Goal: Task Accomplishment & Management: Use online tool/utility

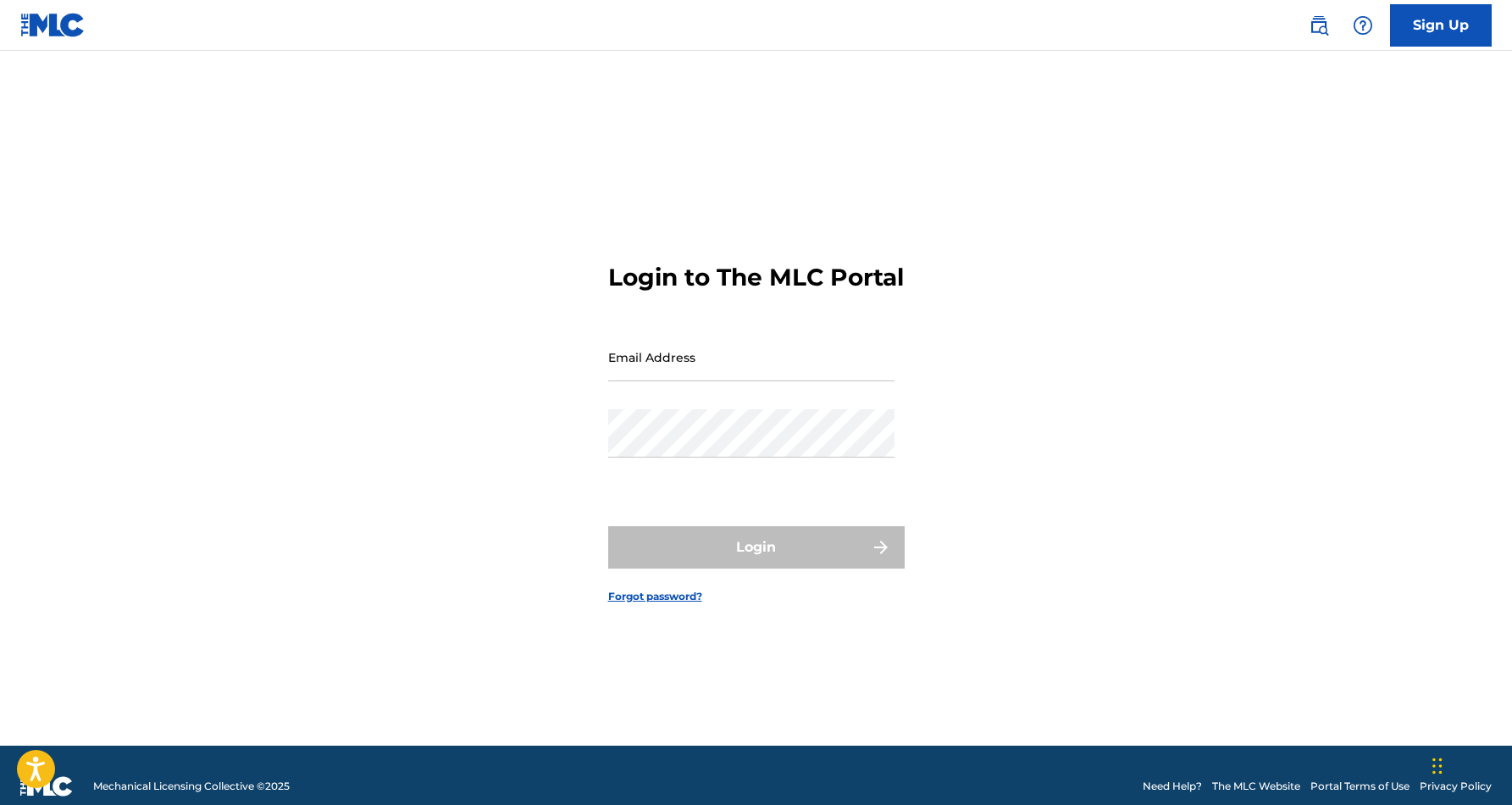
click at [677, 356] on input "Email Address" at bounding box center [751, 357] width 286 height 48
type input "[EMAIL_ADDRESS][DOMAIN_NAME]"
click at [756, 562] on button "Login" at bounding box center [756, 547] width 297 height 43
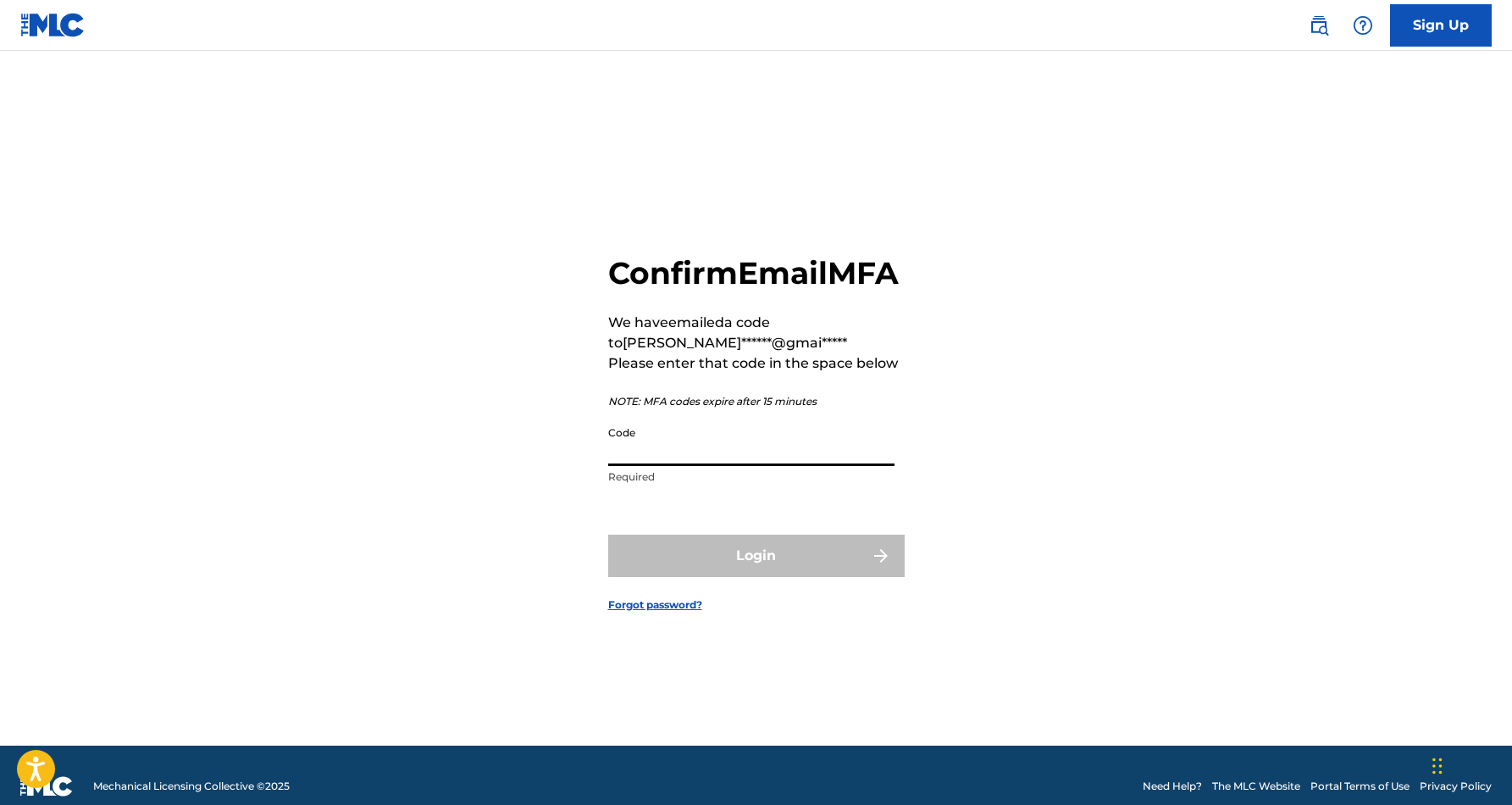
click at [688, 466] on input "Code" at bounding box center [751, 442] width 286 height 48
paste input "162899"
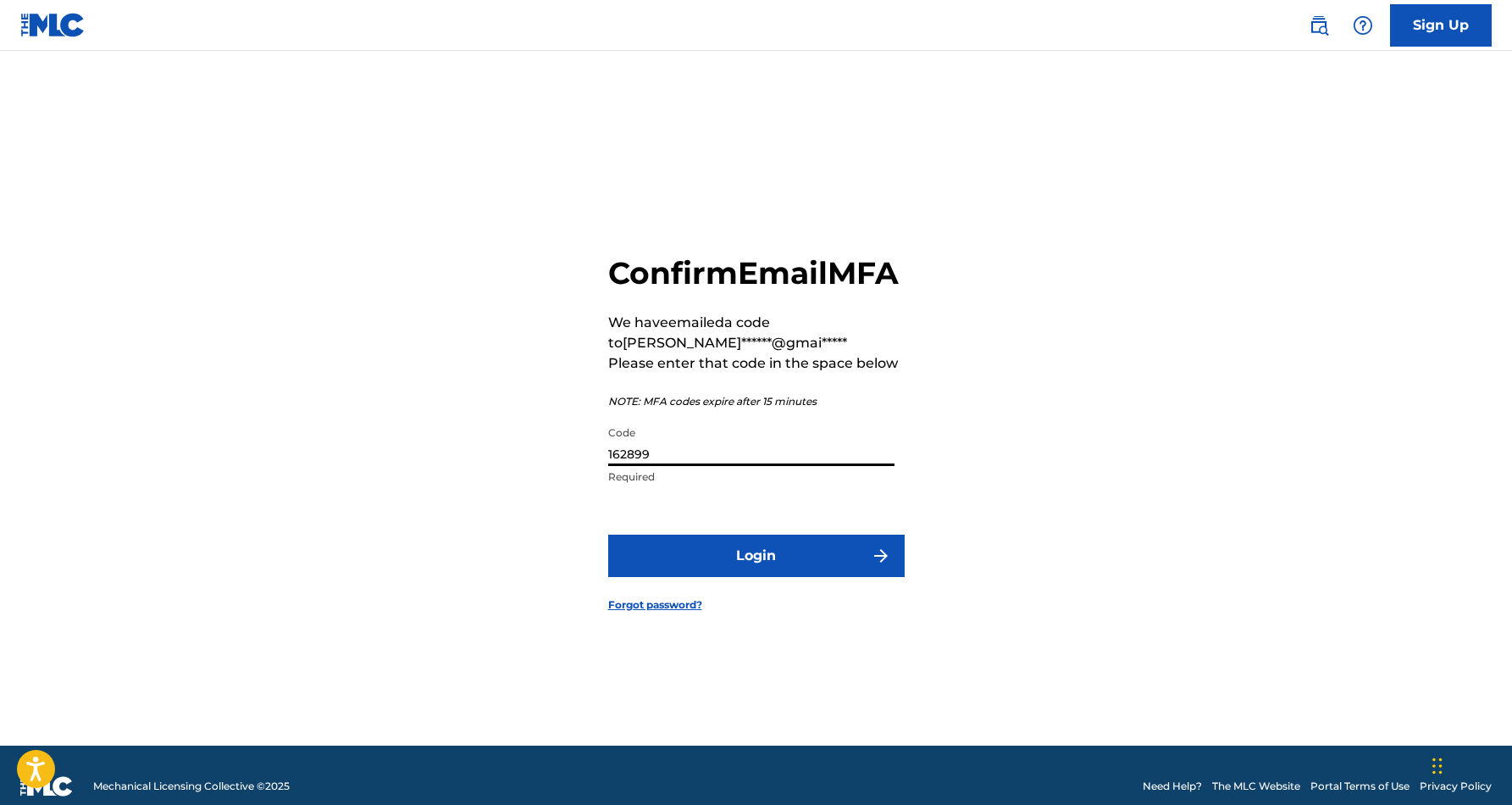
type input "162899"
click at [764, 577] on button "Login" at bounding box center [756, 556] width 297 height 43
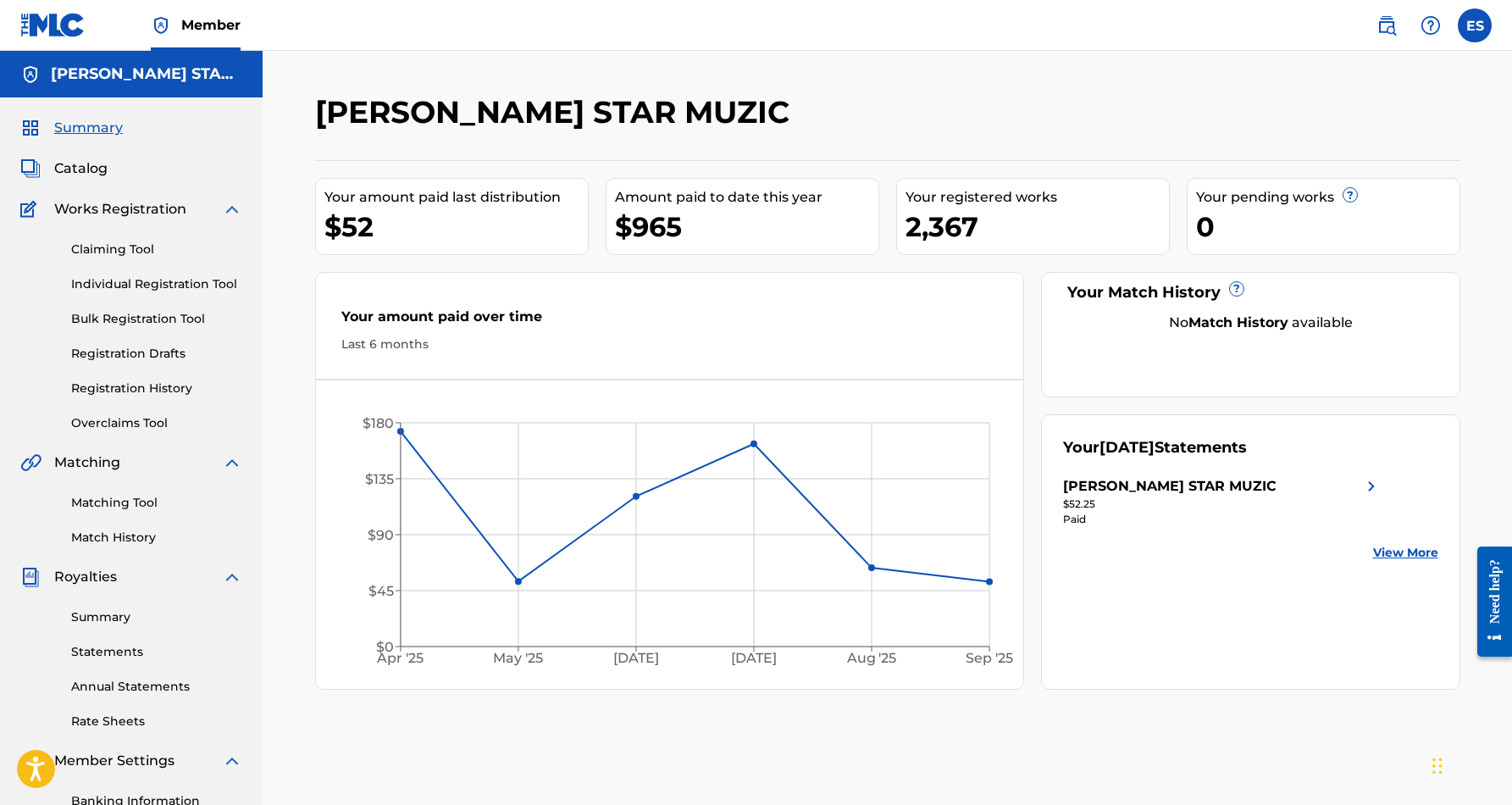
click at [124, 284] on link "Individual Registration Tool" at bounding box center [156, 284] width 171 height 18
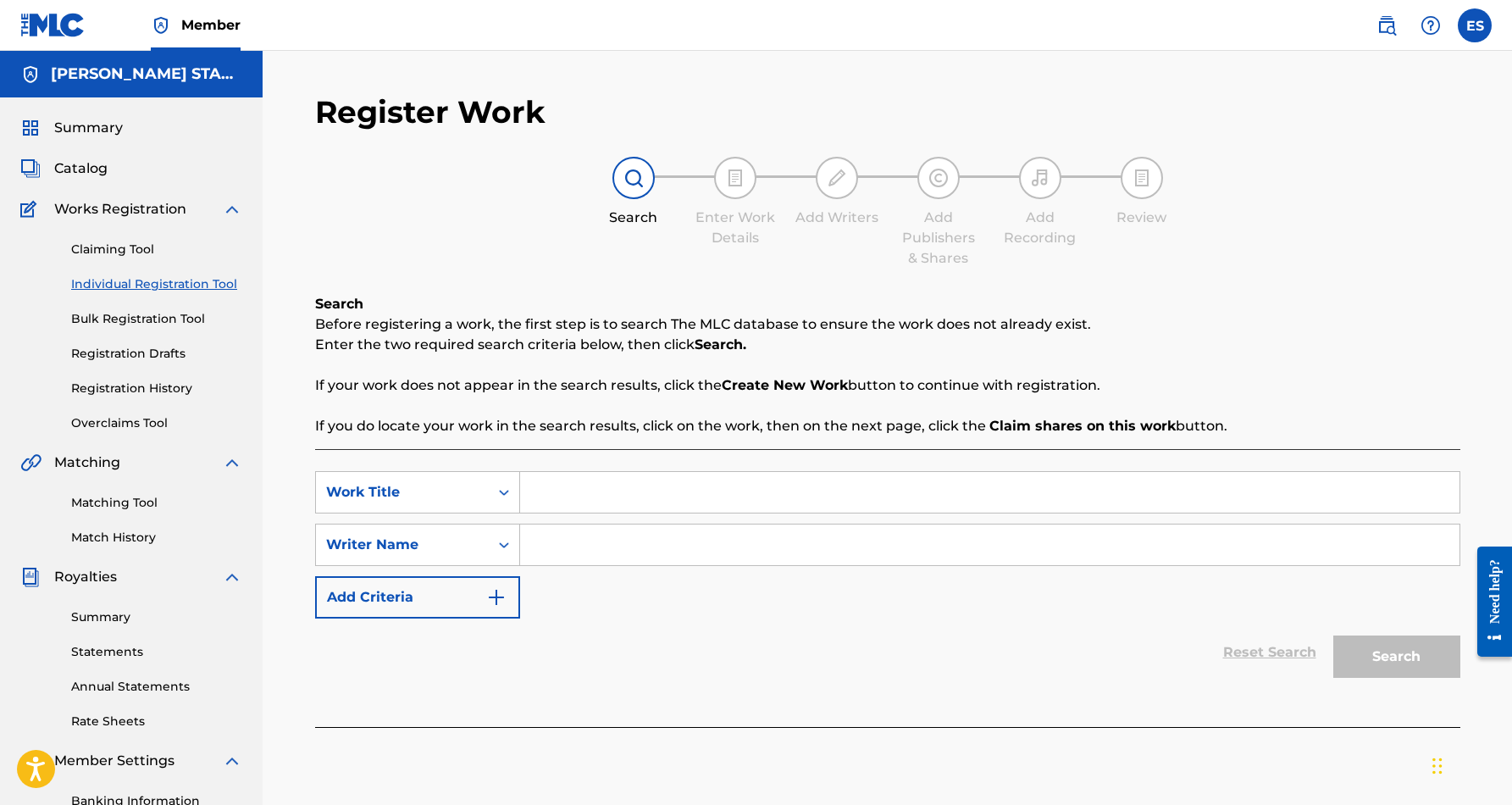
click at [576, 555] on input "Search Form" at bounding box center [990, 545] width 940 height 41
paste input "Eric Douglas Smith"
type input "Eric Douglas Smith"
click at [713, 590] on div "SearchWithCriteriae356886e-a48b-4e70-bdef-3d938182b958 Work Title SearchWithCri…" at bounding box center [887, 545] width 1145 height 147
click at [609, 513] on div "SearchWithCriteriae356886e-a48b-4e70-bdef-3d938182b958 Work Title SearchWithCri…" at bounding box center [887, 545] width 1145 height 147
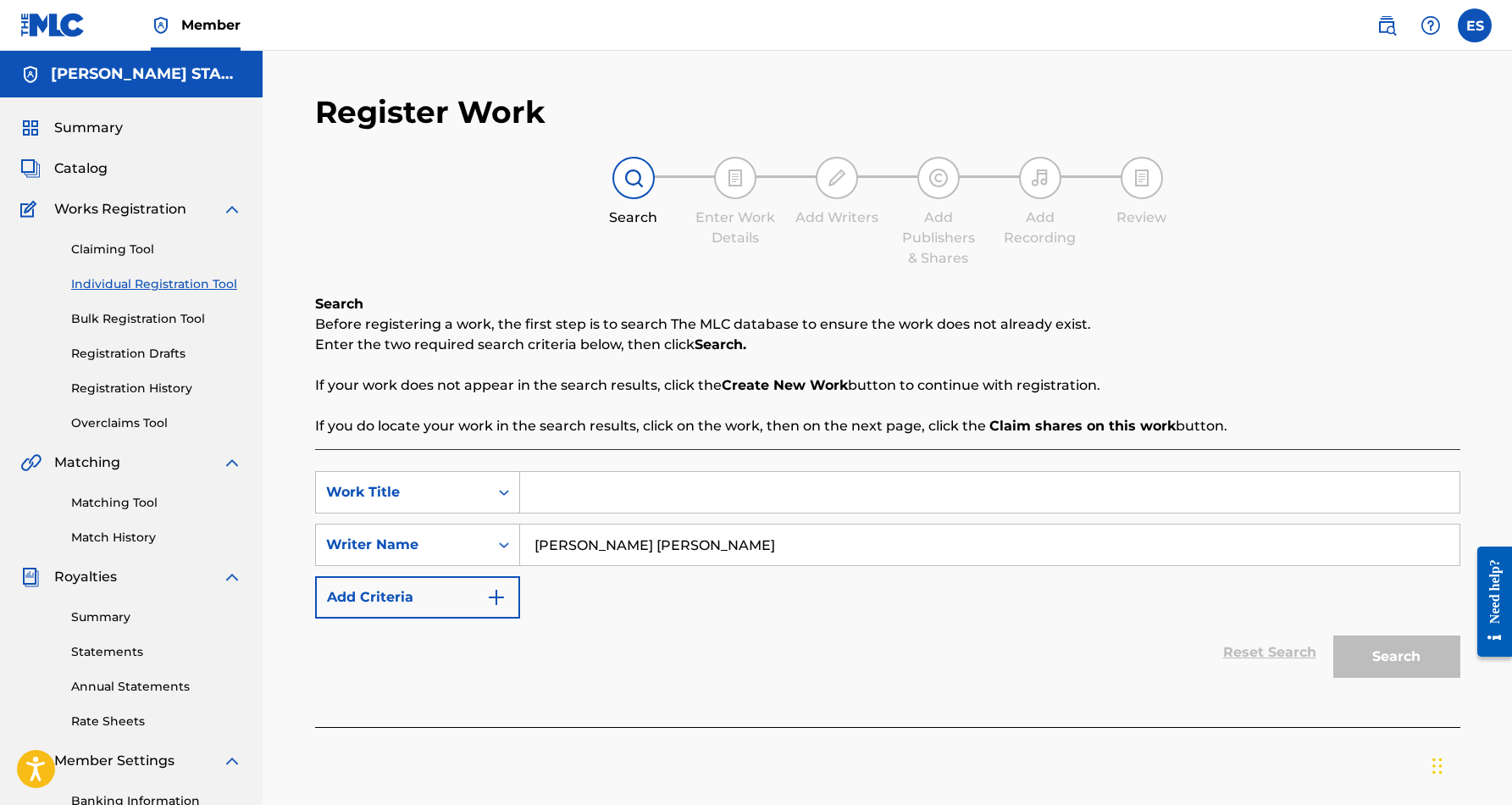
click at [583, 502] on input "Search Form" at bounding box center [990, 492] width 940 height 41
paste input "TIAJUANA"
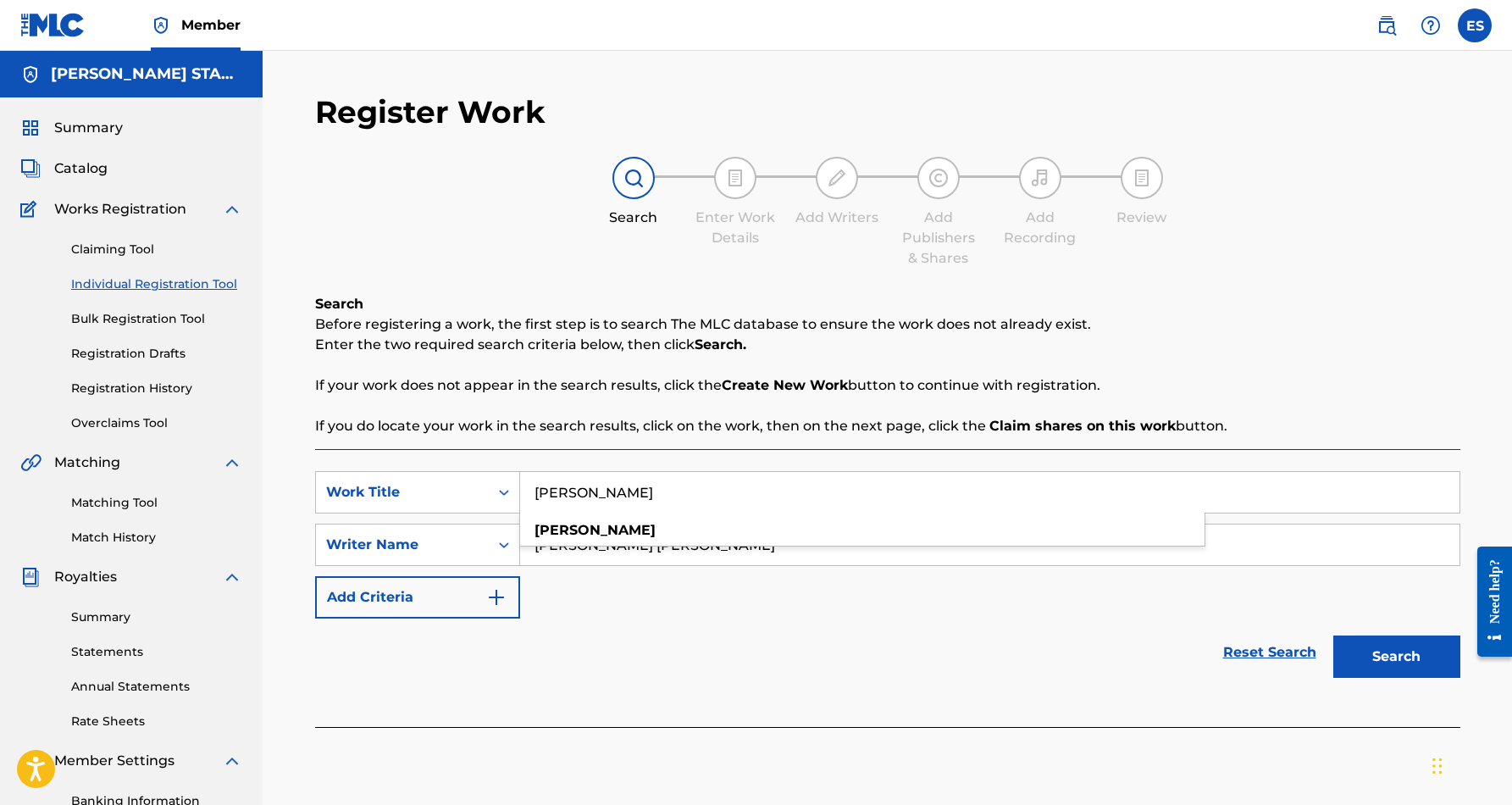
type input "TIAJUANA"
click at [1376, 651] on button "Search" at bounding box center [1398, 657] width 127 height 43
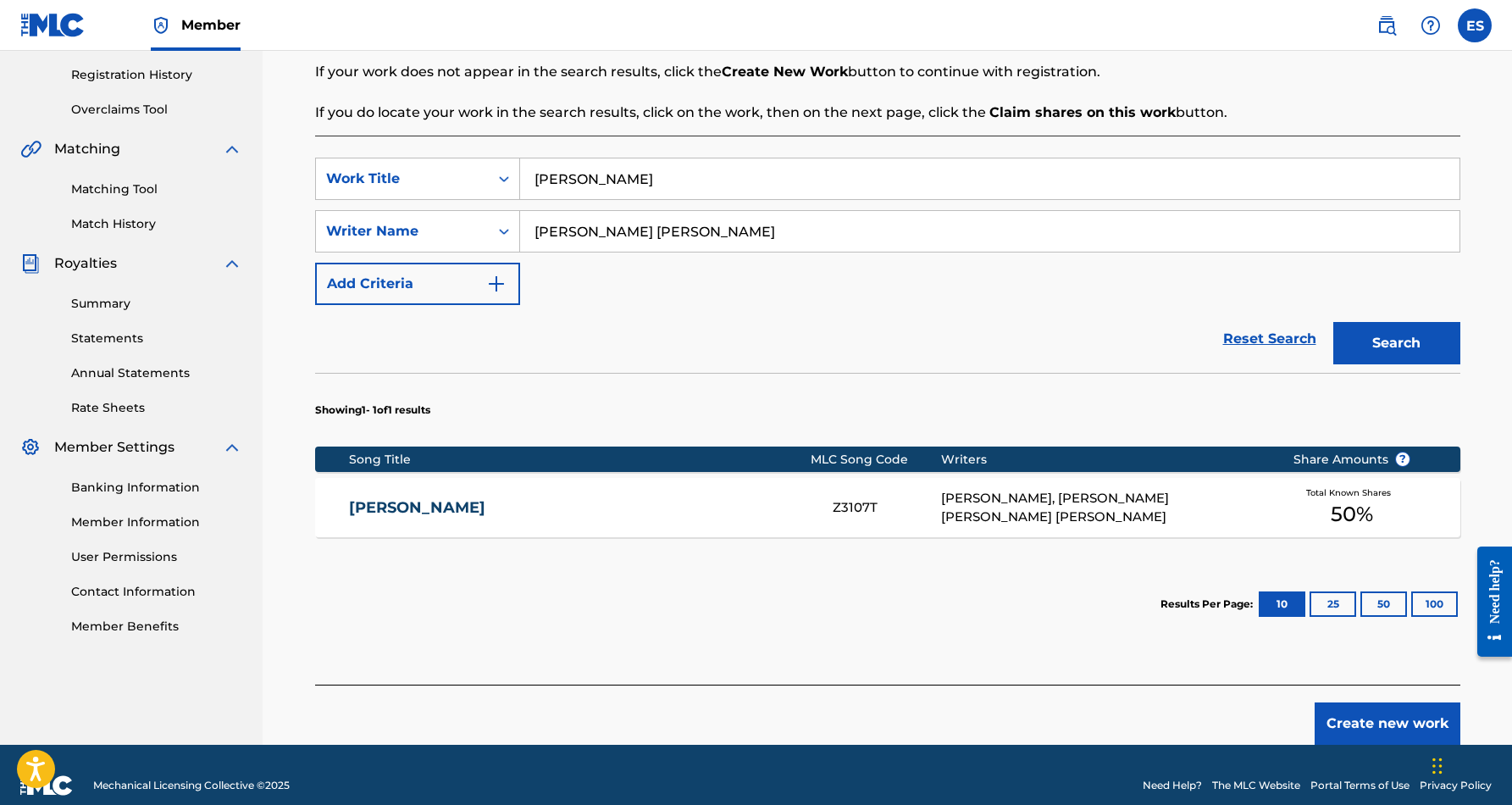
scroll to position [326, 0]
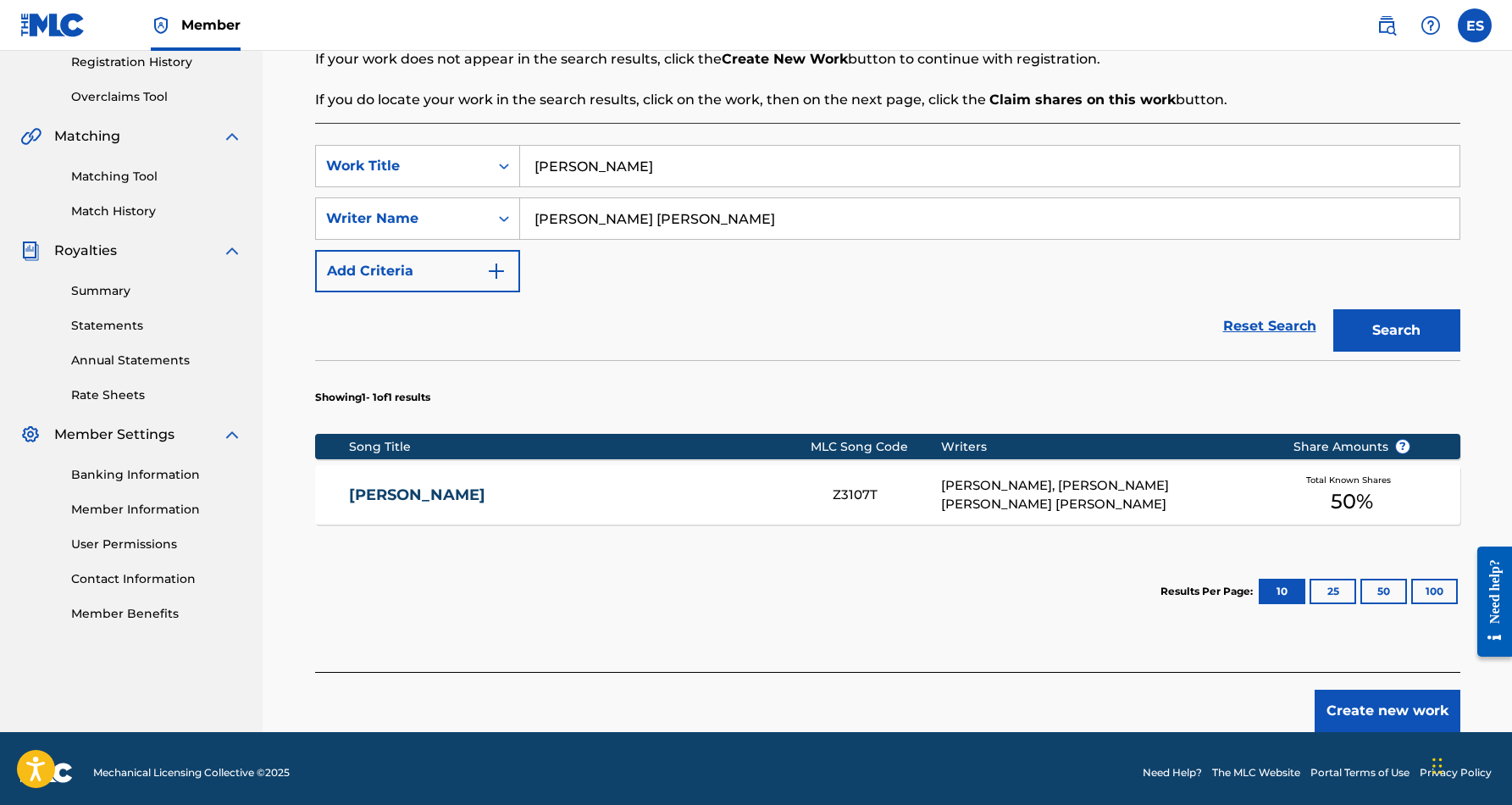
click at [992, 500] on div "WALTER L PHILLIPS, KEVIN WAYNE SR PHILLIPS, ERIC DOUGLAS SMITH" at bounding box center [1104, 495] width 326 height 38
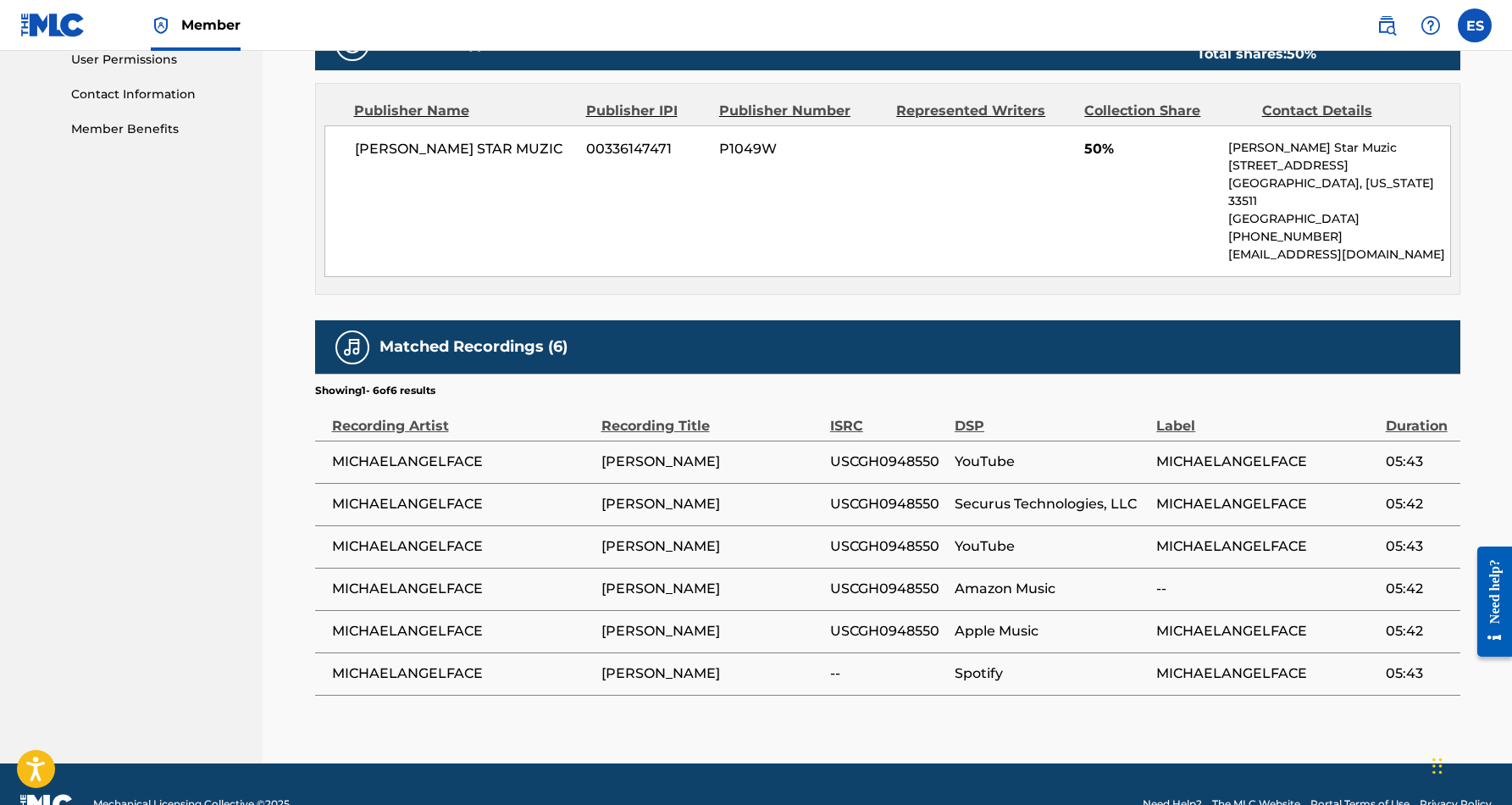
scroll to position [815, 0]
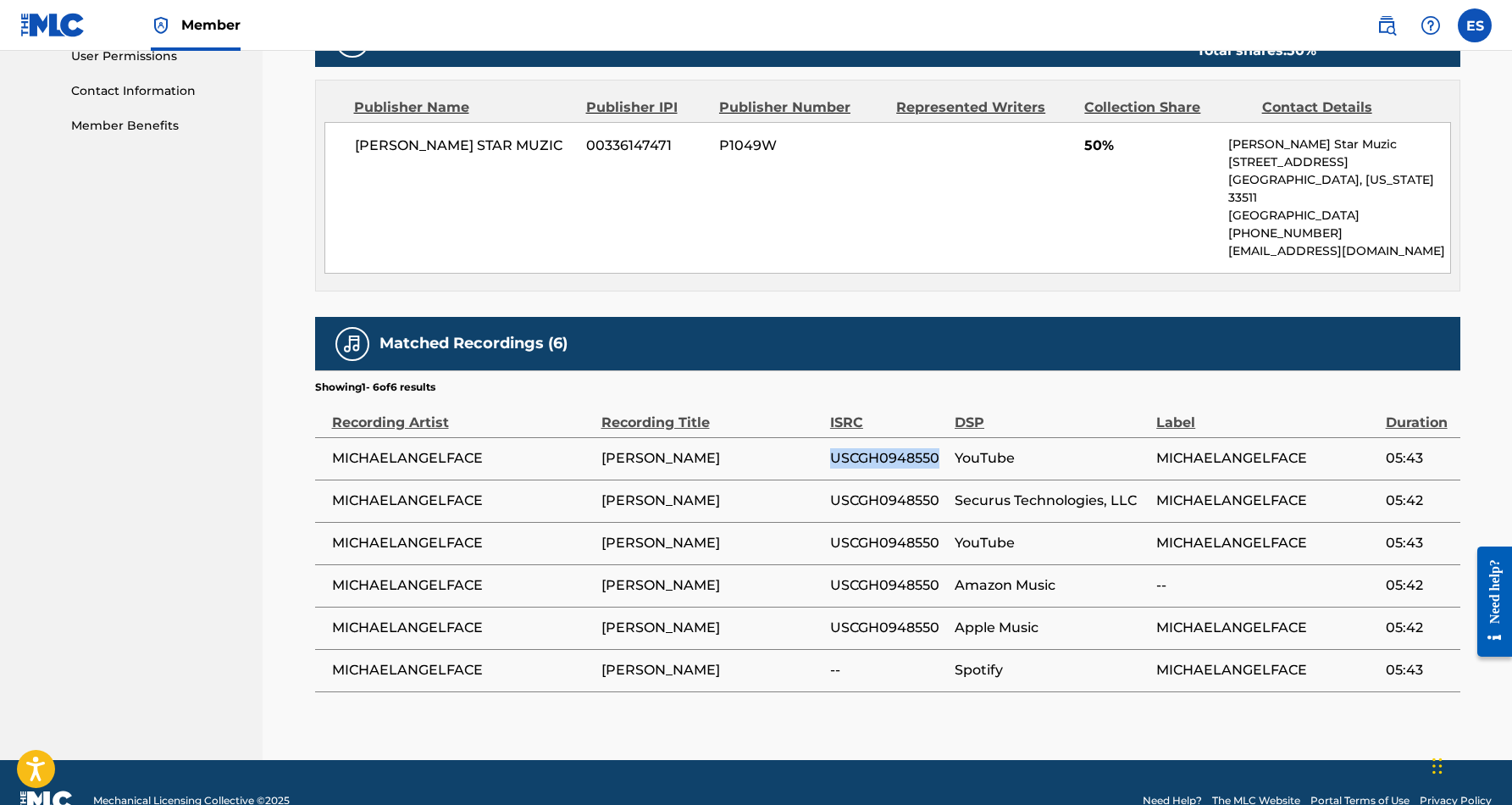
drag, startPoint x: 942, startPoint y: 442, endPoint x: 831, endPoint y: 439, distance: 111.0
click at [831, 449] on span "USCGH0948550" at bounding box center [888, 459] width 116 height 20
copy span "USCGH0948550"
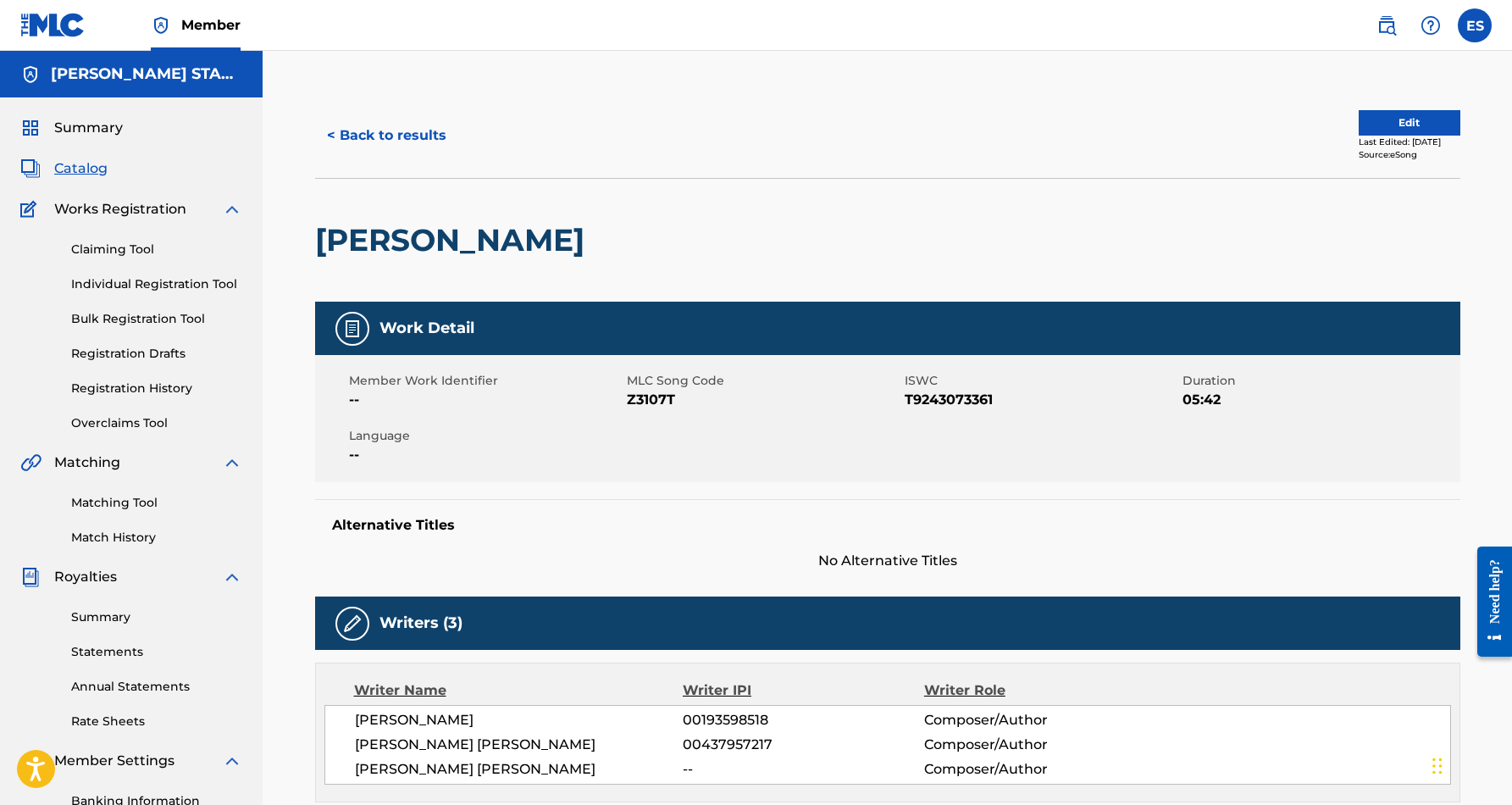
scroll to position [0, 0]
click at [393, 134] on button "< Back to results" at bounding box center [387, 135] width 143 height 43
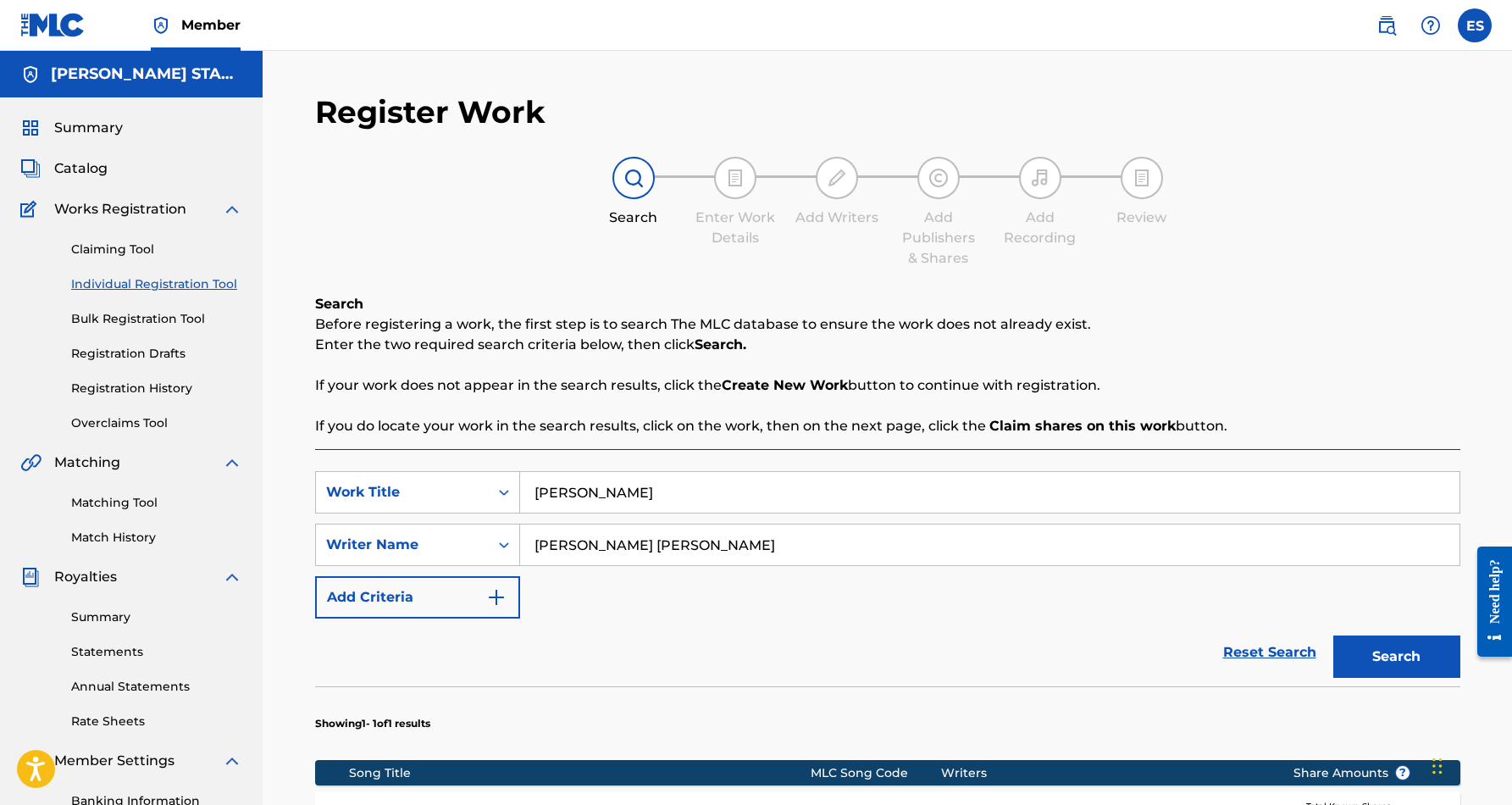
scroll to position [246, 0]
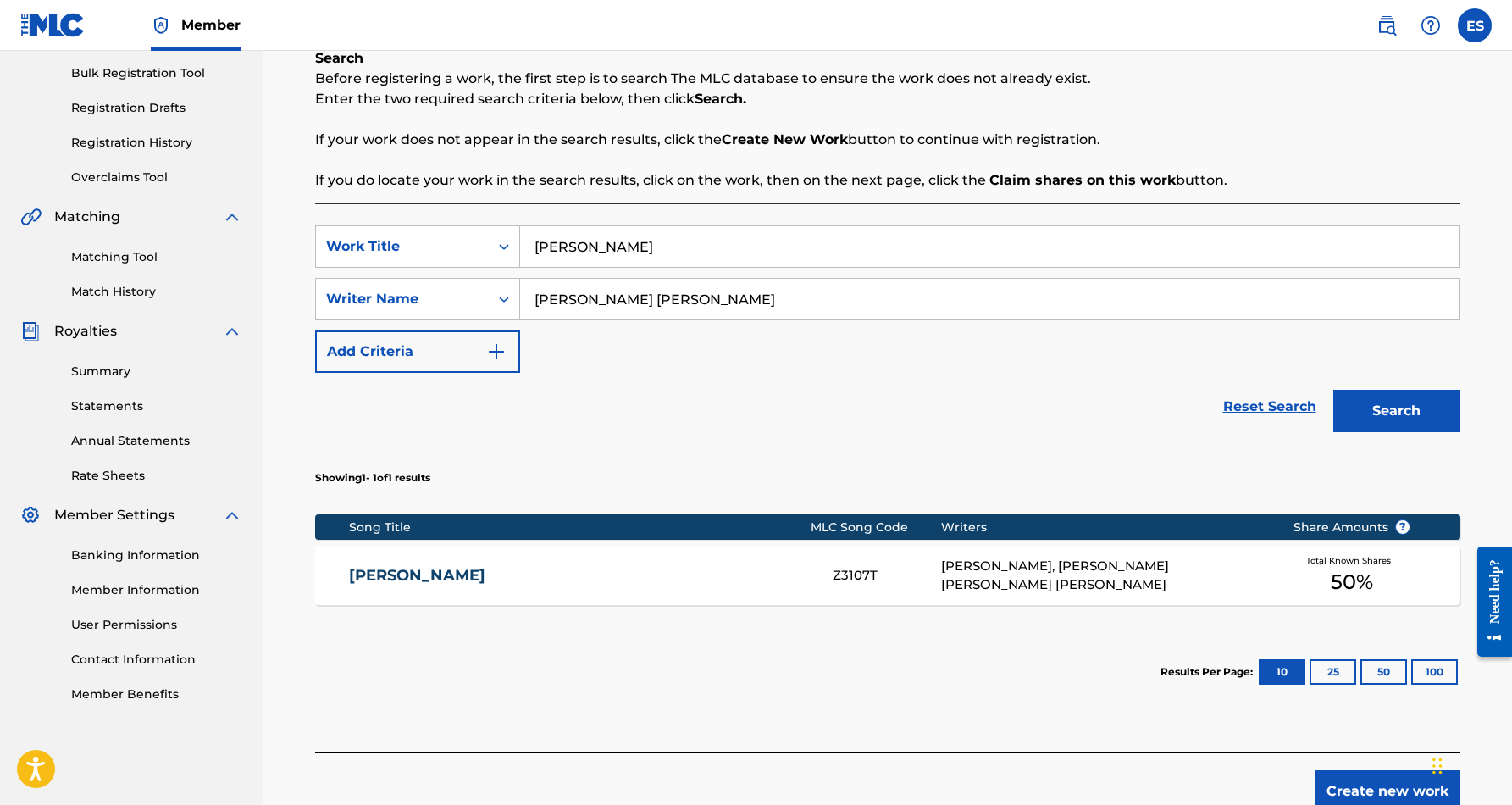
click at [644, 253] on input "TIAJUANA" at bounding box center [990, 246] width 940 height 41
paste input "Eric Douglas Smith"
type input "T"
paste input "NEVER SHED A TEAR"
type input "NEVER SHED A TEAR"
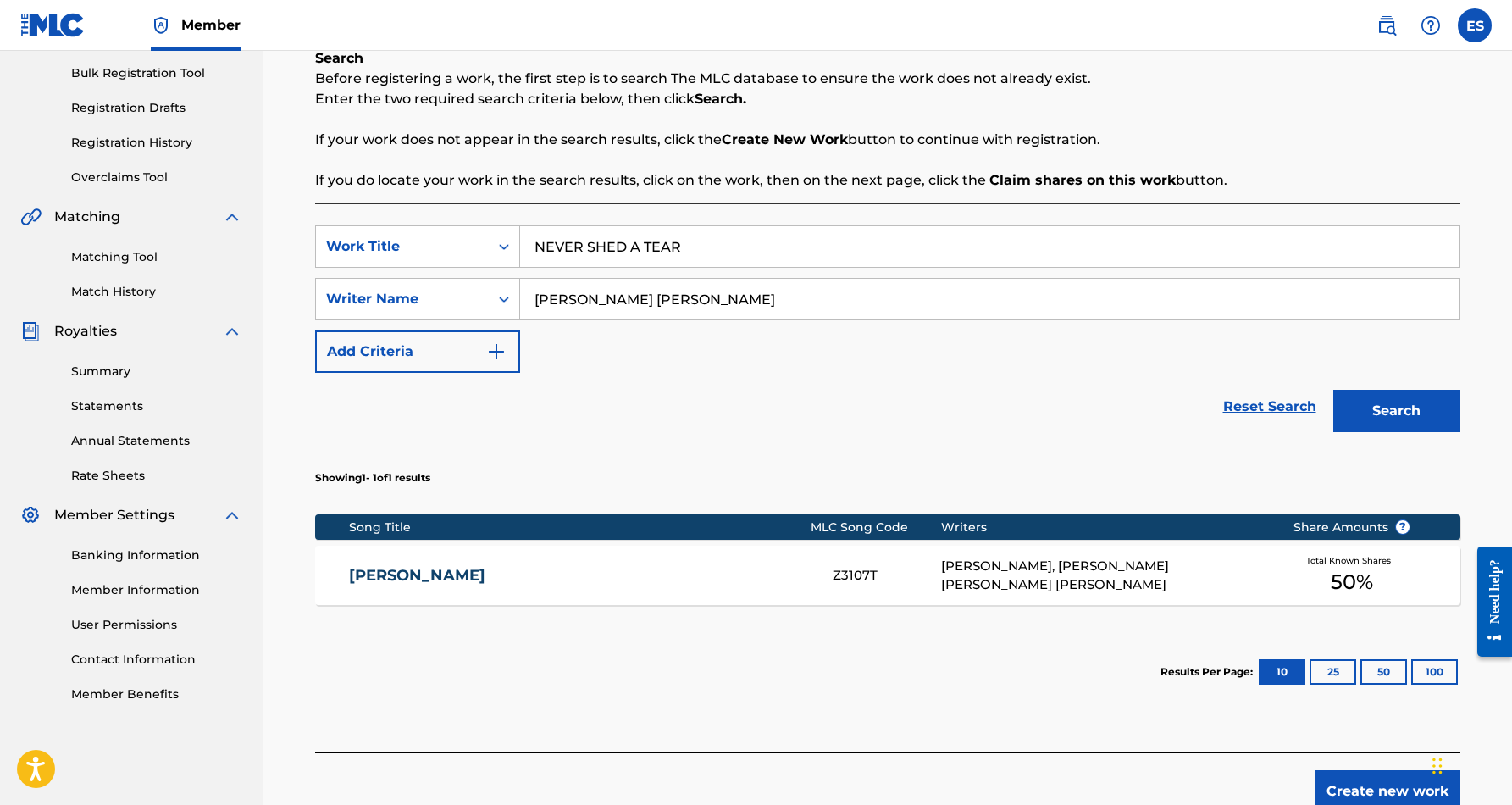
click at [1378, 400] on button "Search" at bounding box center [1398, 411] width 127 height 43
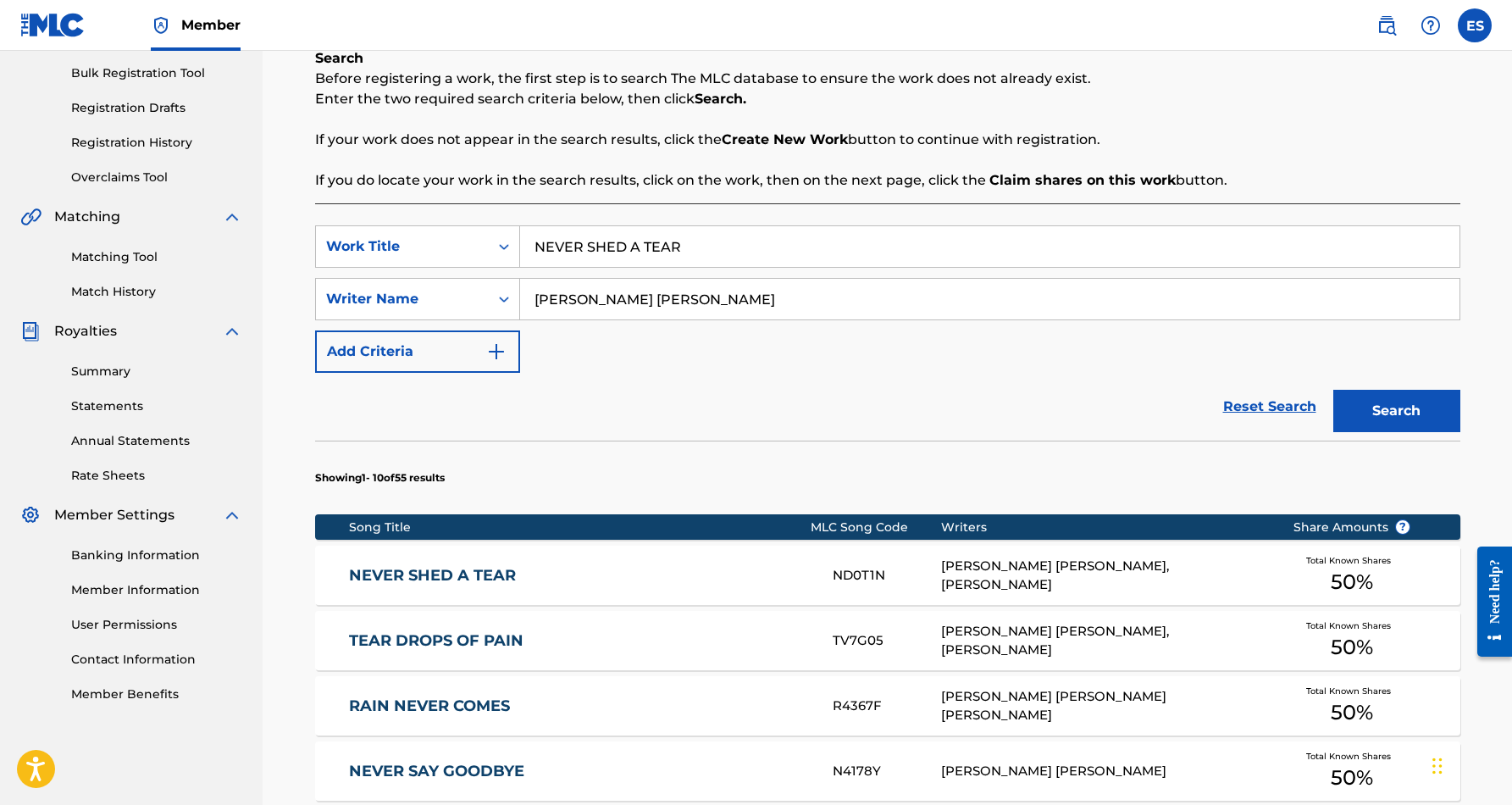
click at [1040, 573] on div "ERIC DOUGLAS SMITH, ERIC D LEWIS" at bounding box center [1104, 576] width 326 height 38
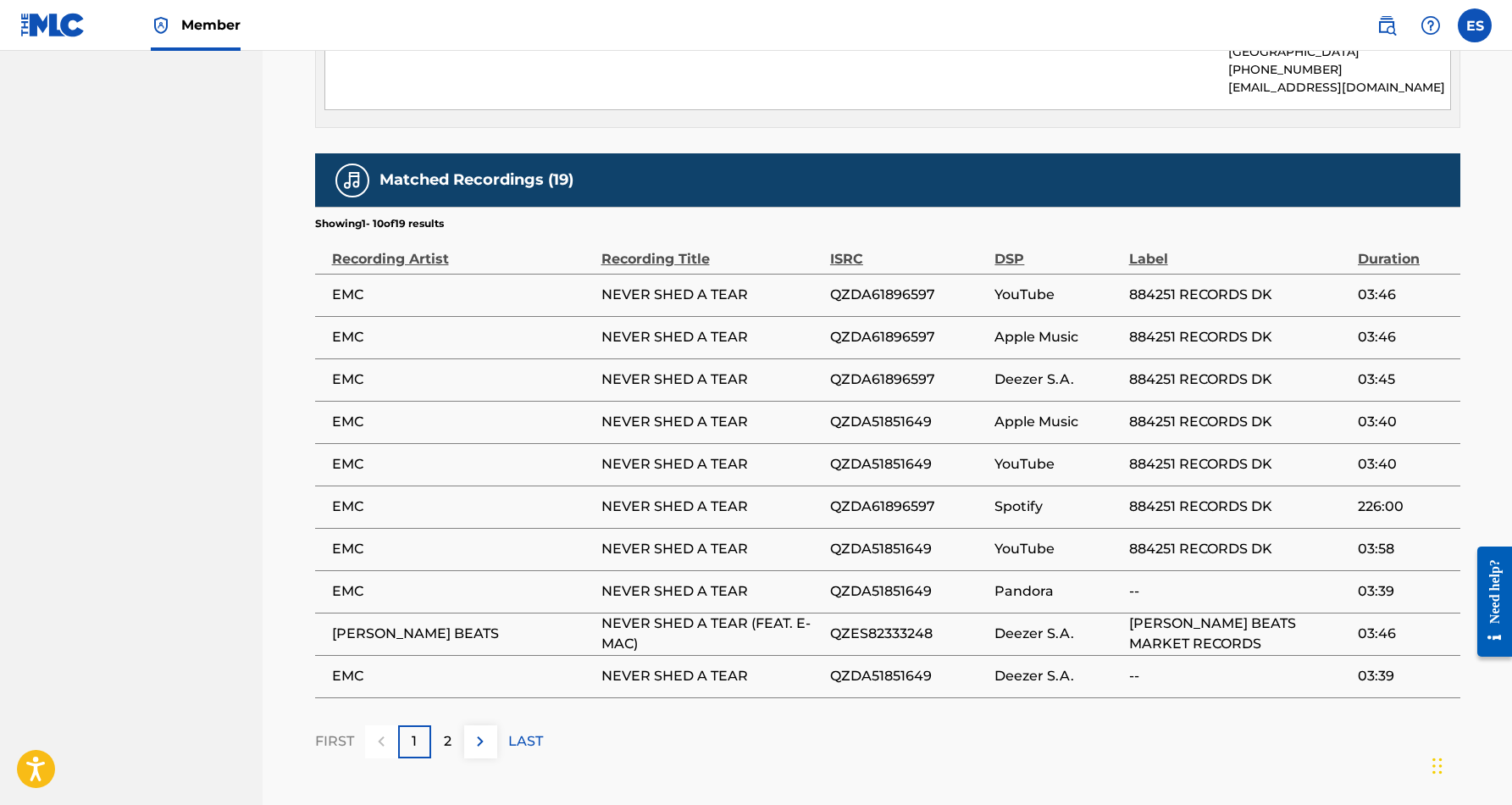
scroll to position [956, 0]
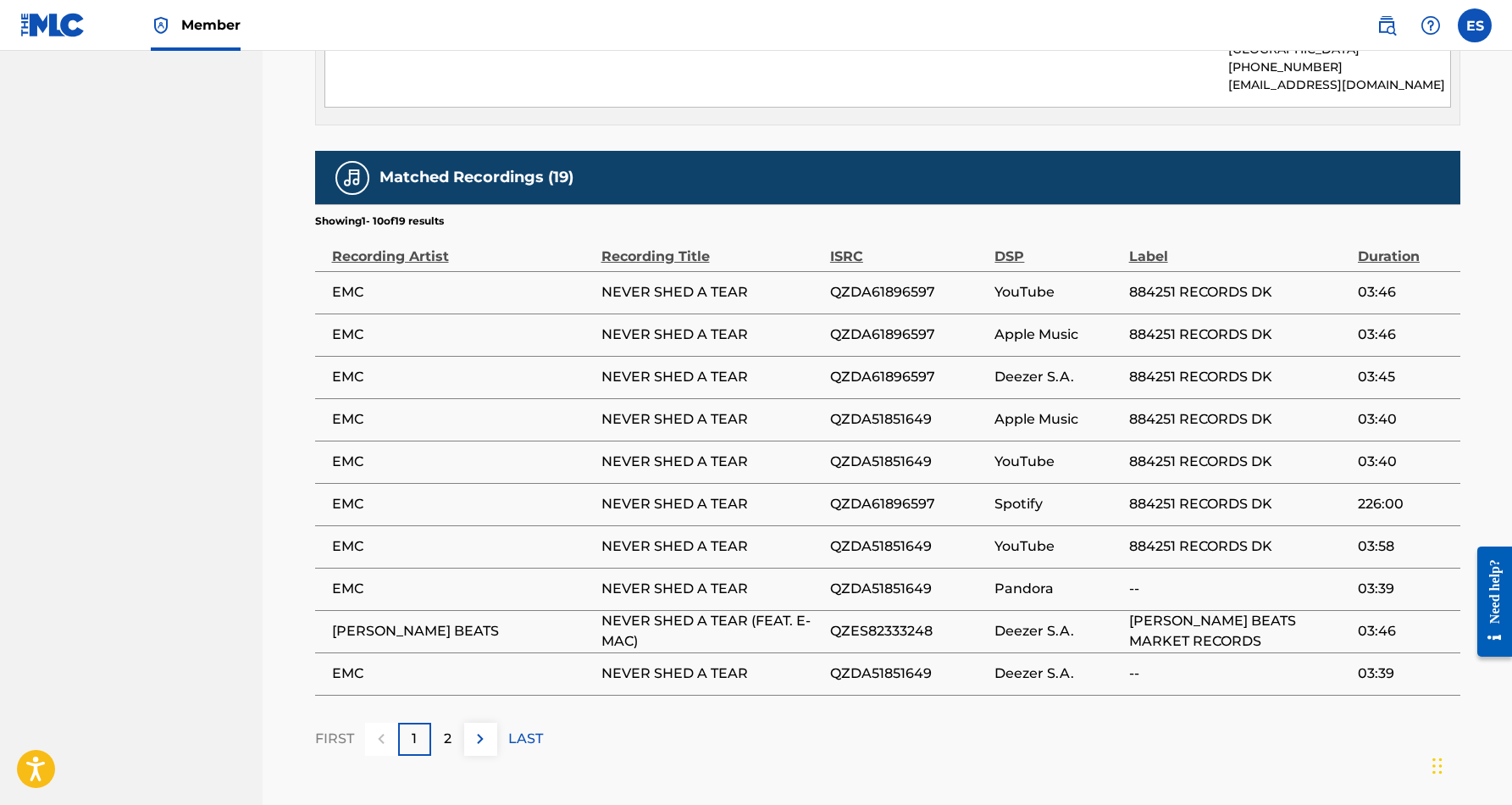
click at [450, 729] on p "2" at bounding box center [448, 739] width 7 height 20
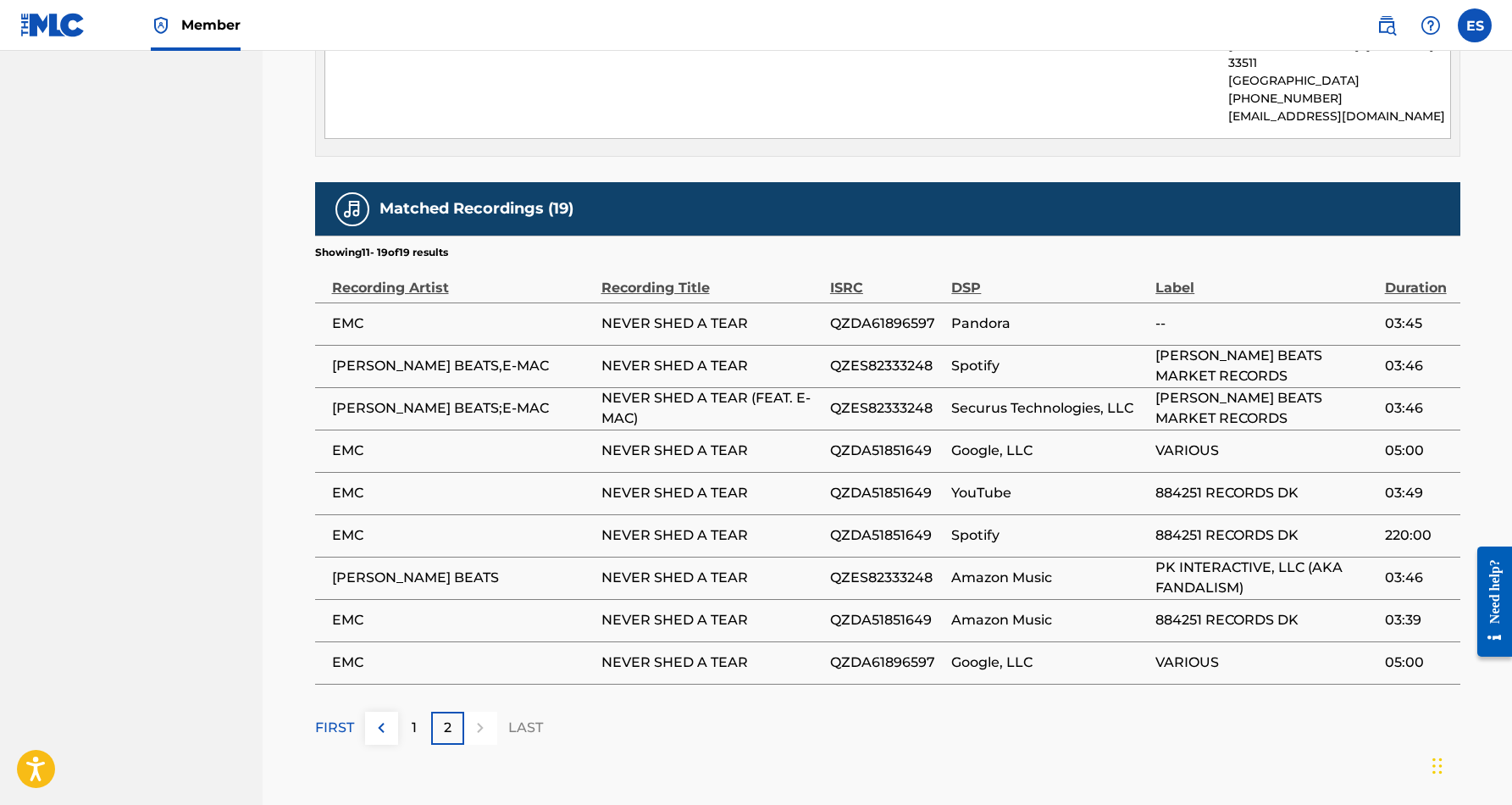
scroll to position [927, 0]
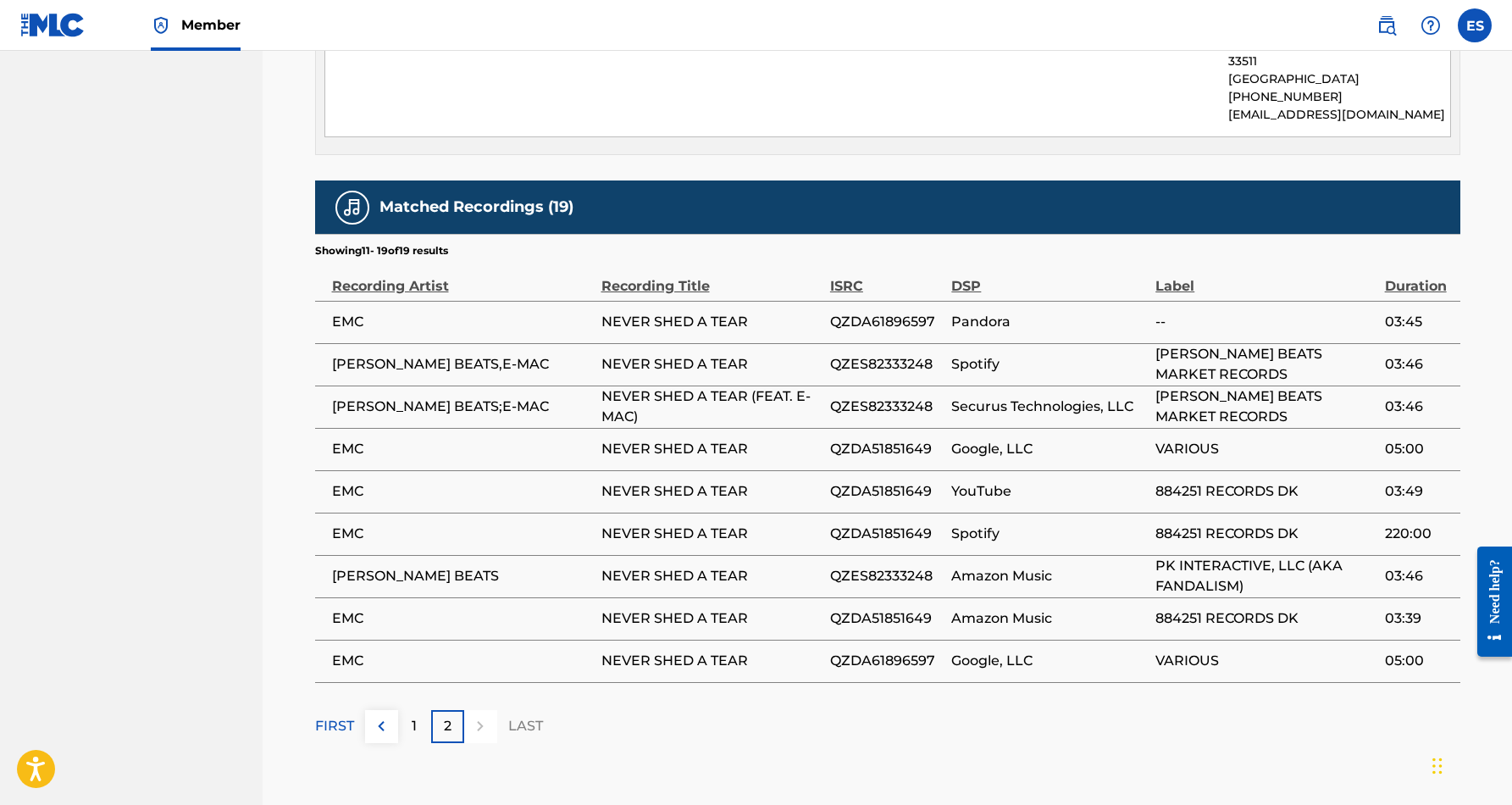
click at [411, 716] on p "1" at bounding box center [414, 726] width 5 height 20
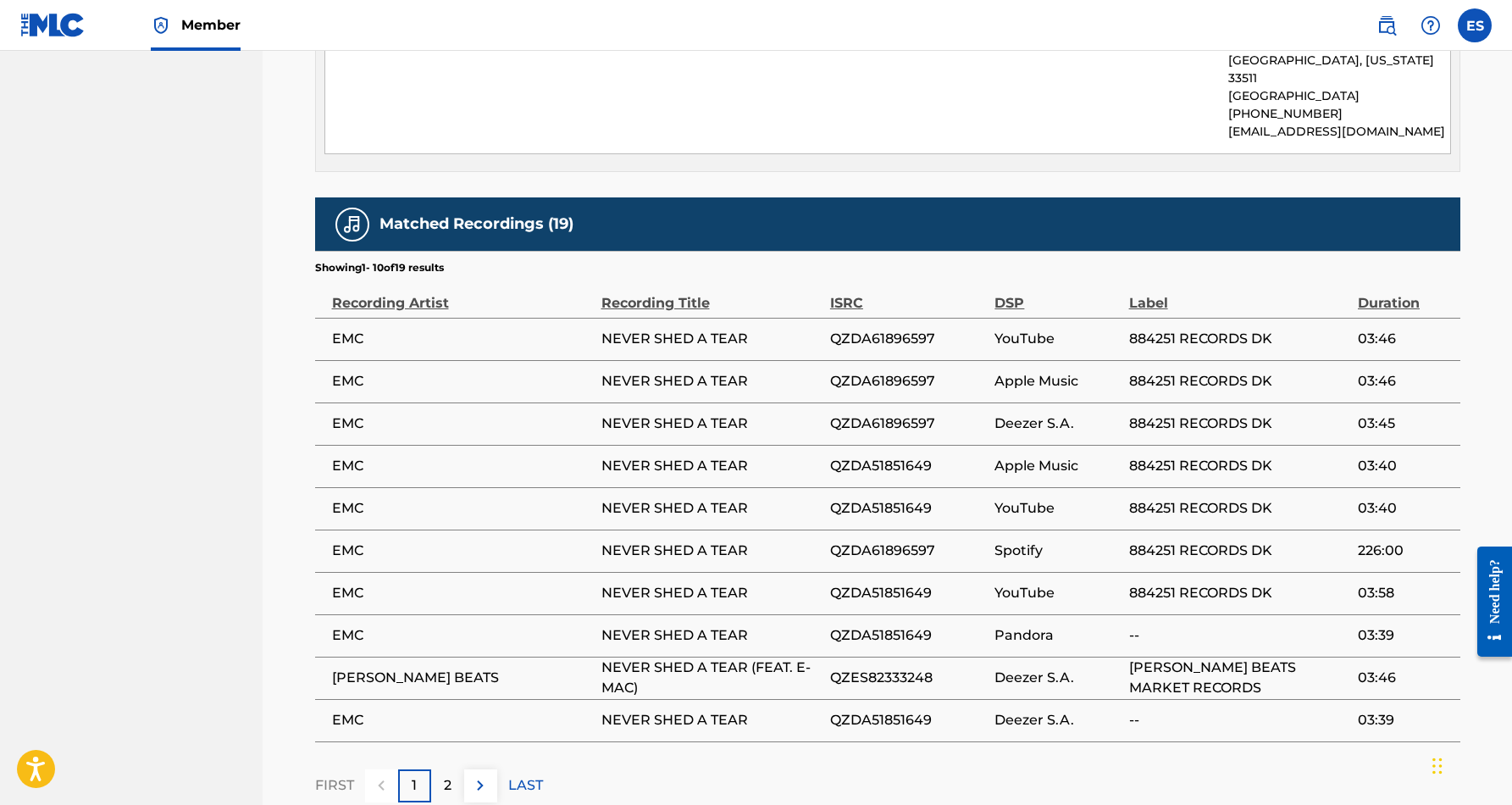
scroll to position [945, 0]
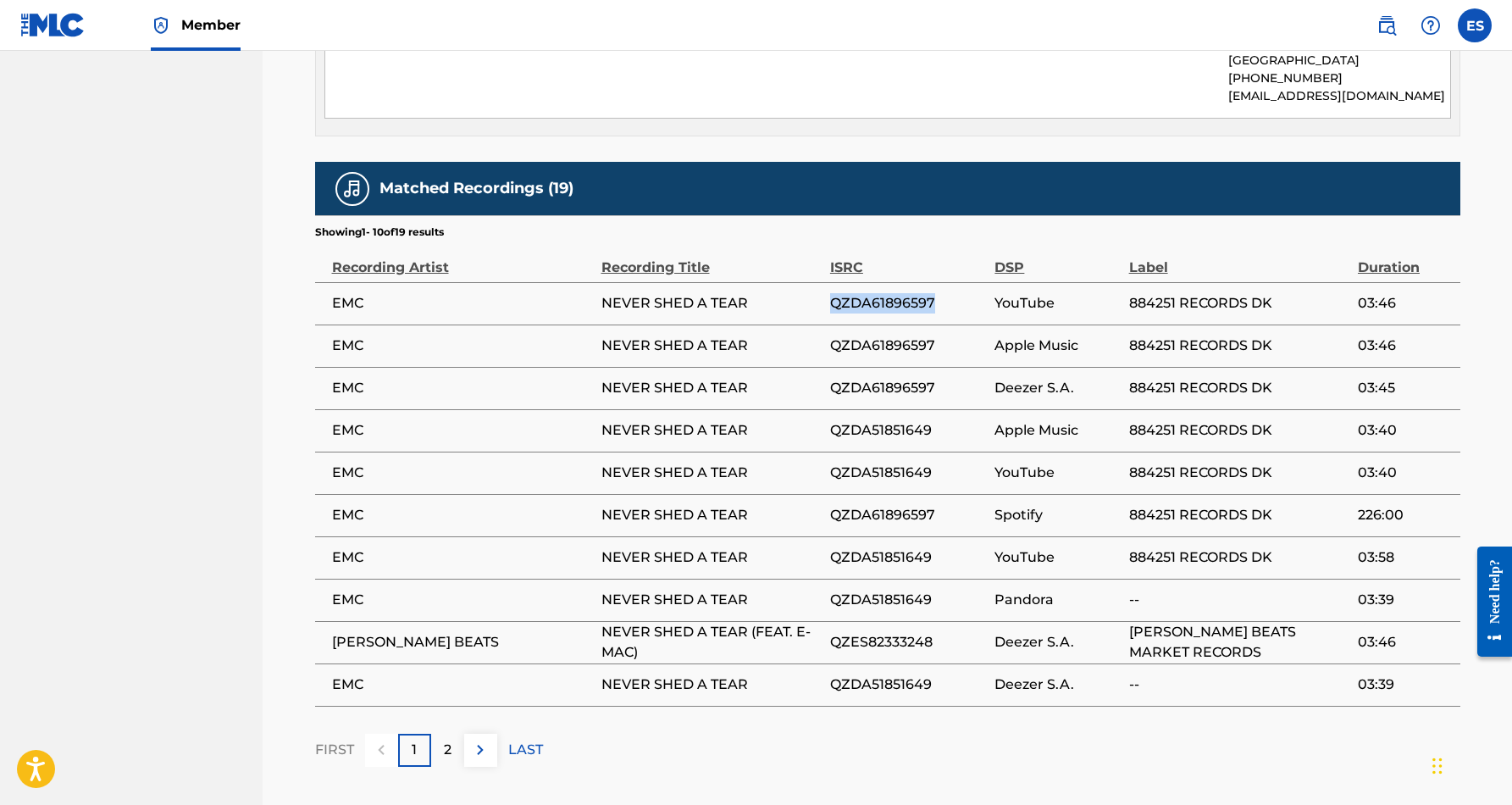
drag, startPoint x: 939, startPoint y: 283, endPoint x: 830, endPoint y: 285, distance: 109.0
click at [830, 293] on span "QZDA61896597" at bounding box center [908, 303] width 157 height 20
copy span "QZDA61896597"
drag, startPoint x: 936, startPoint y: 412, endPoint x: 829, endPoint y: 411, distance: 107.0
click at [830, 421] on span "QZDA51851649" at bounding box center [908, 431] width 157 height 20
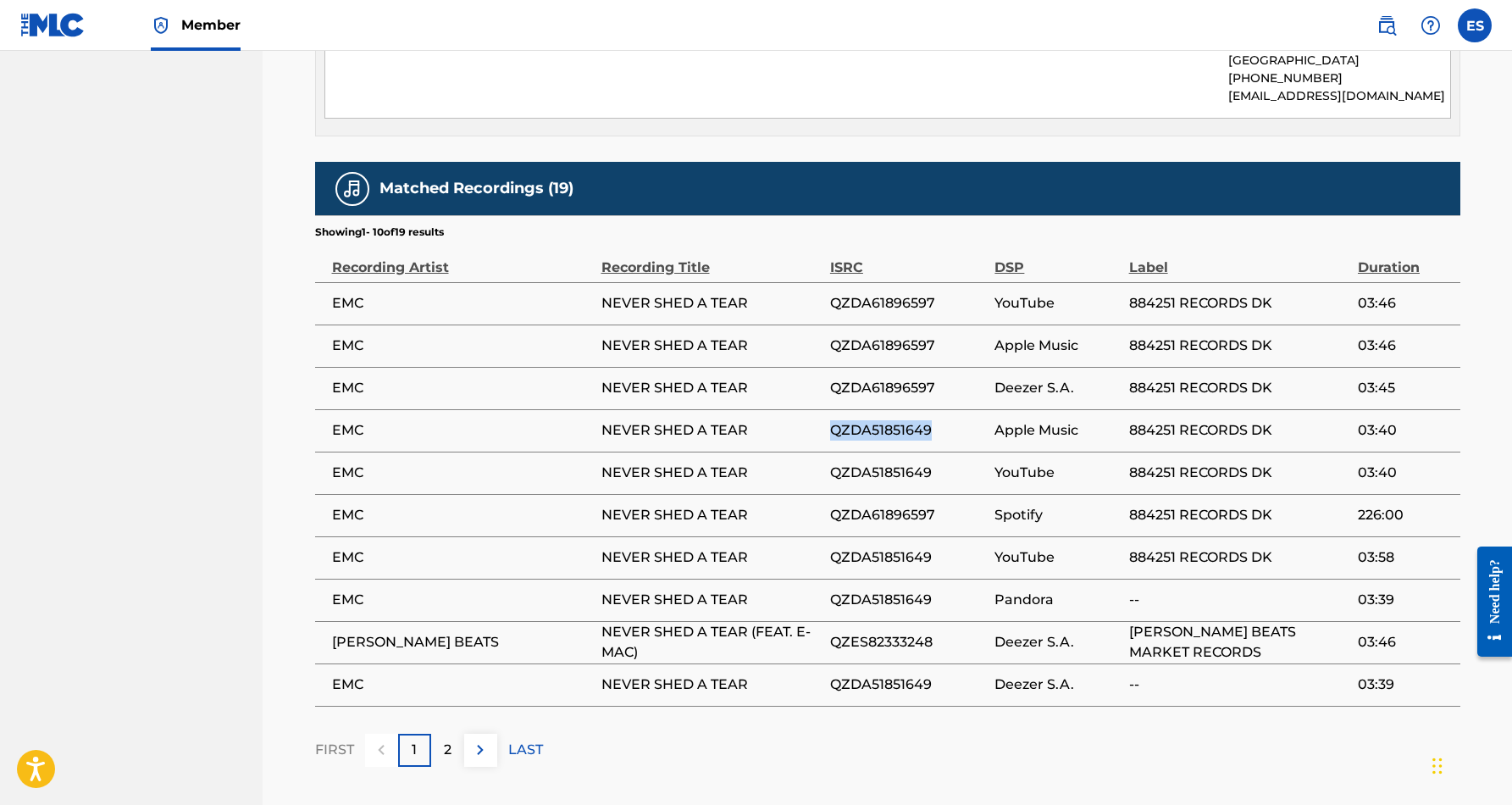
copy span "QZDA51851649"
click at [447, 740] on p "2" at bounding box center [448, 750] width 7 height 20
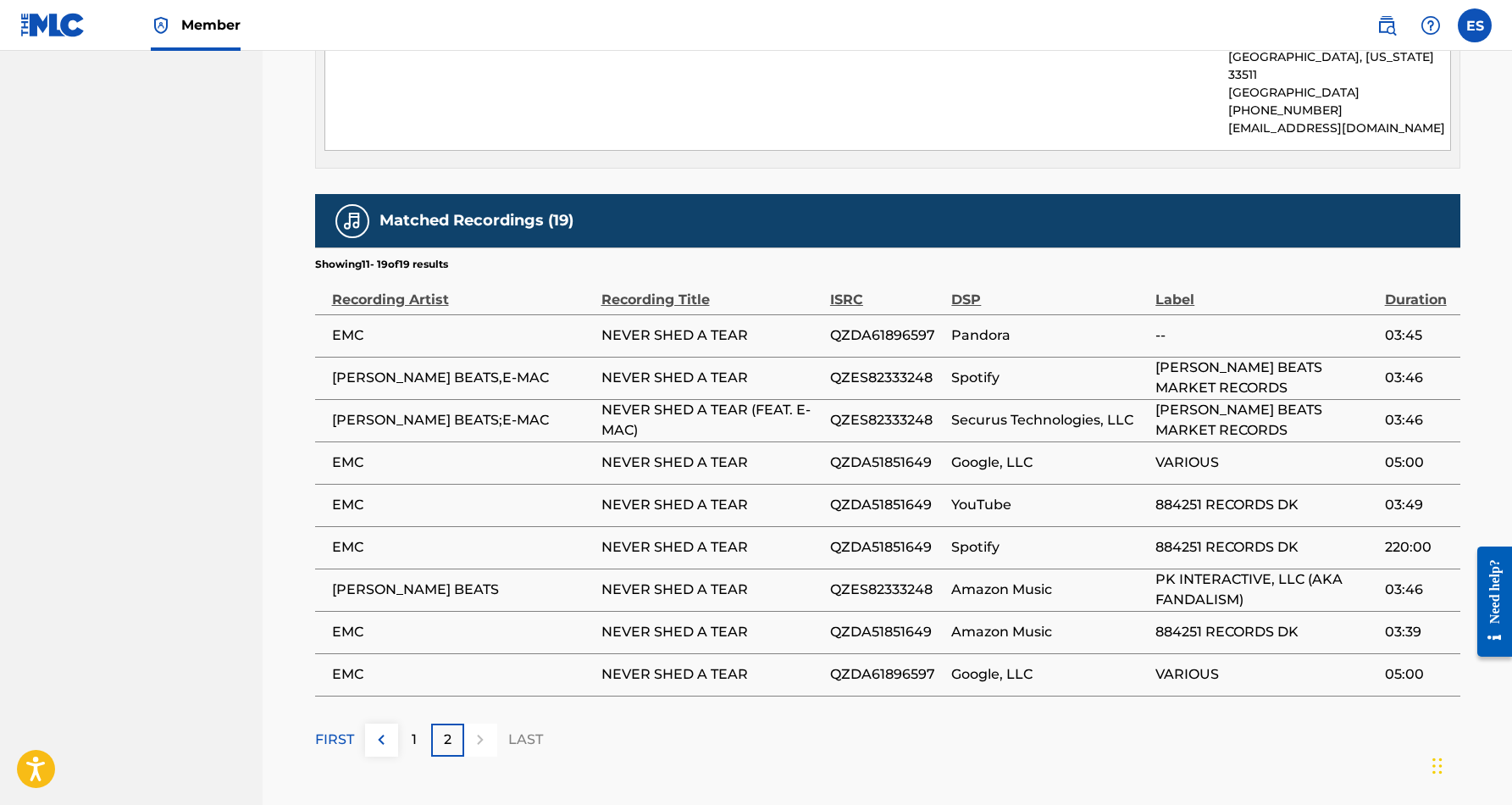
scroll to position [915, 0]
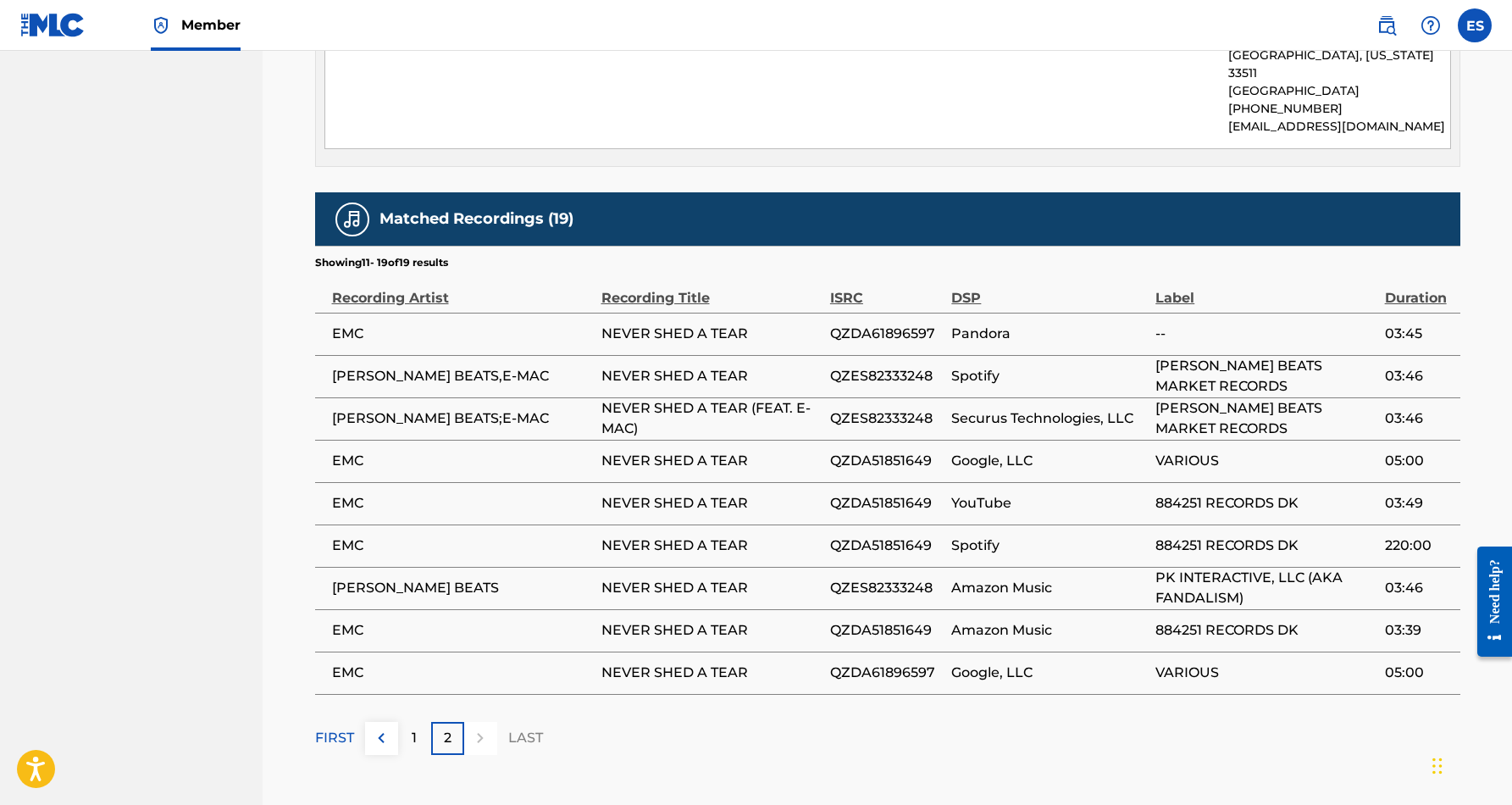
click at [406, 722] on div "1" at bounding box center [415, 739] width 33 height 33
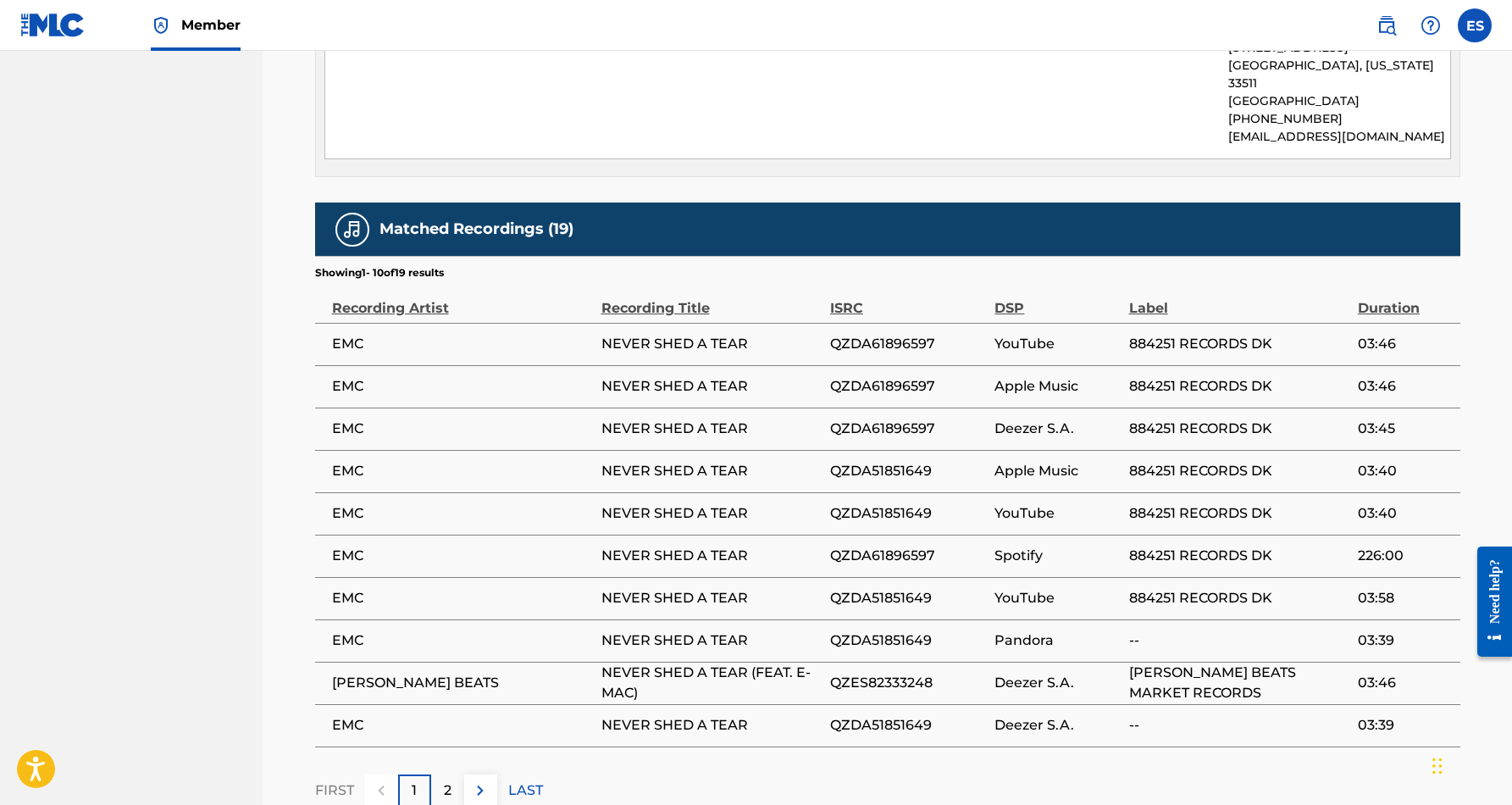
scroll to position [925, 0]
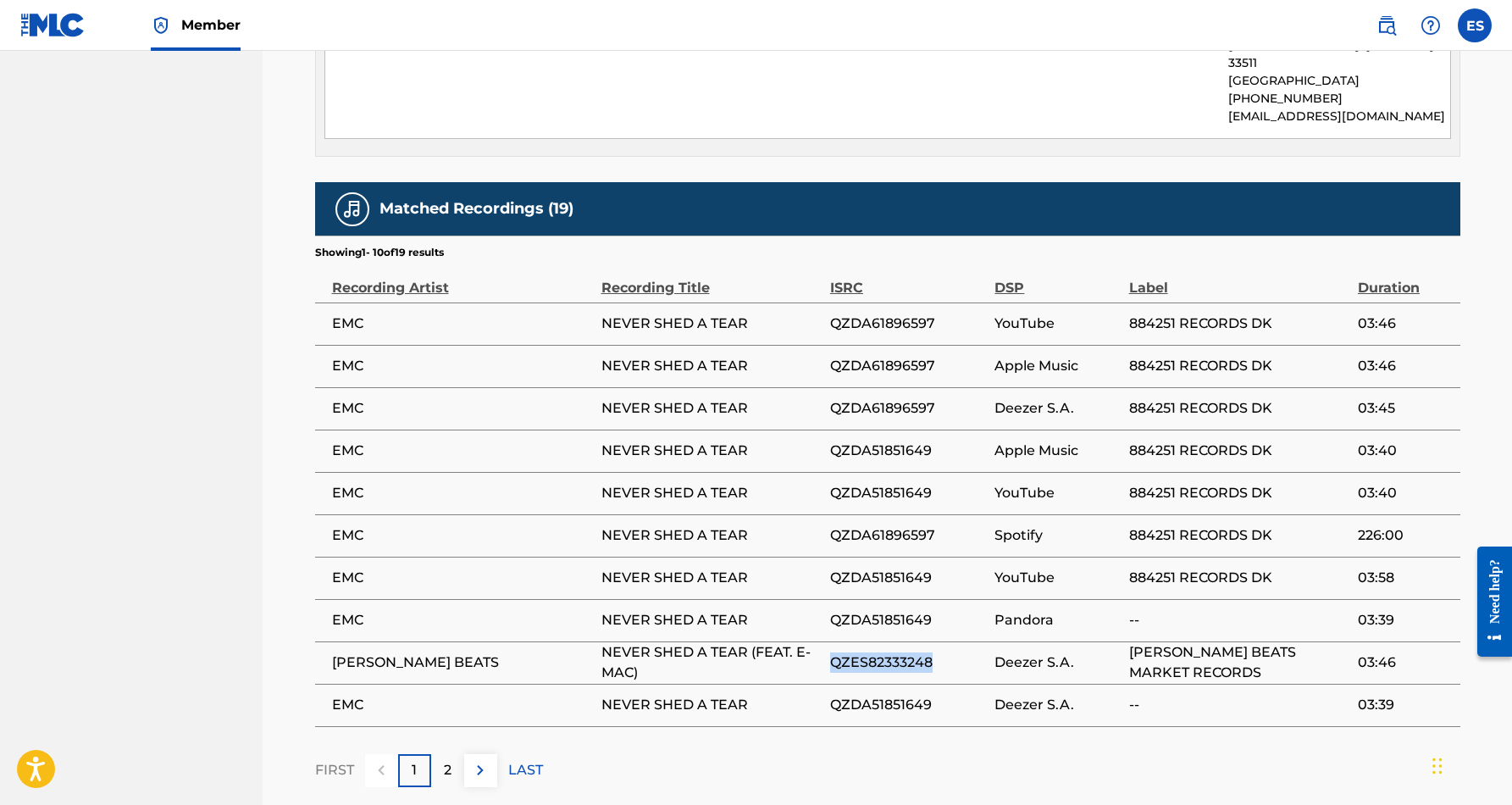
drag, startPoint x: 944, startPoint y: 643, endPoint x: 828, endPoint y: 648, distance: 116.1
click at [828, 648] on tr "SMIDI BEATS NEVER SHED A TEAR (FEAT. E-MAC) QZES82333248 Deezer S.A. SMIDI BEAT…" at bounding box center [887, 662] width 1145 height 43
click at [815, 698] on td "NEVER SHED A TEAR" at bounding box center [716, 705] width 229 height 43
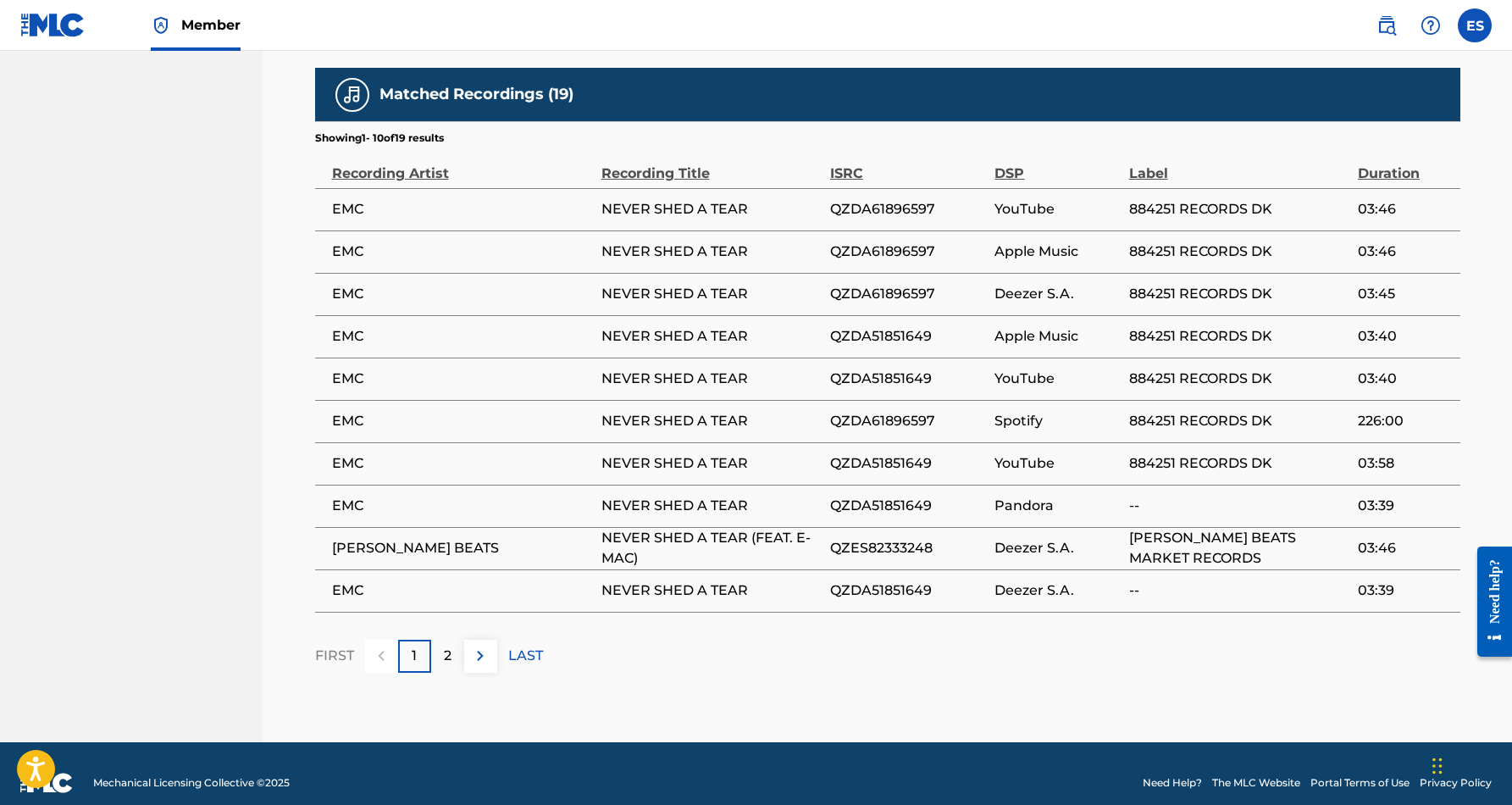
scroll to position [1039, 0]
click at [450, 647] on p "2" at bounding box center [448, 657] width 7 height 20
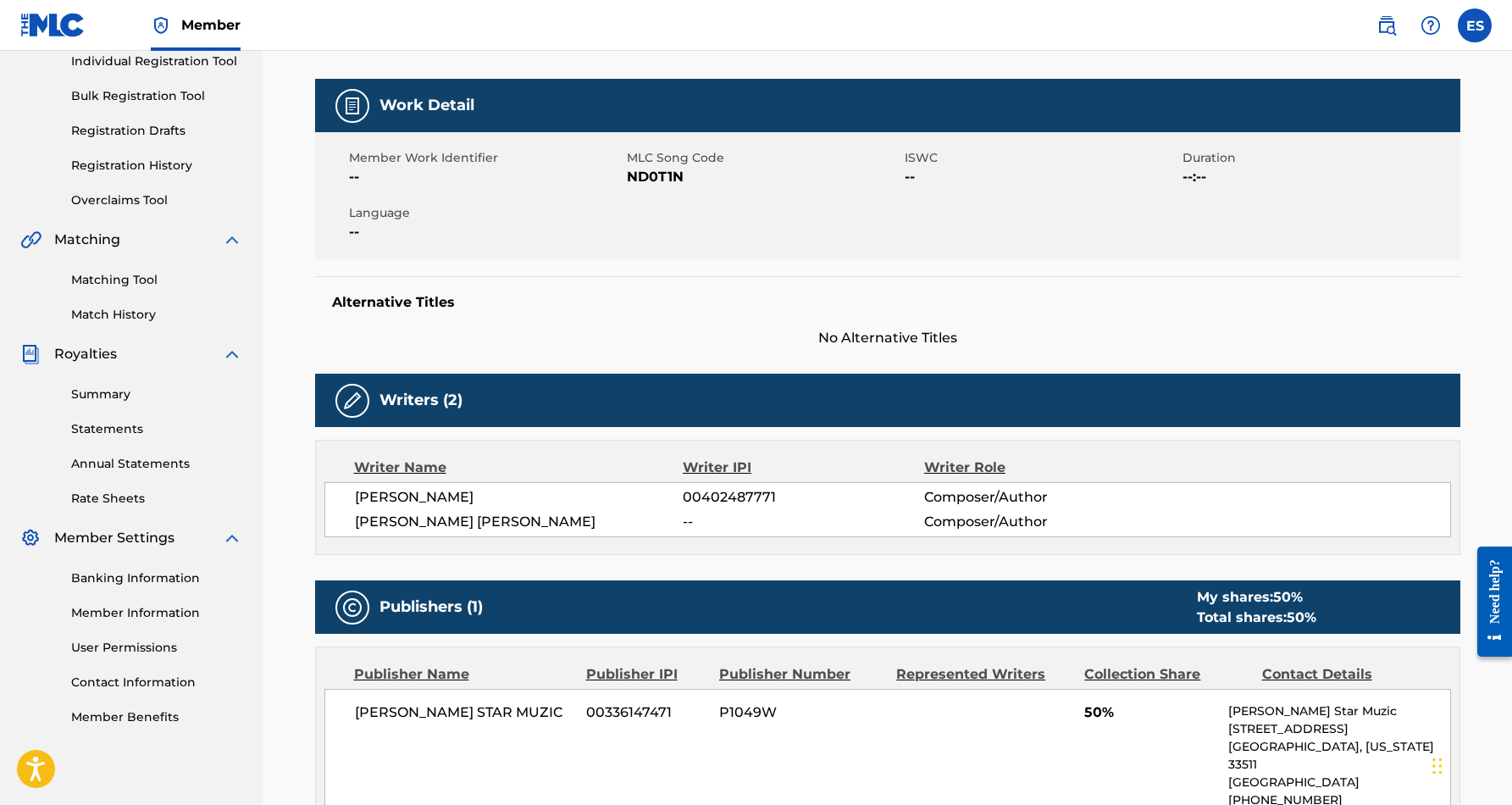
scroll to position [37, 0]
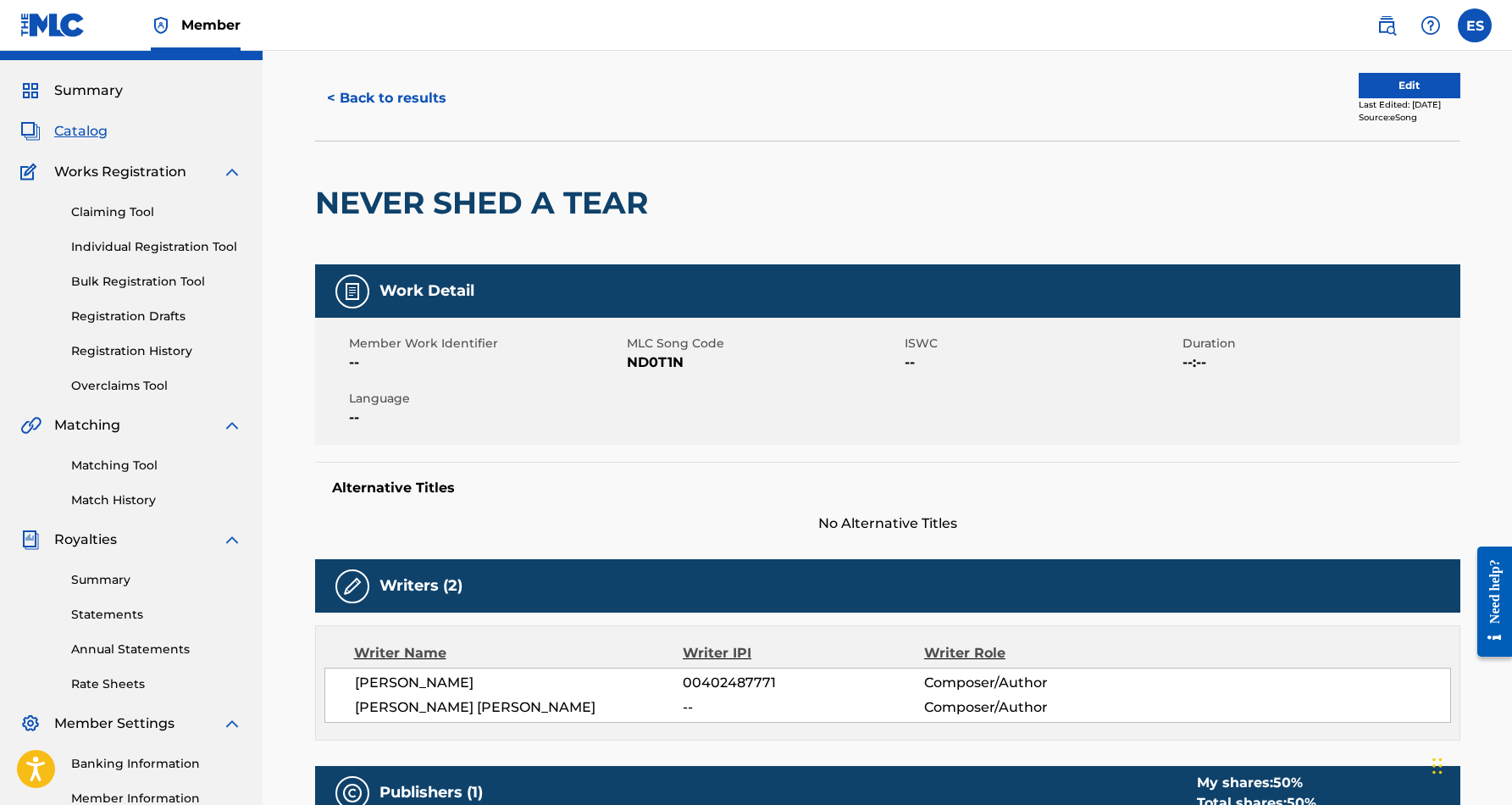
click at [428, 102] on button "< Back to results" at bounding box center [387, 98] width 143 height 43
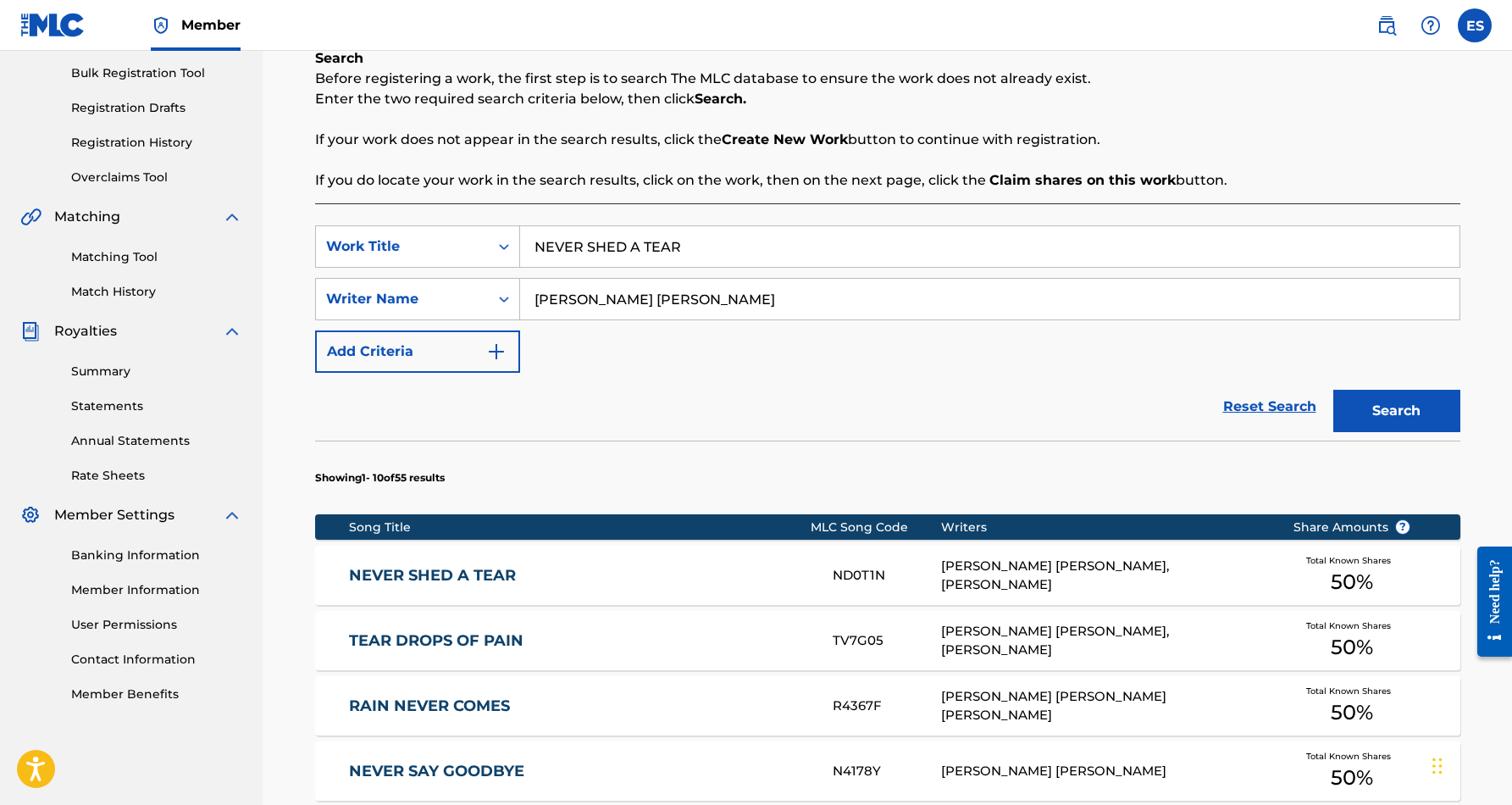
click at [701, 246] on input "NEVER SHED A TEAR" at bounding box center [990, 246] width 940 height 41
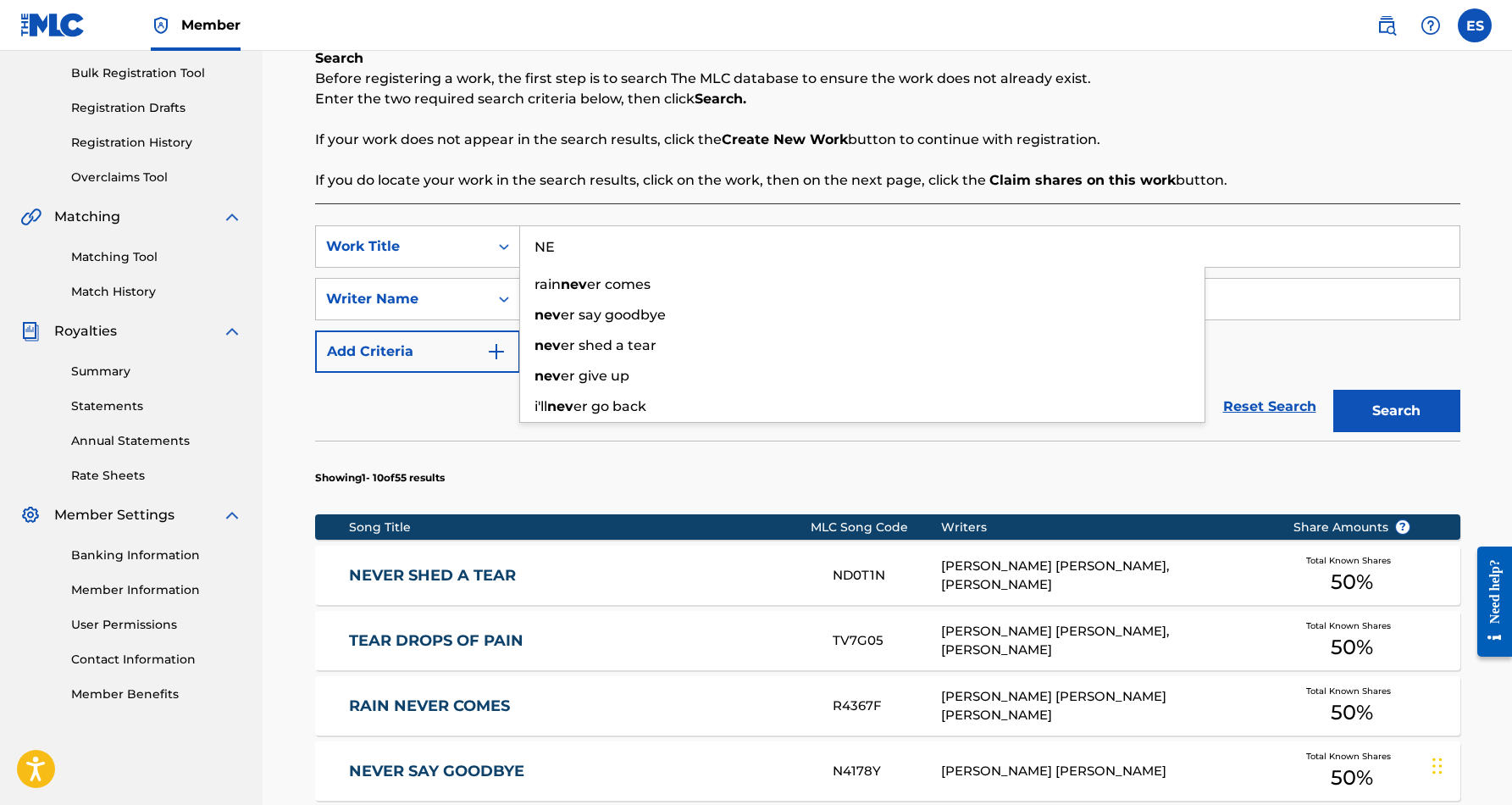
type input "N"
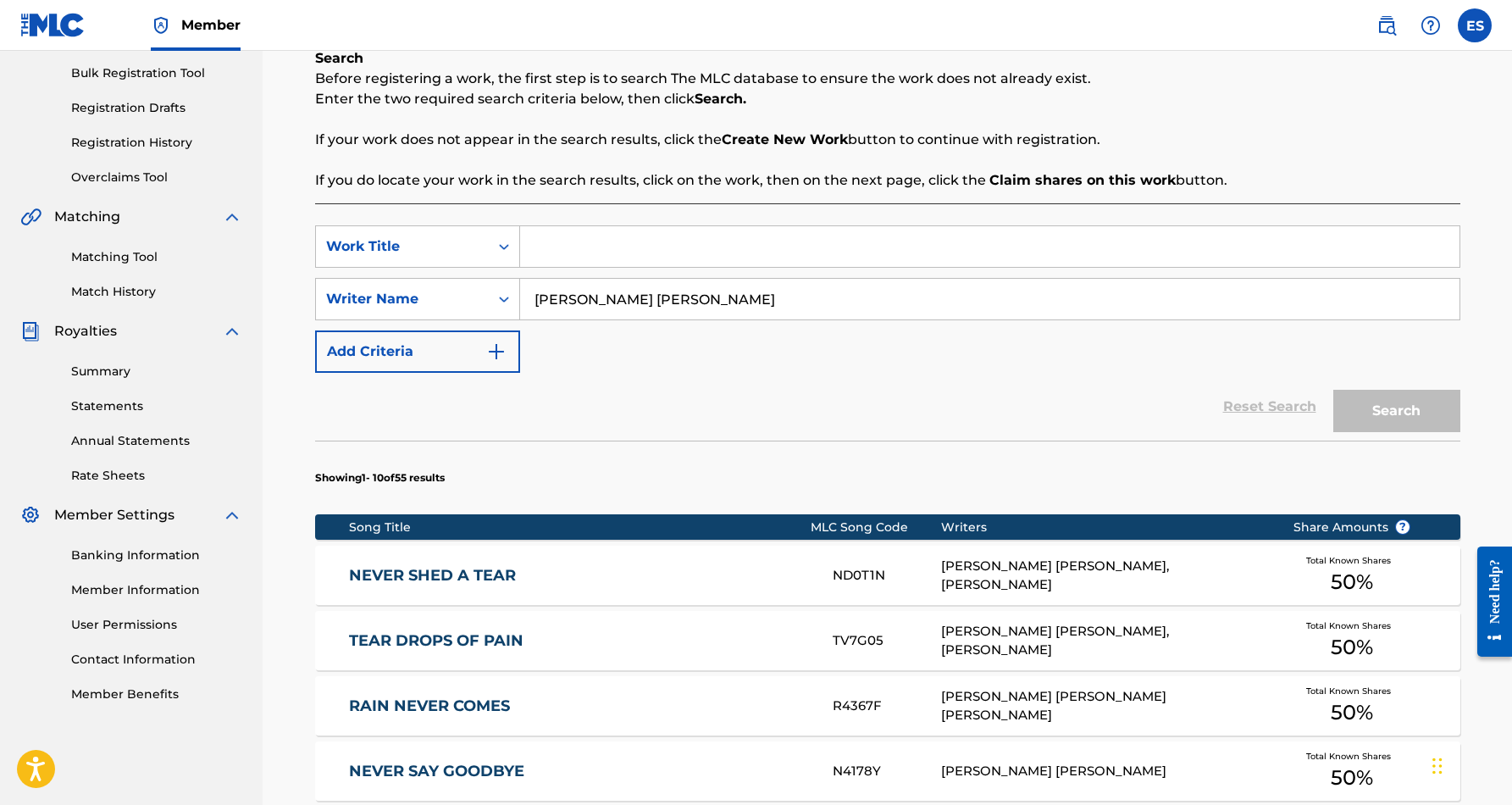
paste input "Eric Douglas Smith"
type input "E"
paste input "TAKE IT TO THE LORD"
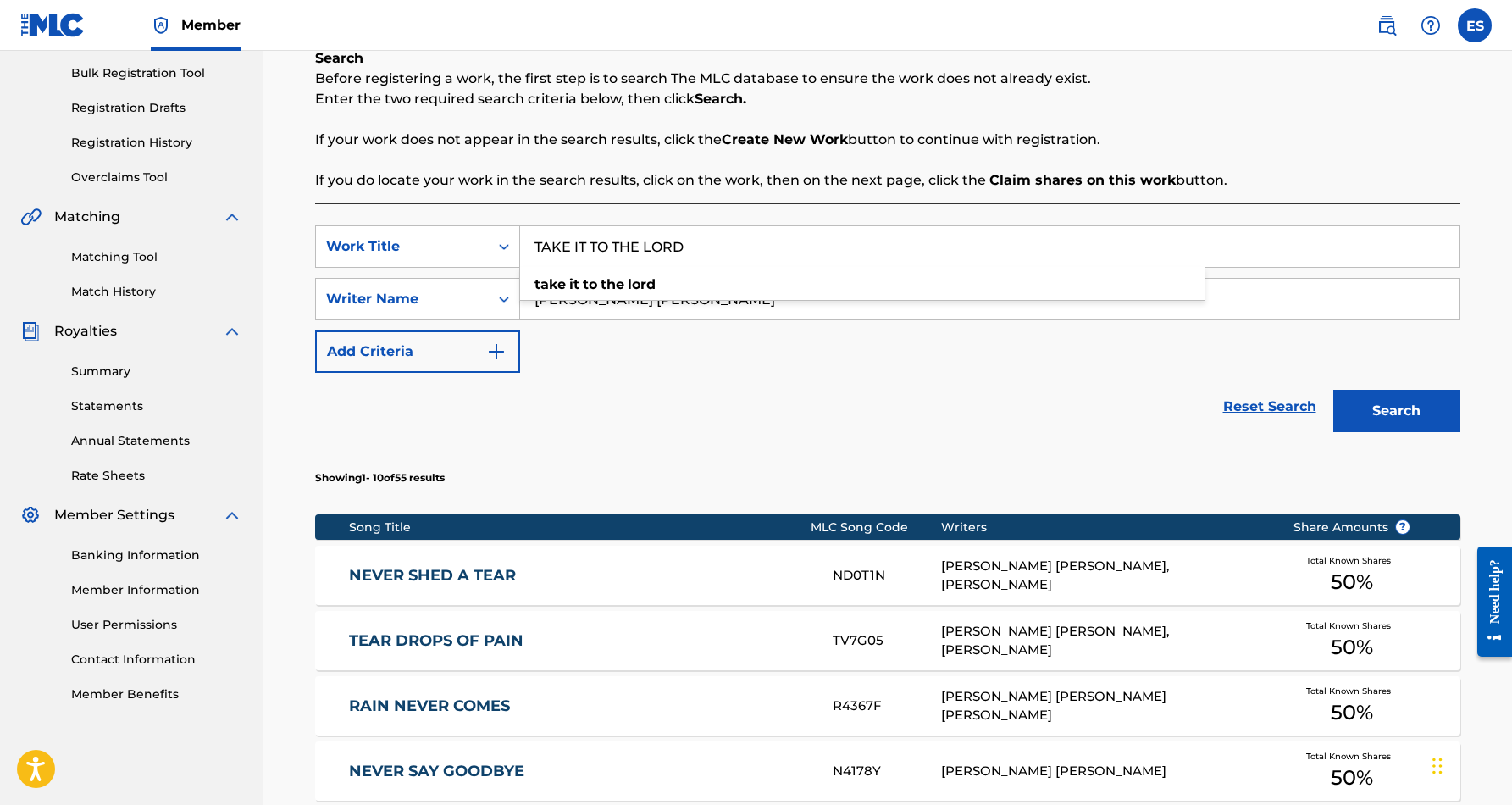
type input "TAKE IT TO THE LORD"
click at [1383, 401] on button "Search" at bounding box center [1398, 411] width 127 height 43
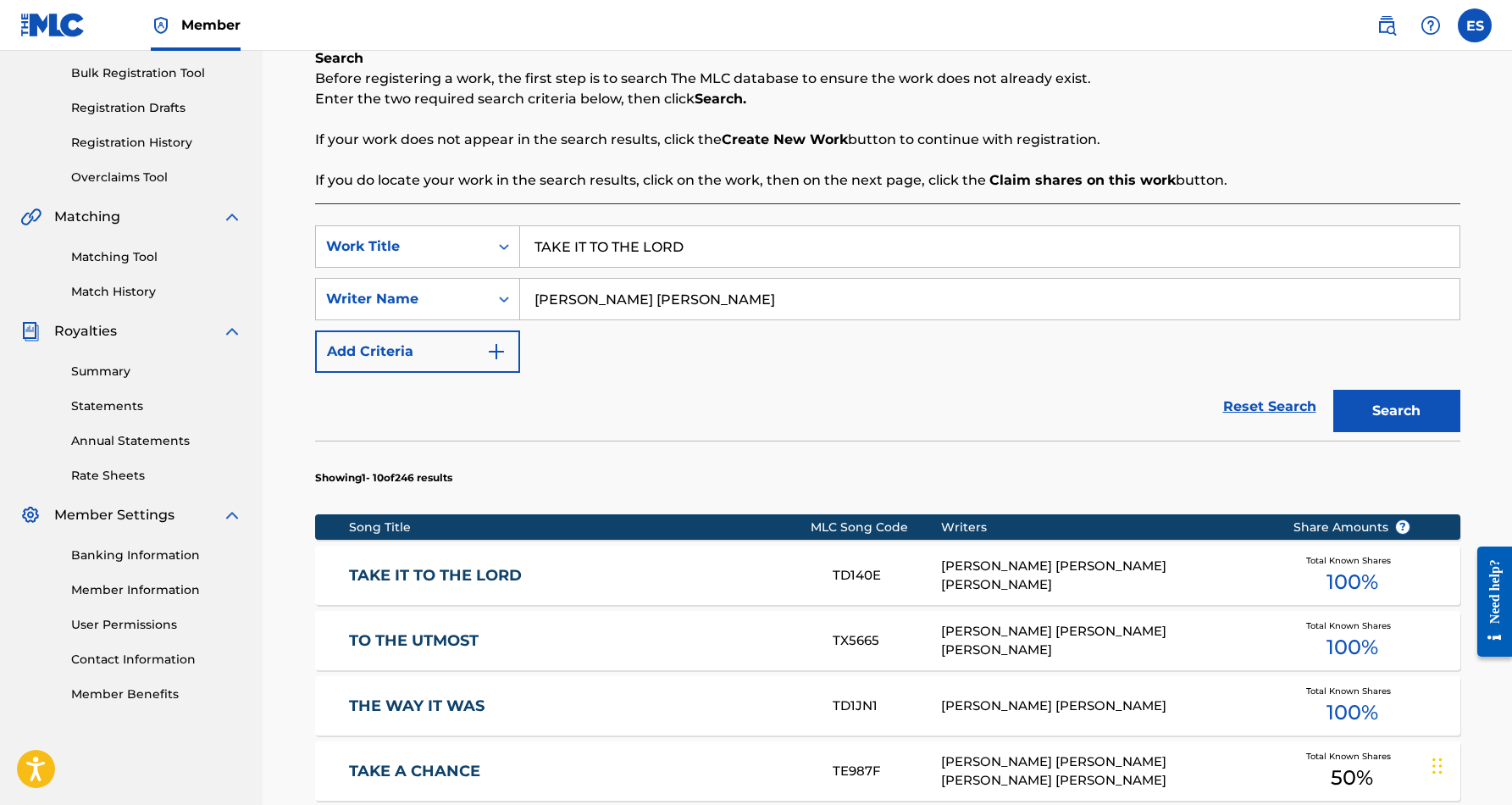
scroll to position [280, 0]
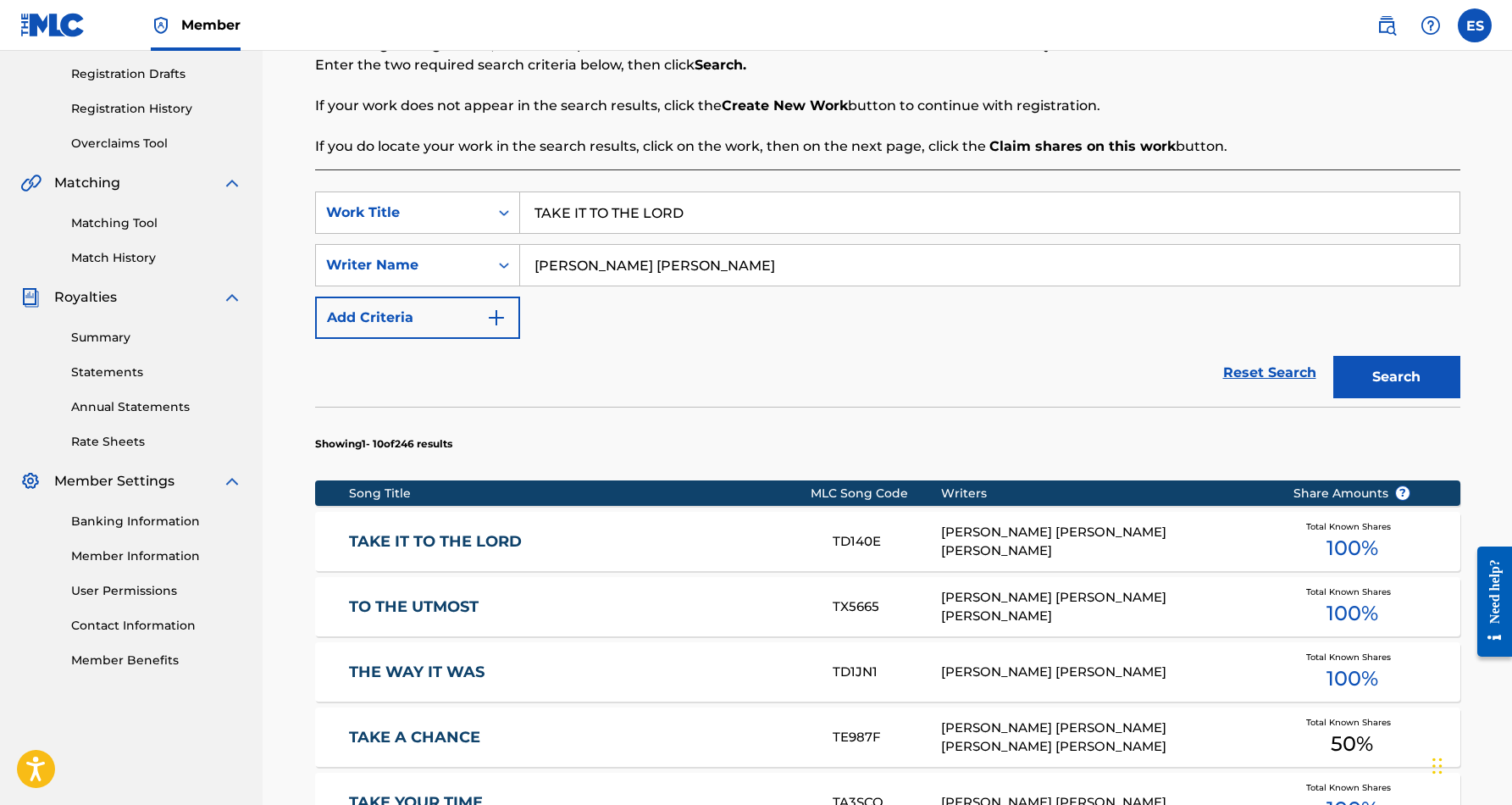
click at [942, 540] on div "ERIC DOUGLAS SMITH, BENNIE RUTH MARSHALL" at bounding box center [1104, 542] width 326 height 38
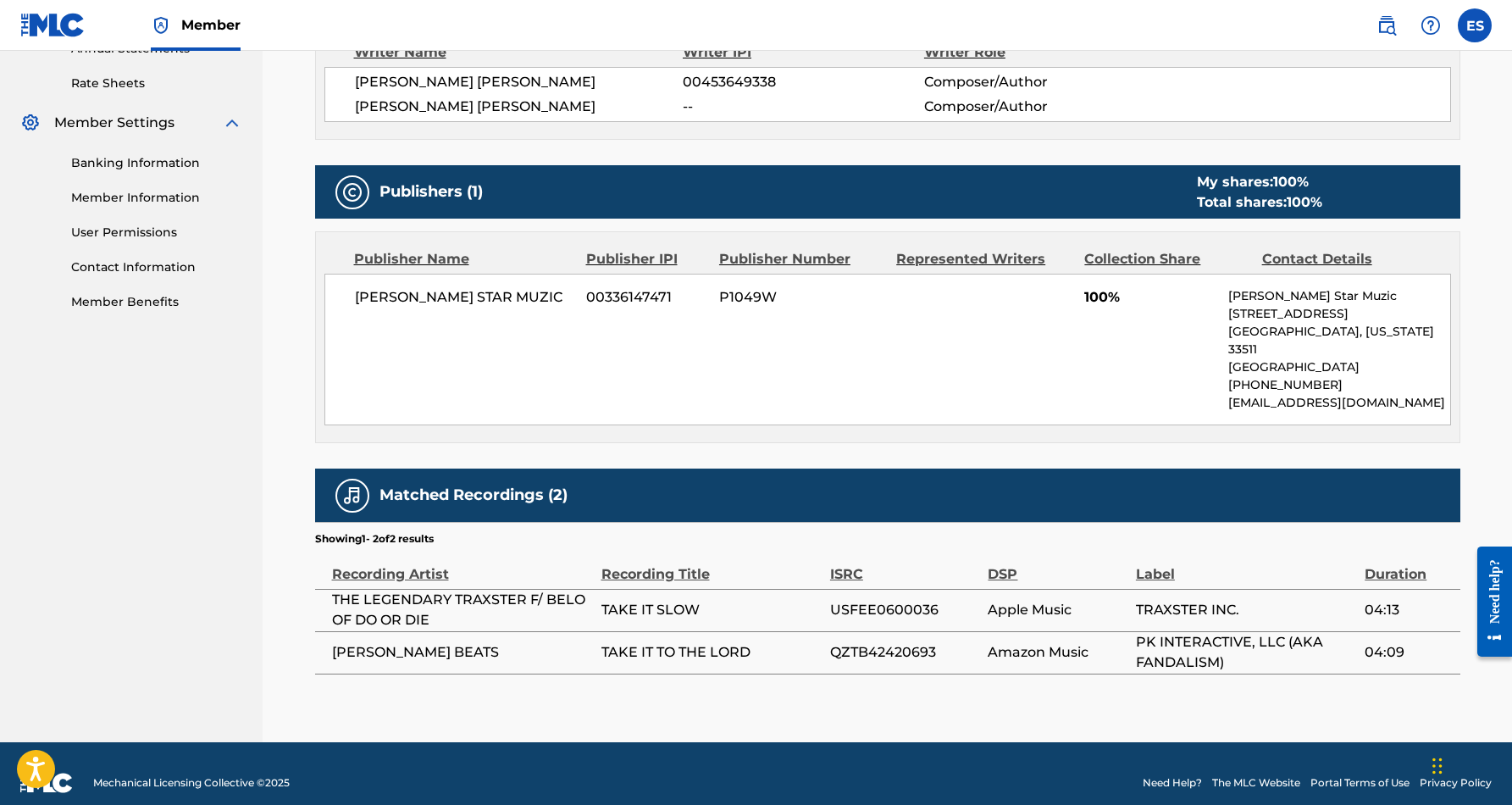
scroll to position [638, 0]
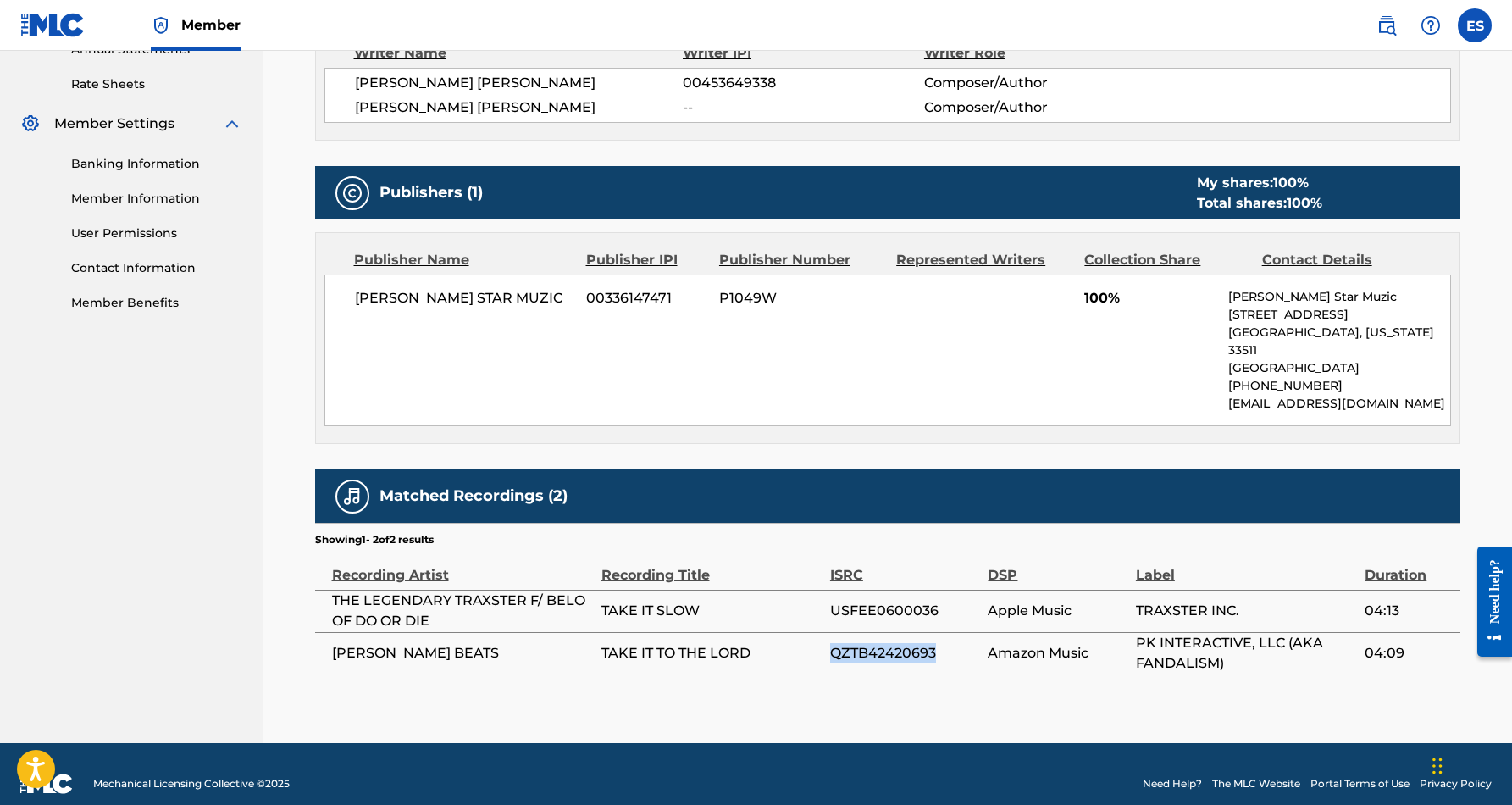
drag, startPoint x: 939, startPoint y: 634, endPoint x: 831, endPoint y: 639, distance: 108.1
click at [831, 643] on span "QZTB42420693" at bounding box center [904, 653] width 150 height 20
copy span "QZTB42420693"
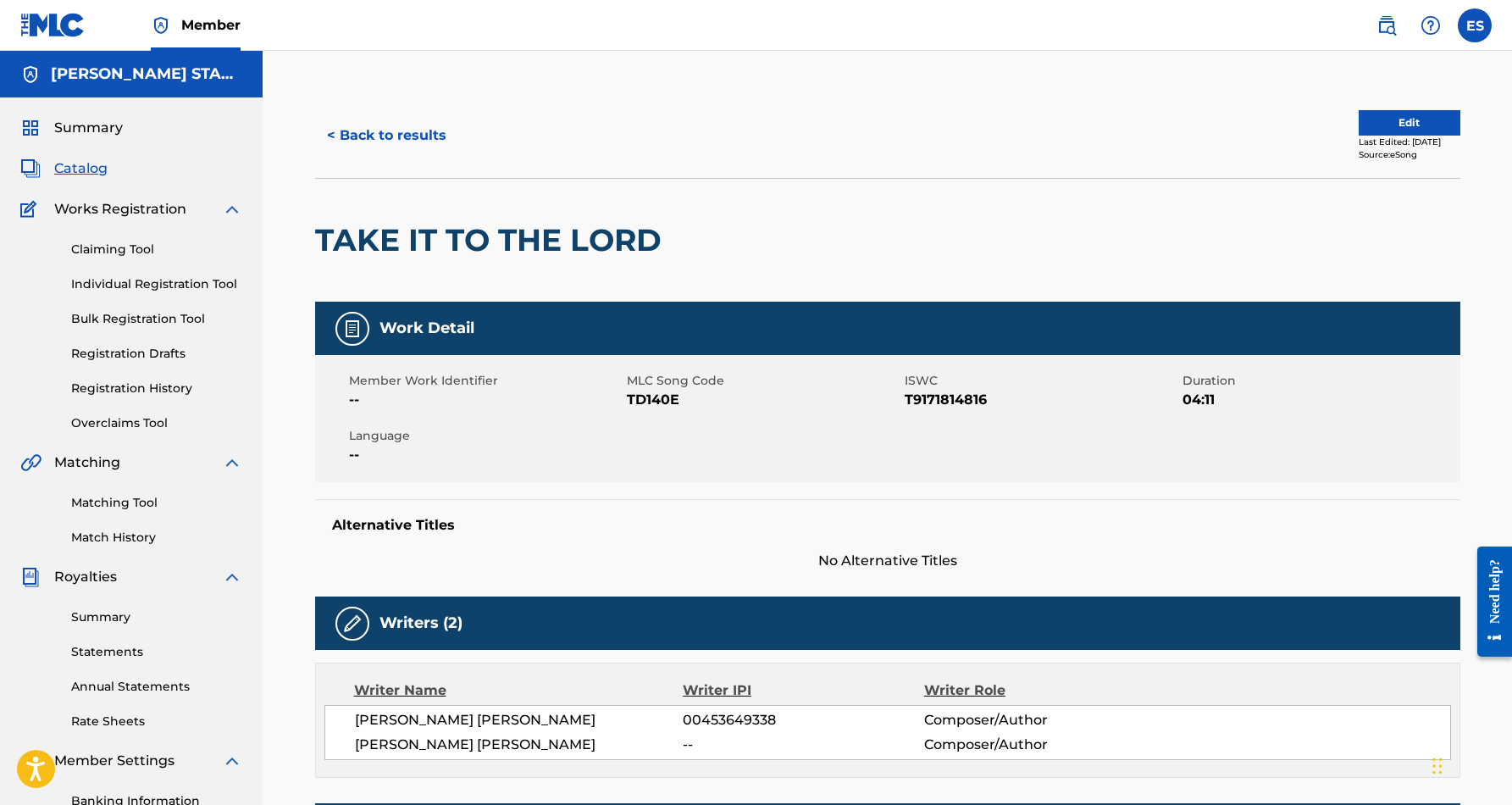
scroll to position [0, 0]
click at [423, 134] on button "< Back to results" at bounding box center [387, 135] width 143 height 43
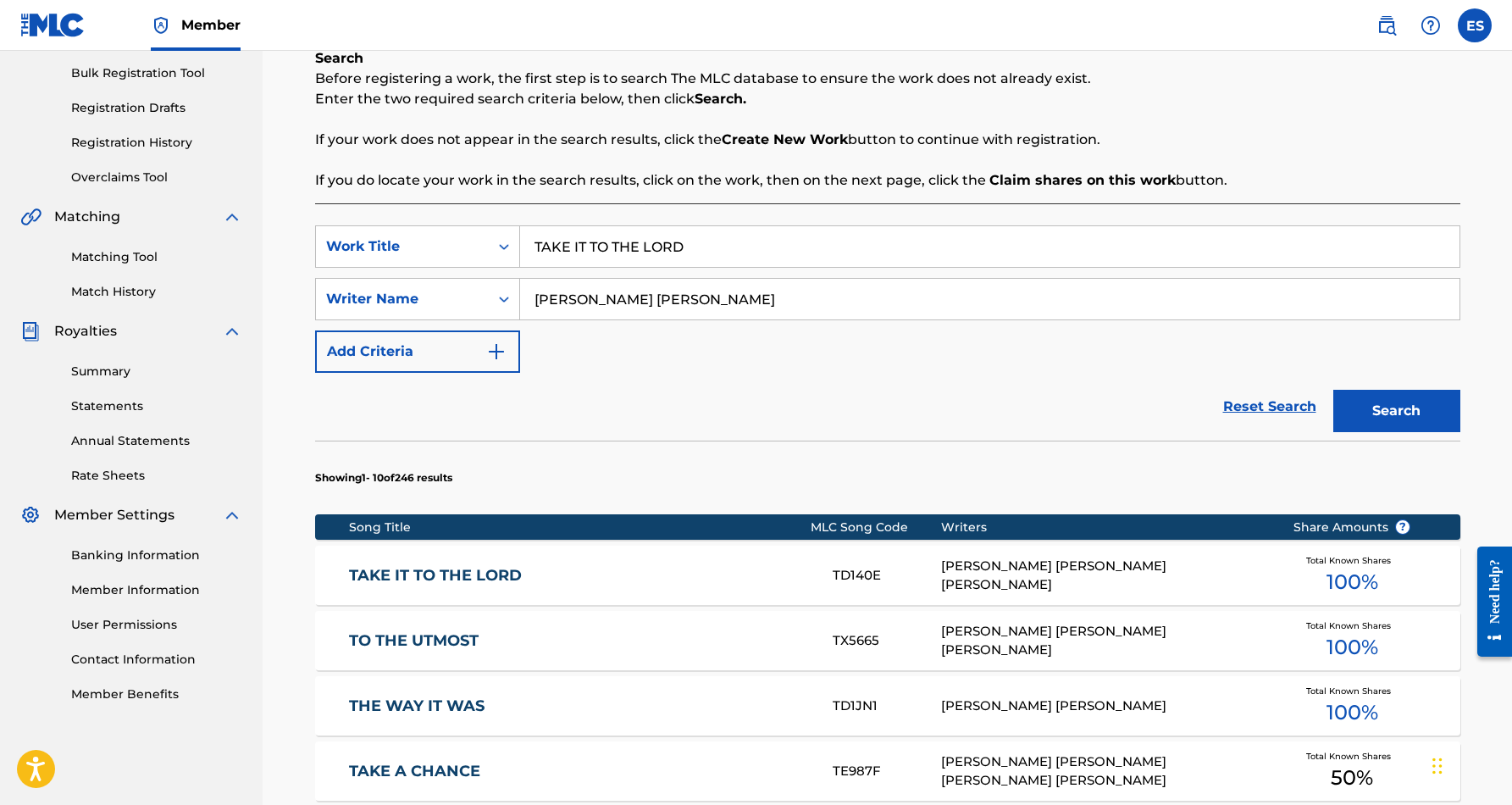
click at [781, 252] on input "TAKE IT TO THE LORD" at bounding box center [990, 246] width 940 height 41
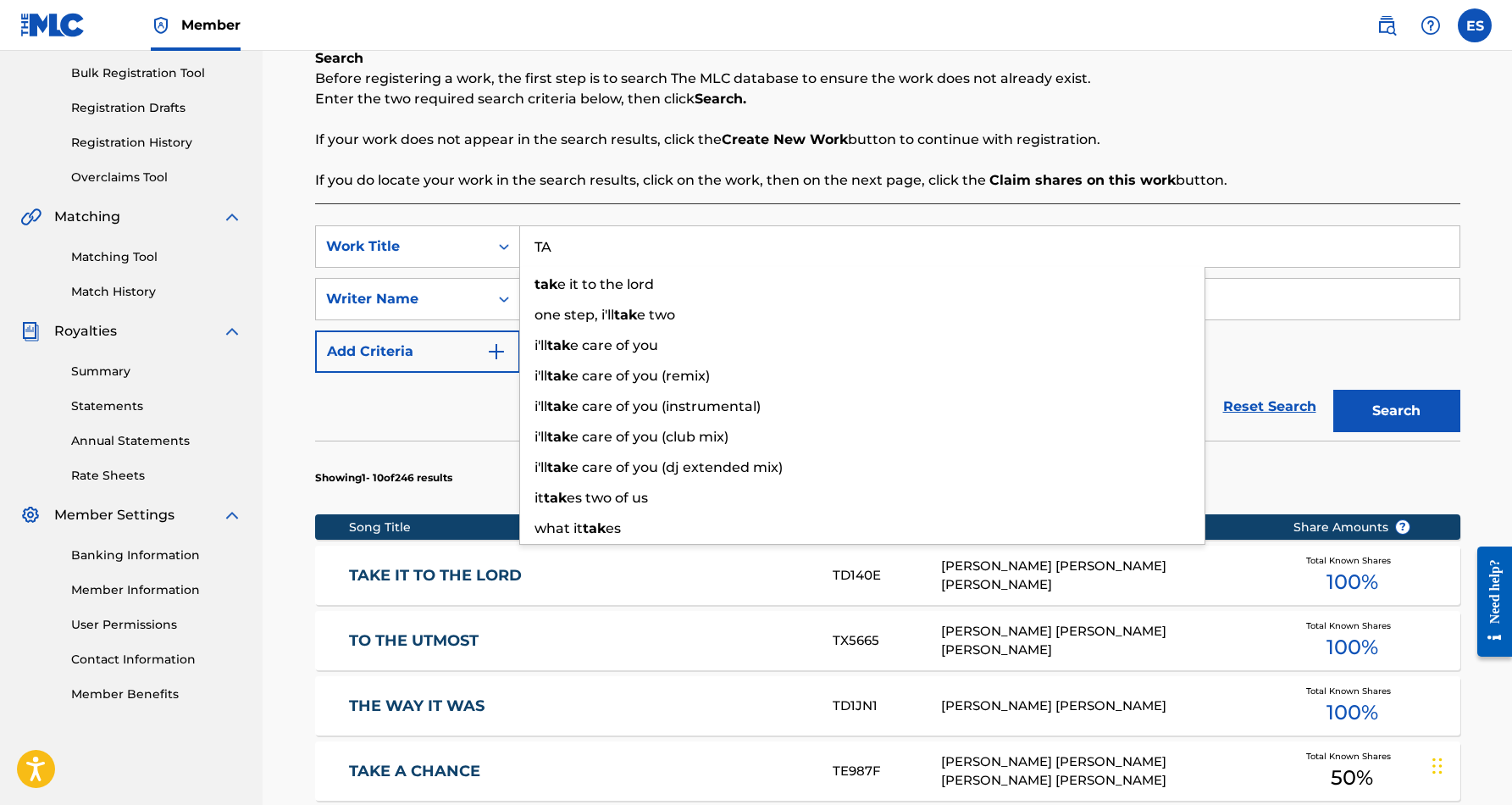
type input "T"
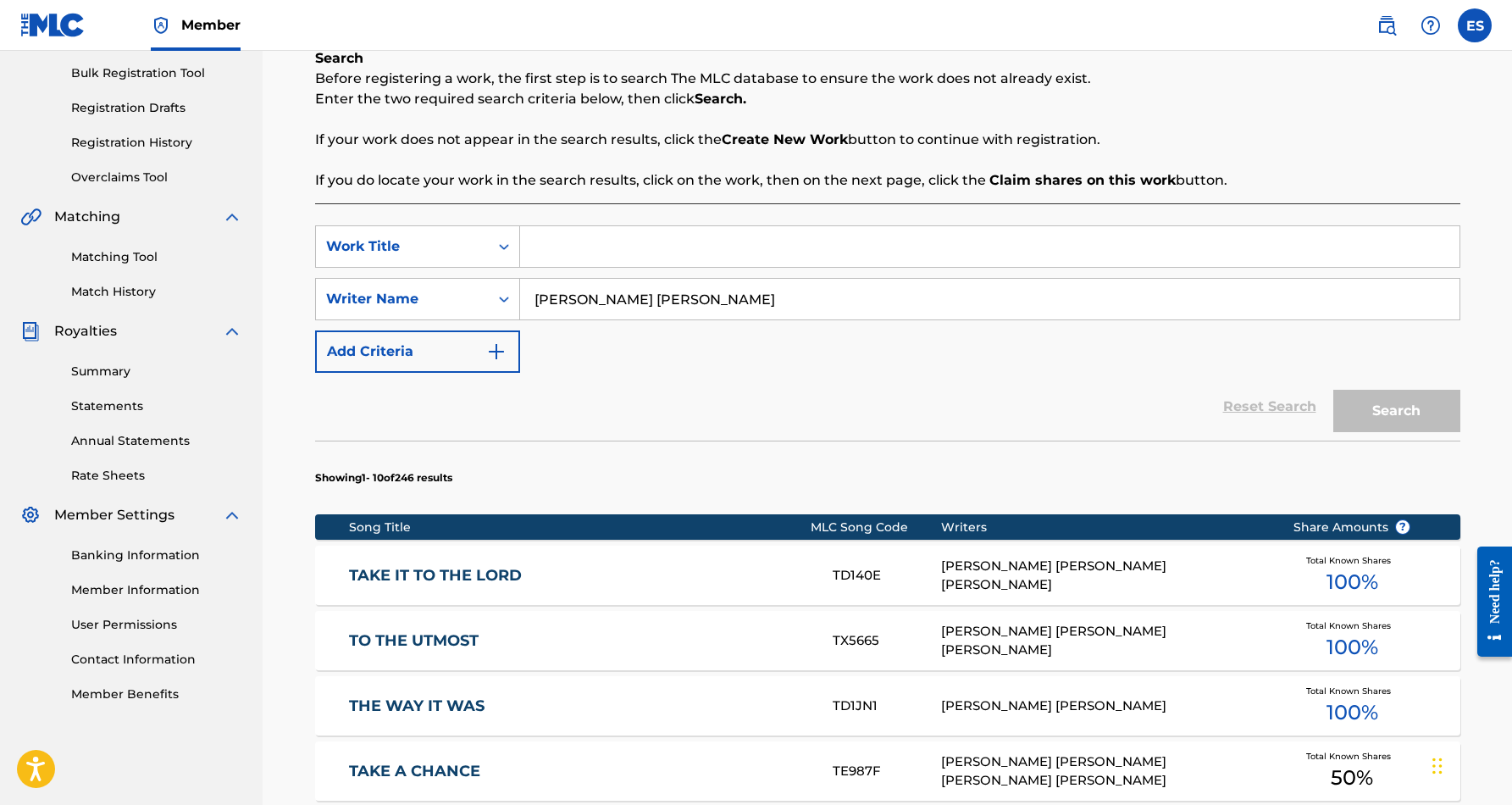
paste input "STAY HUSTLIN"
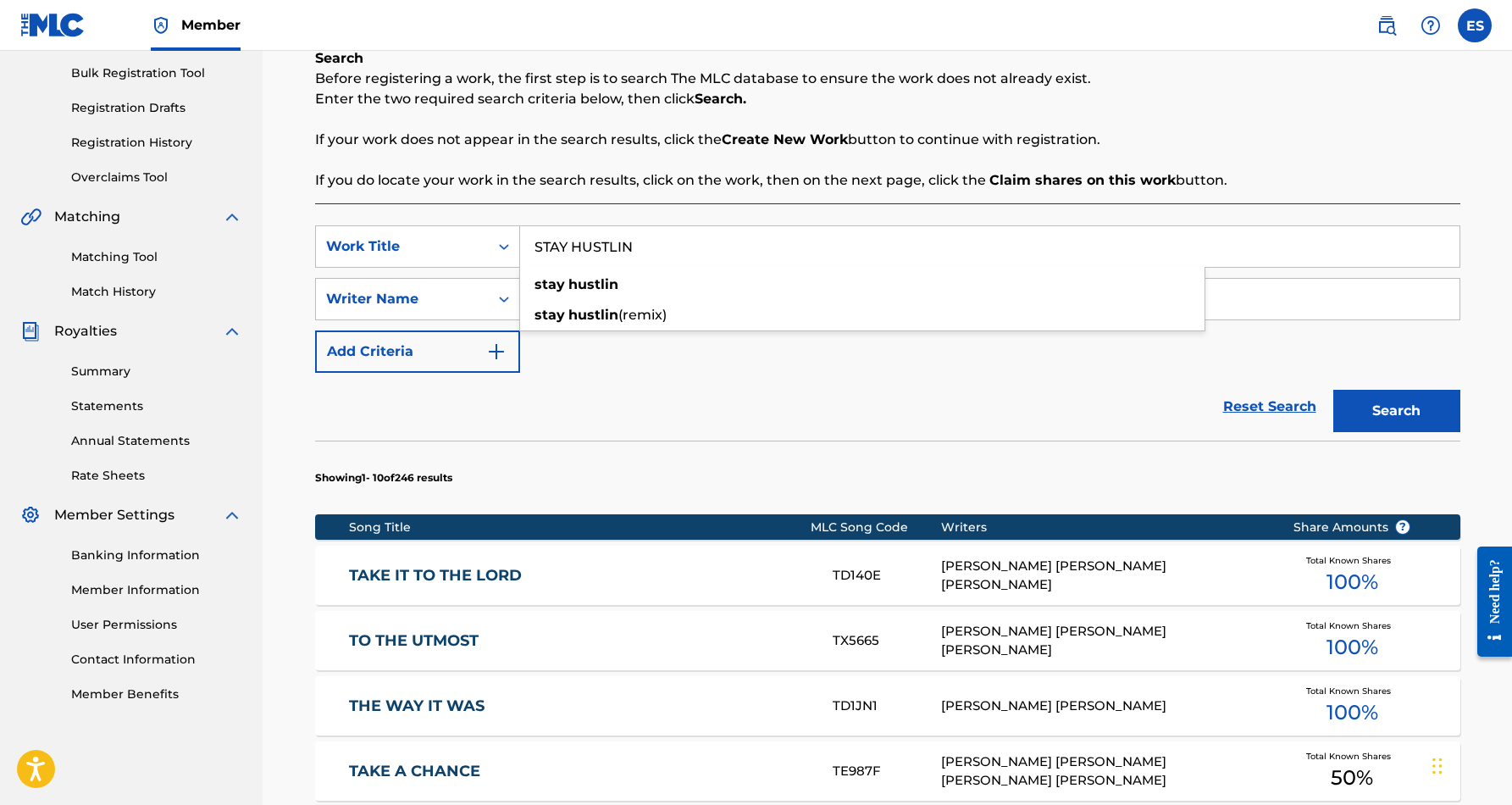
click at [888, 359] on div "SearchWithCriteriae356886e-a48b-4e70-bdef-3d938182b958 Work Title STAY HUSTLIN …" at bounding box center [887, 299] width 1145 height 147
click at [1392, 408] on button "Search" at bounding box center [1398, 411] width 127 height 43
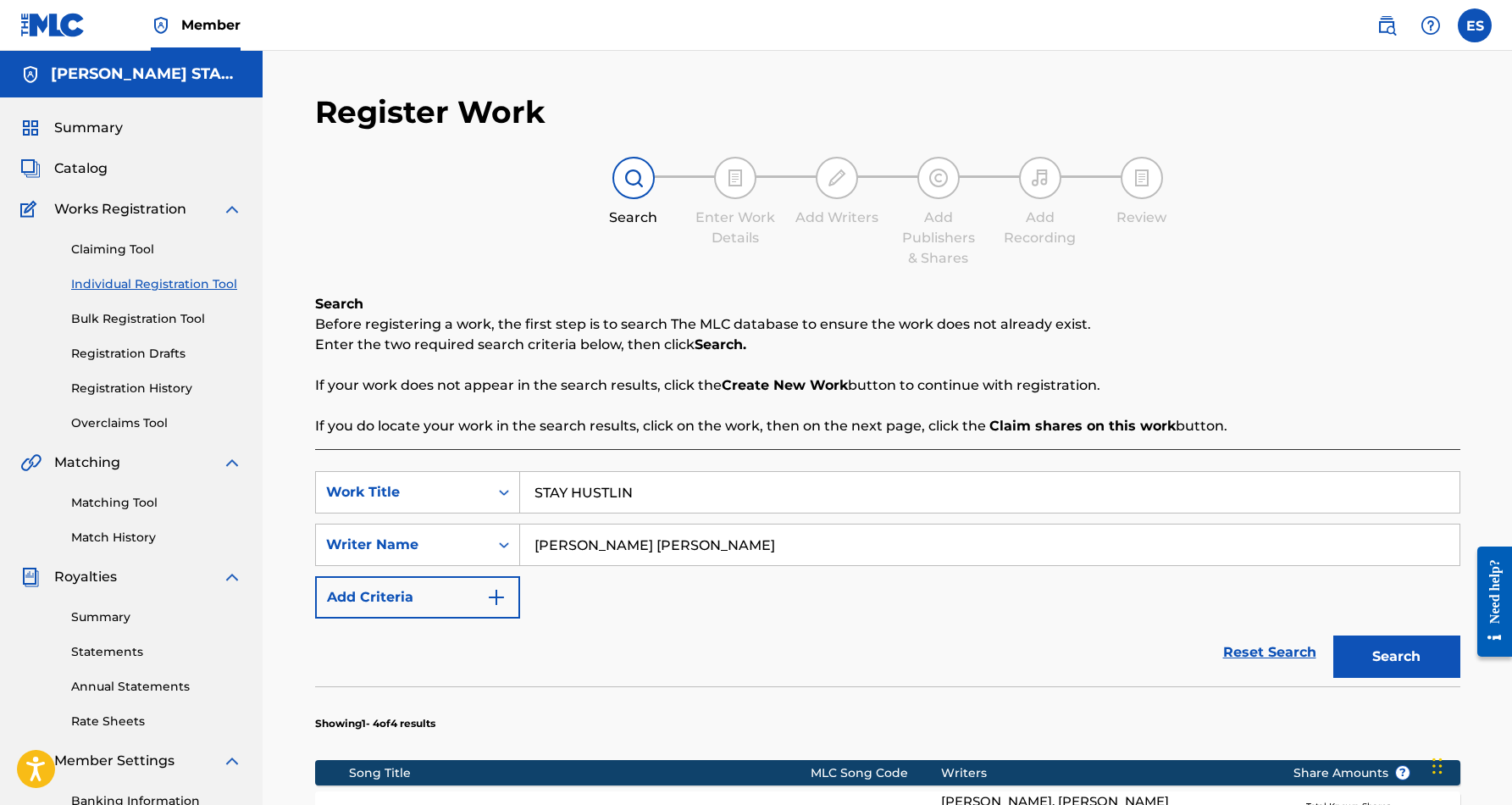
scroll to position [0, 0]
click at [661, 494] on input "STAY HUSTLIN" at bounding box center [990, 492] width 940 height 41
type input "S"
paste input "STREETZ IS HEARTLESS"
click at [899, 633] on div "Reset Search Search" at bounding box center [887, 652] width 1145 height 68
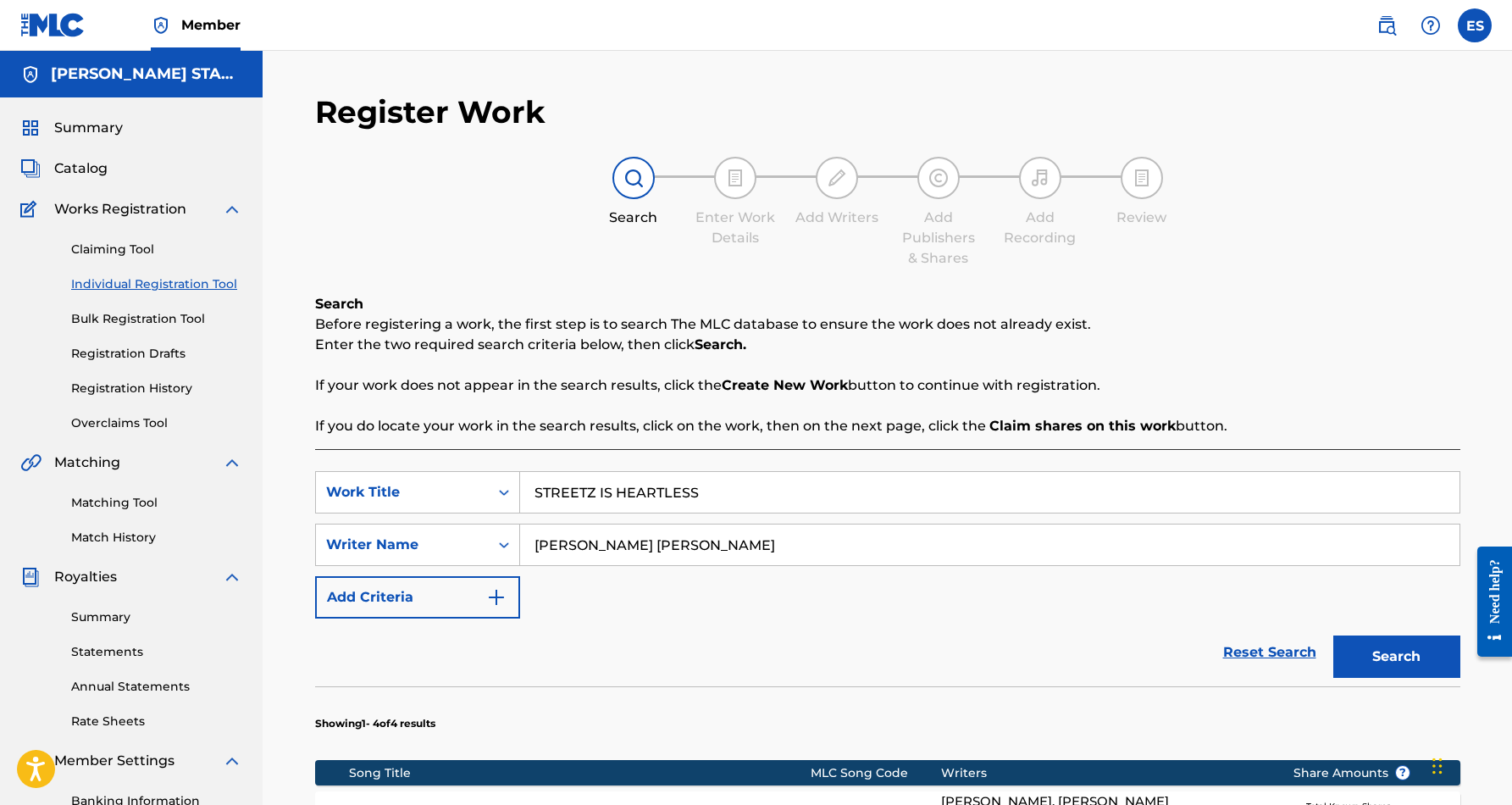
click at [1370, 647] on button "Search" at bounding box center [1398, 657] width 127 height 43
click at [756, 495] on input "STREETZ IS HEARTLESS" at bounding box center [990, 492] width 940 height 41
type input "S"
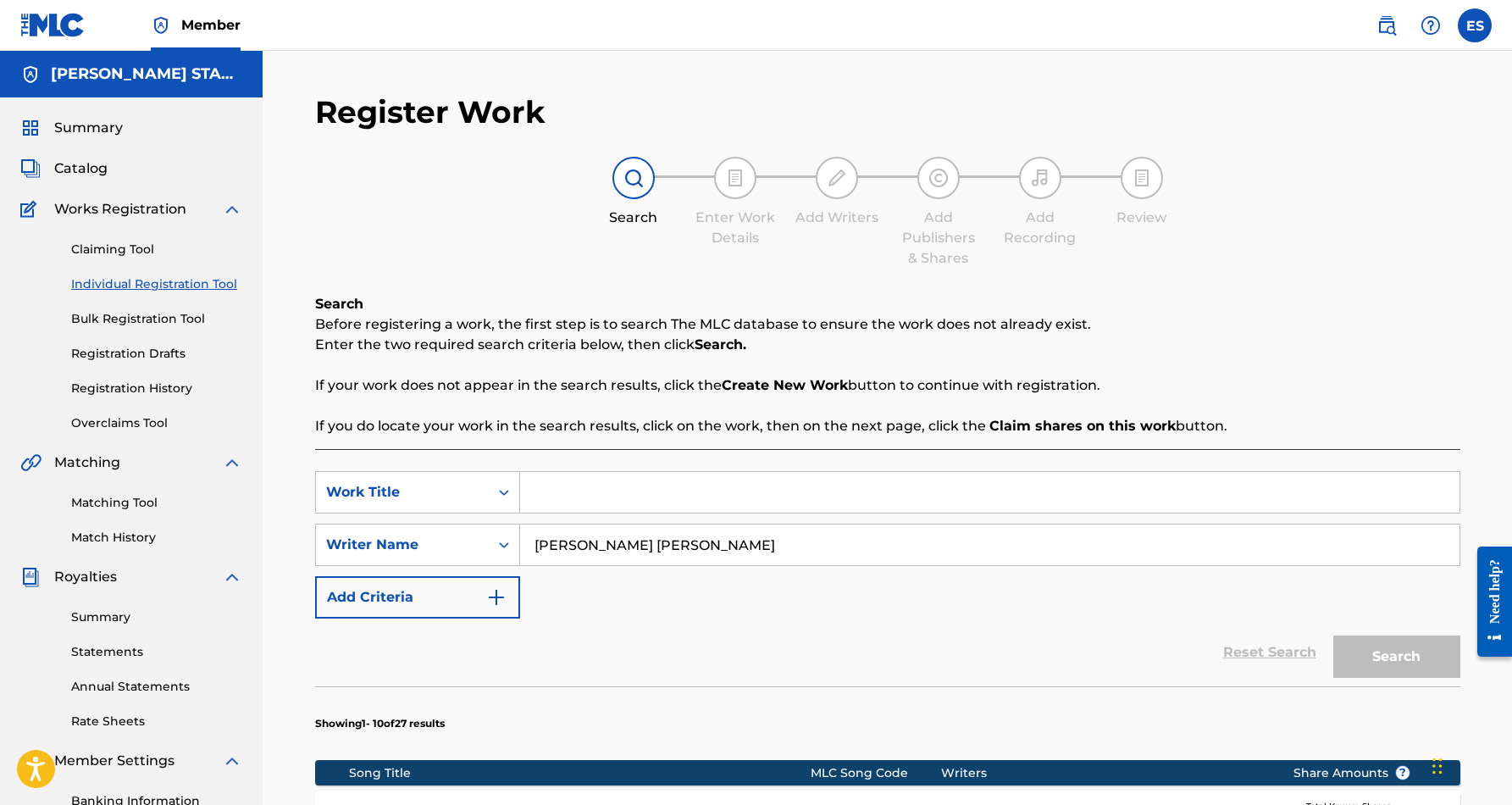
paste input "TOO LATE"
click at [903, 632] on div "Reset Search Search" at bounding box center [887, 652] width 1145 height 68
click at [1371, 648] on button "Search" at bounding box center [1398, 657] width 127 height 43
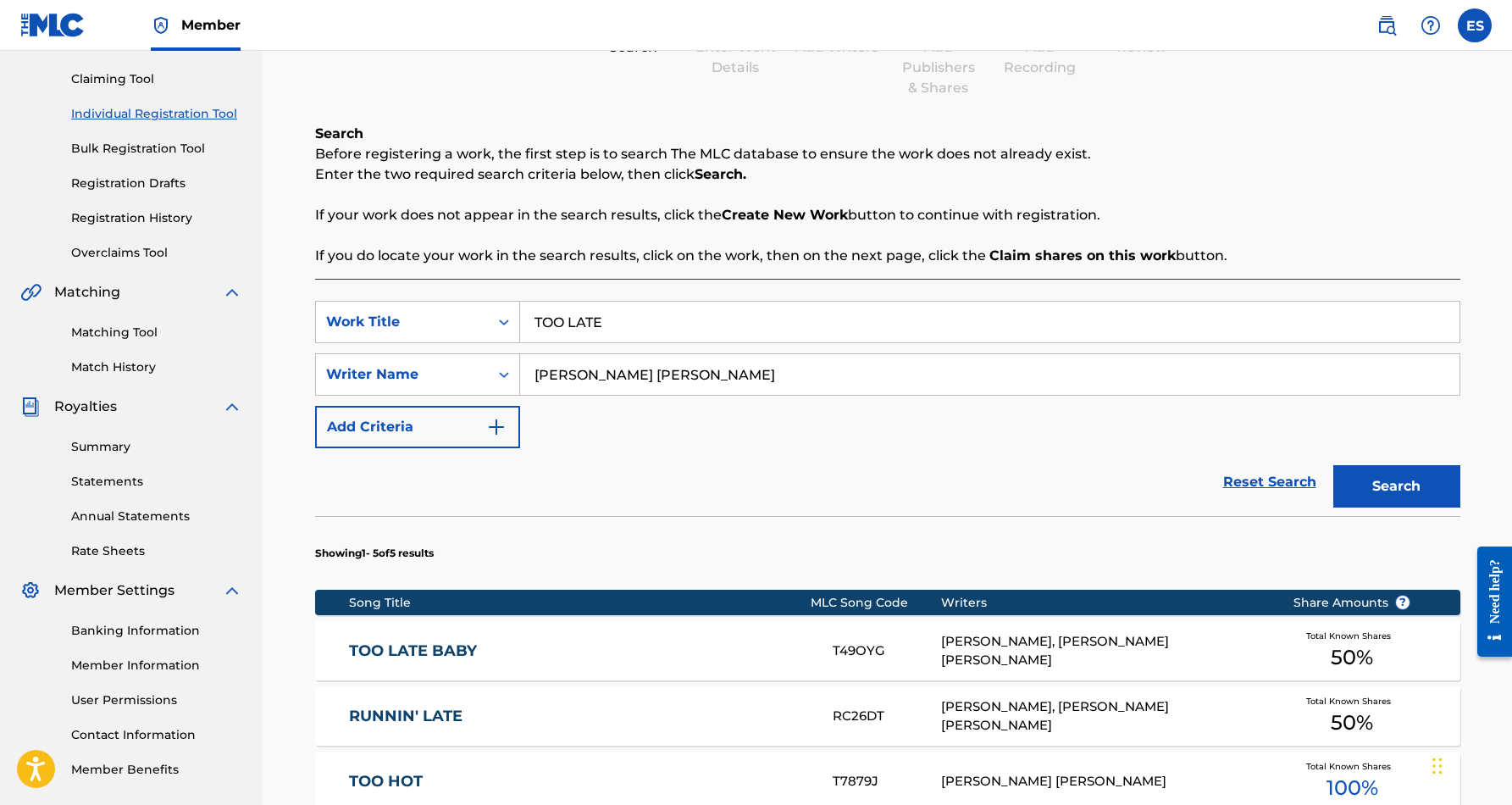
scroll to position [148, 0]
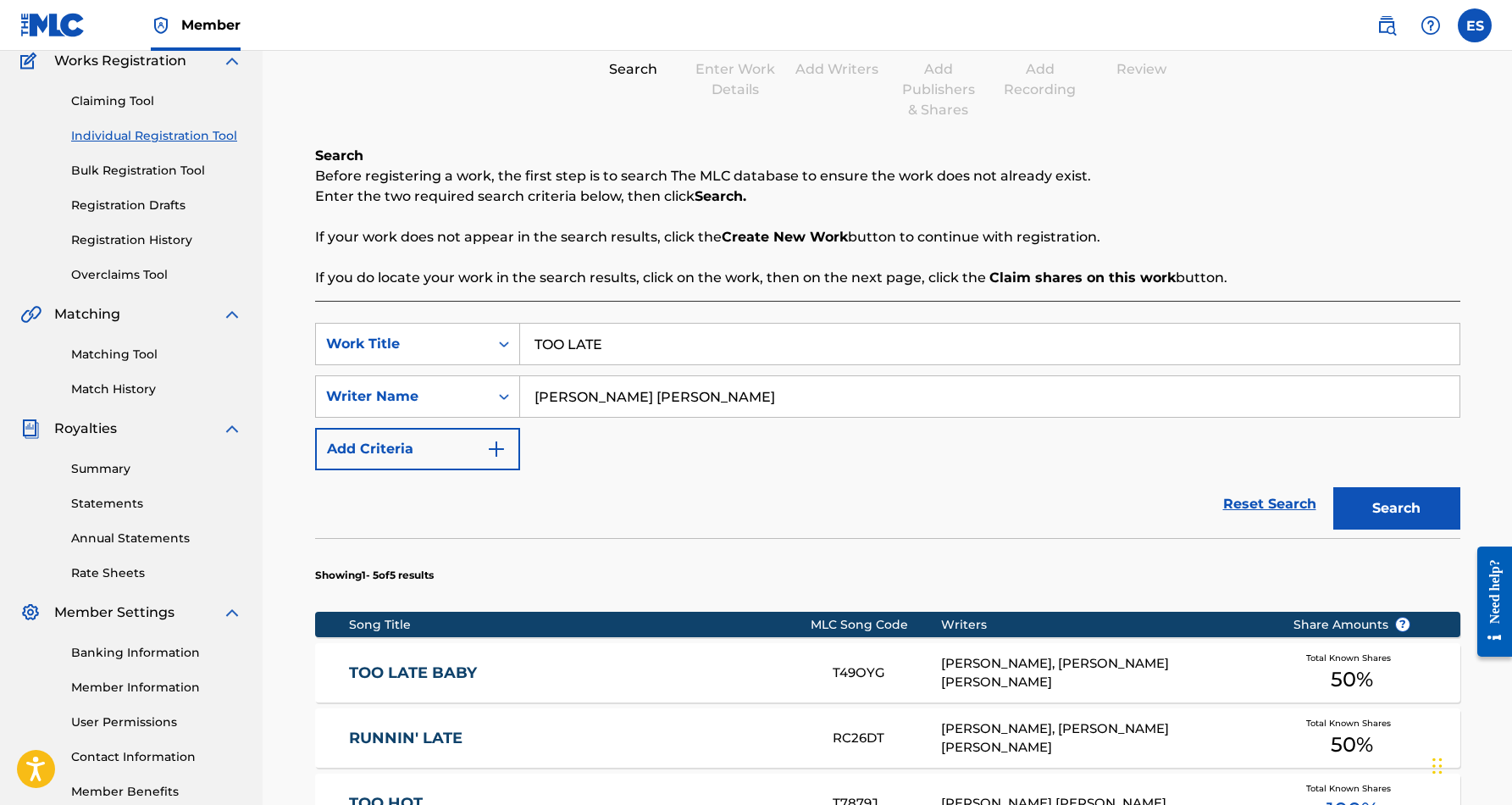
click at [620, 335] on input "TOO LATE" at bounding box center [990, 343] width 940 height 41
click at [612, 345] on input "TOO LATE" at bounding box center [990, 343] width 940 height 41
type input "T"
paste input "THEY ROLLED UP ON US"
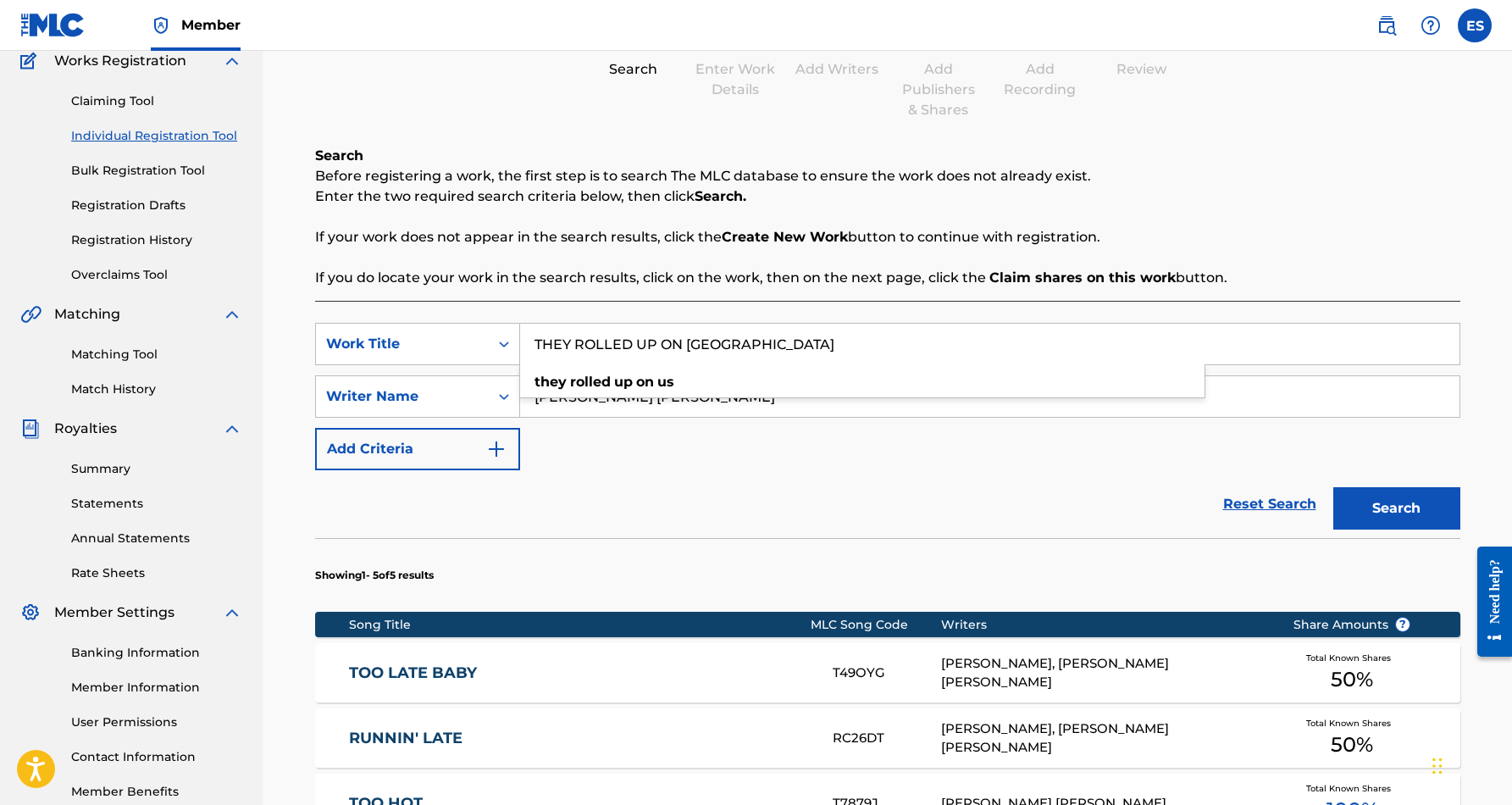
type input "THEY ROLLED UP ON US"
click at [802, 447] on div "SearchWithCriteriae356886e-a48b-4e70-bdef-3d938182b958 Work Title THEY ROLLED U…" at bounding box center [887, 396] width 1145 height 147
click at [1359, 500] on button "Search" at bounding box center [1398, 508] width 127 height 43
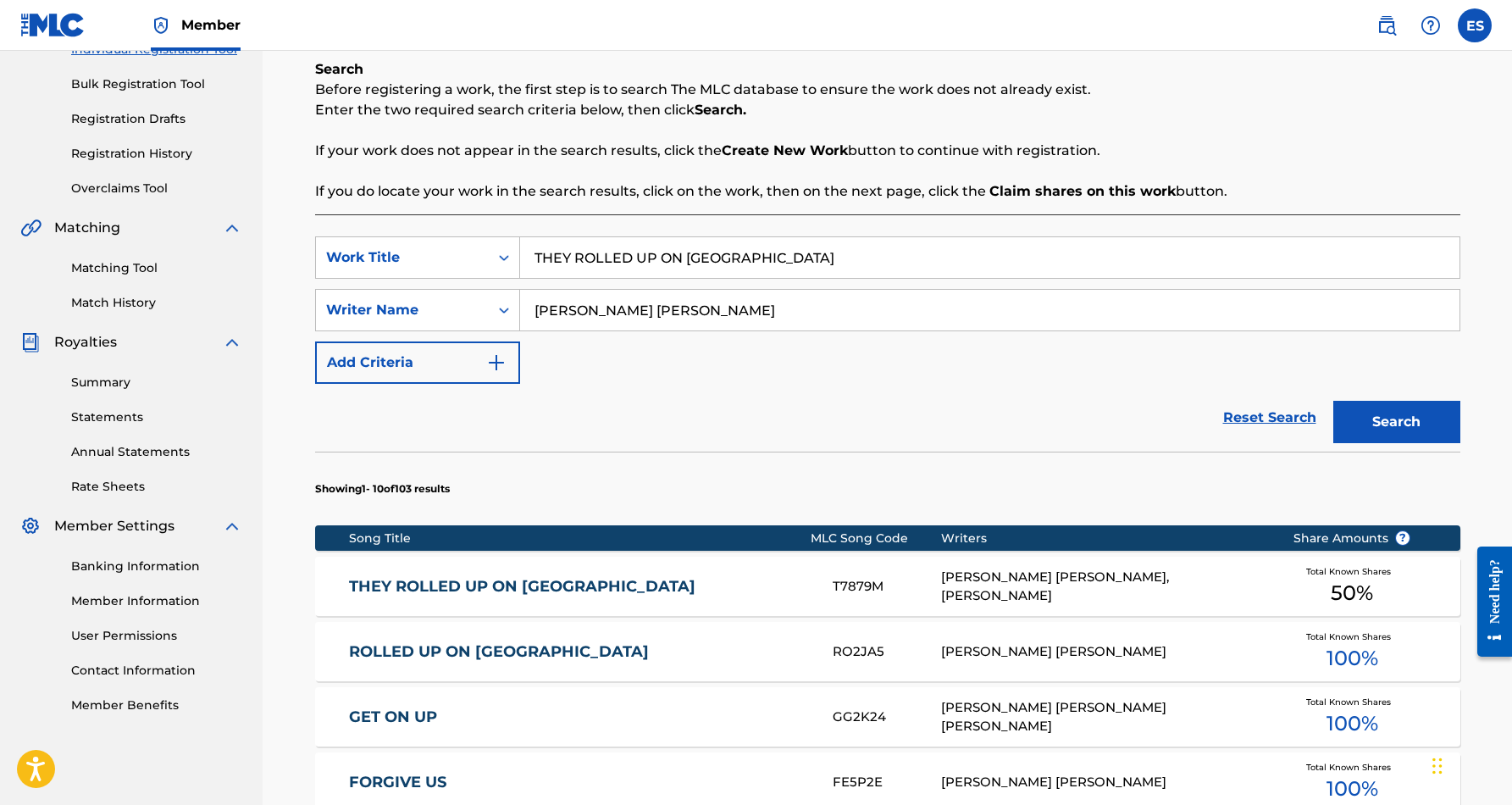
scroll to position [236, 0]
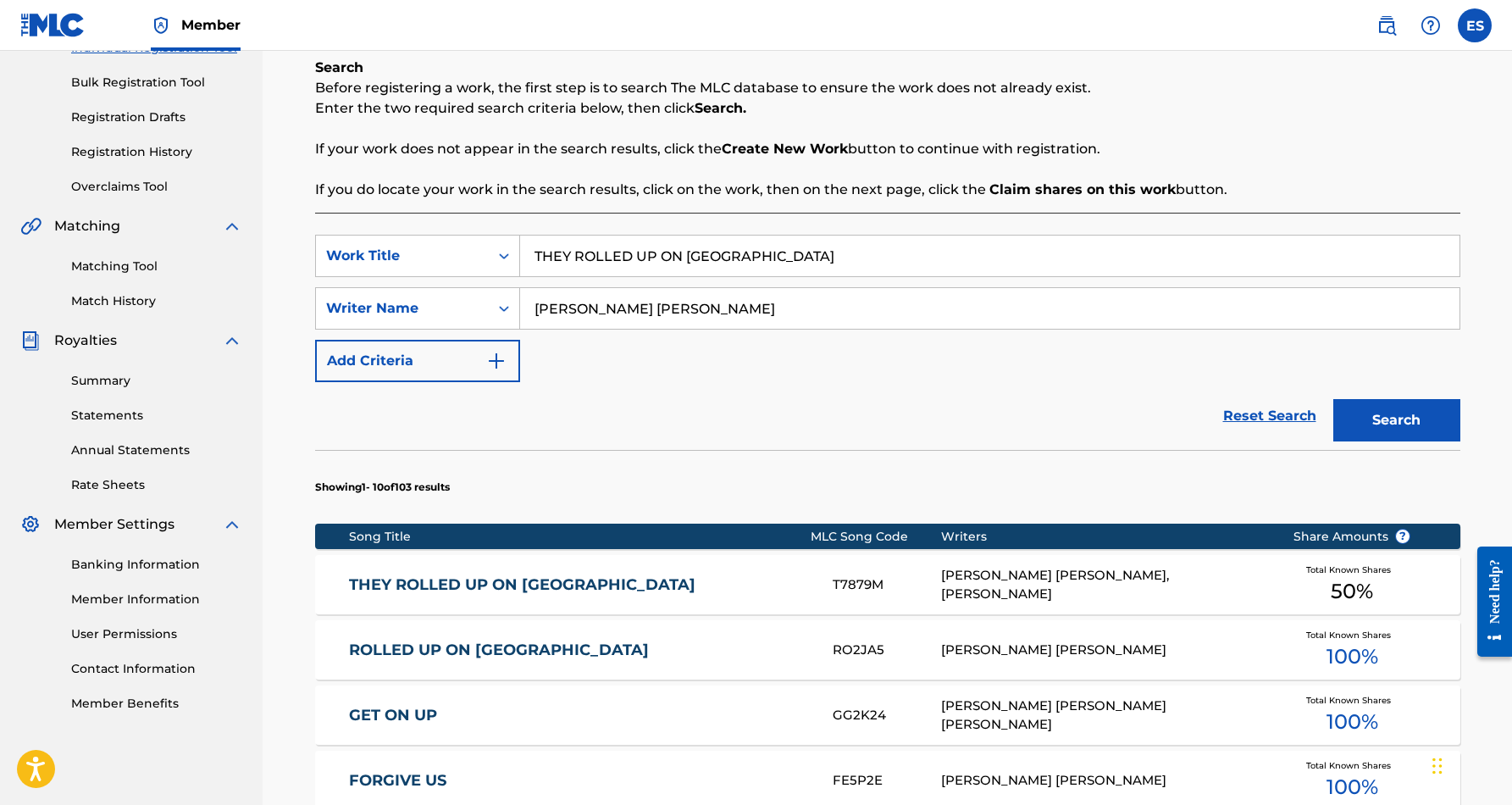
click at [1127, 585] on div "ERIC DOUGLAS SMITH, CAROLYN W WALDEN" at bounding box center [1104, 585] width 326 height 38
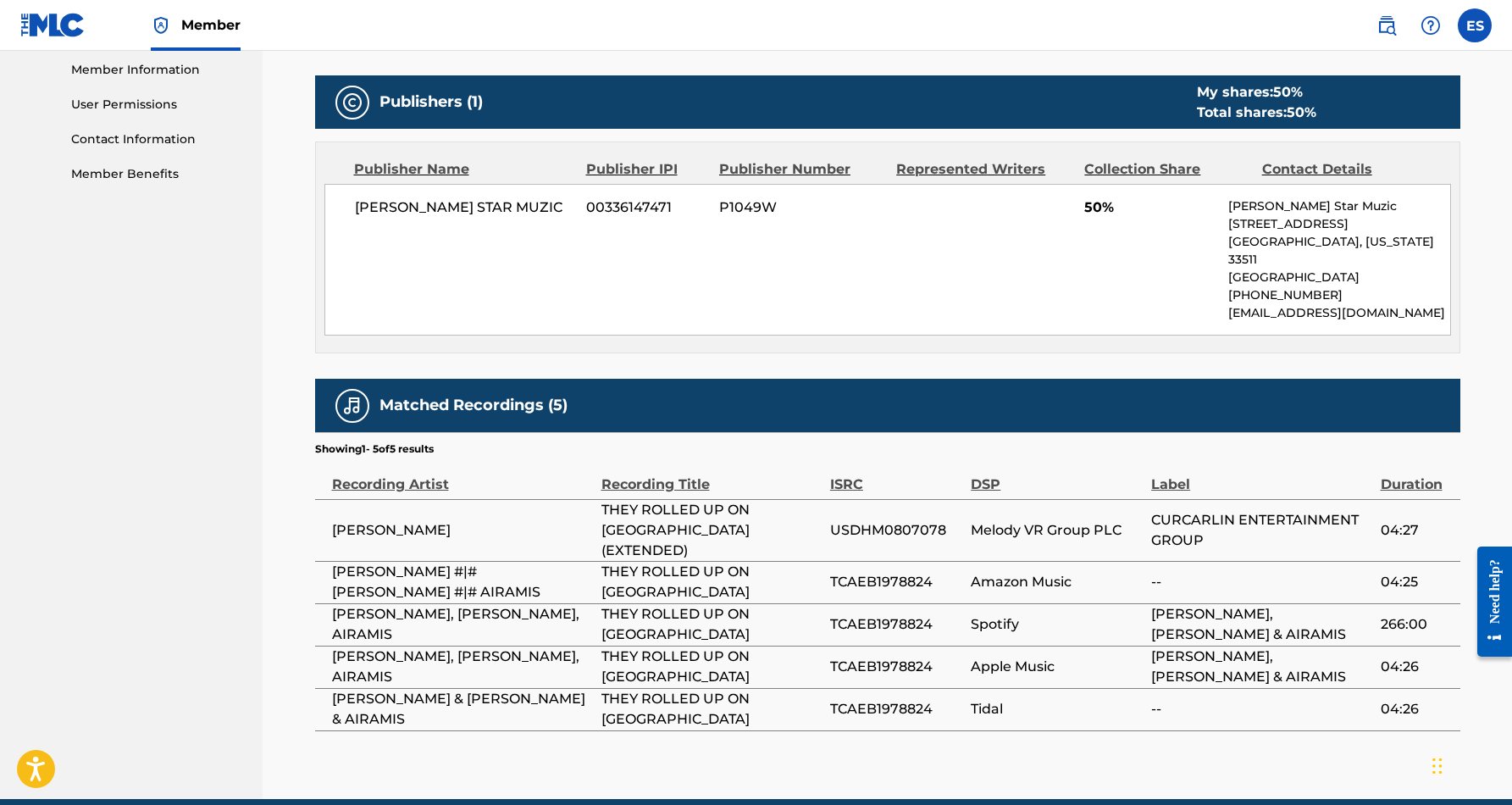
scroll to position [765, 0]
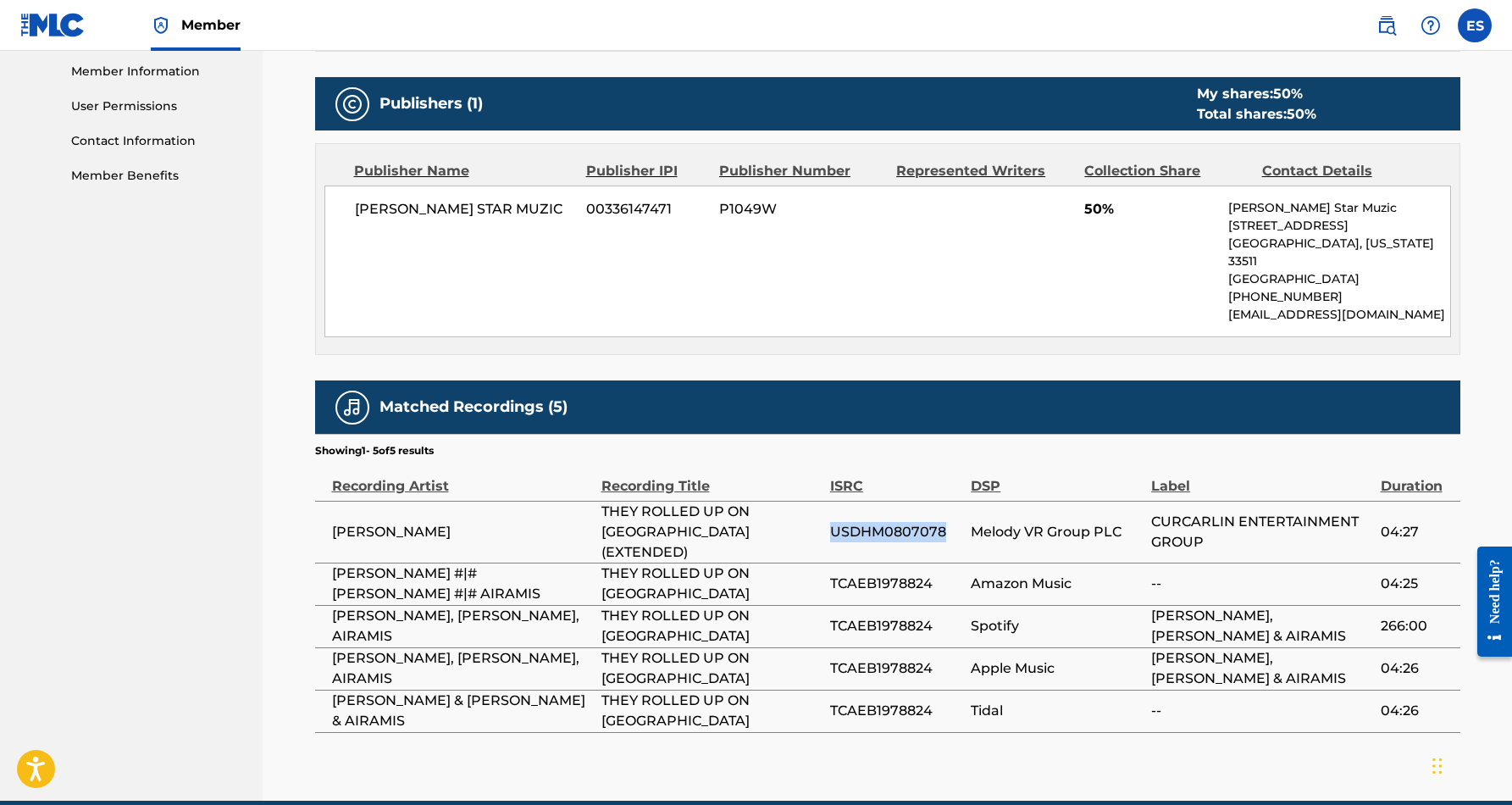
drag, startPoint x: 950, startPoint y: 464, endPoint x: 831, endPoint y: 470, distance: 119.2
click at [831, 522] on span "USDHM0807078" at bounding box center [896, 532] width 133 height 20
copy span "USDHM0807078"
drag, startPoint x: 938, startPoint y: 507, endPoint x: 828, endPoint y: 507, distance: 110.0
click at [828, 563] on tr "CAROLYN WALDEN #|# RAS KRONIK #|# AIRAMIS THEY ROLLED UP ON US TCAEB1978824 Ama…" at bounding box center [887, 584] width 1145 height 43
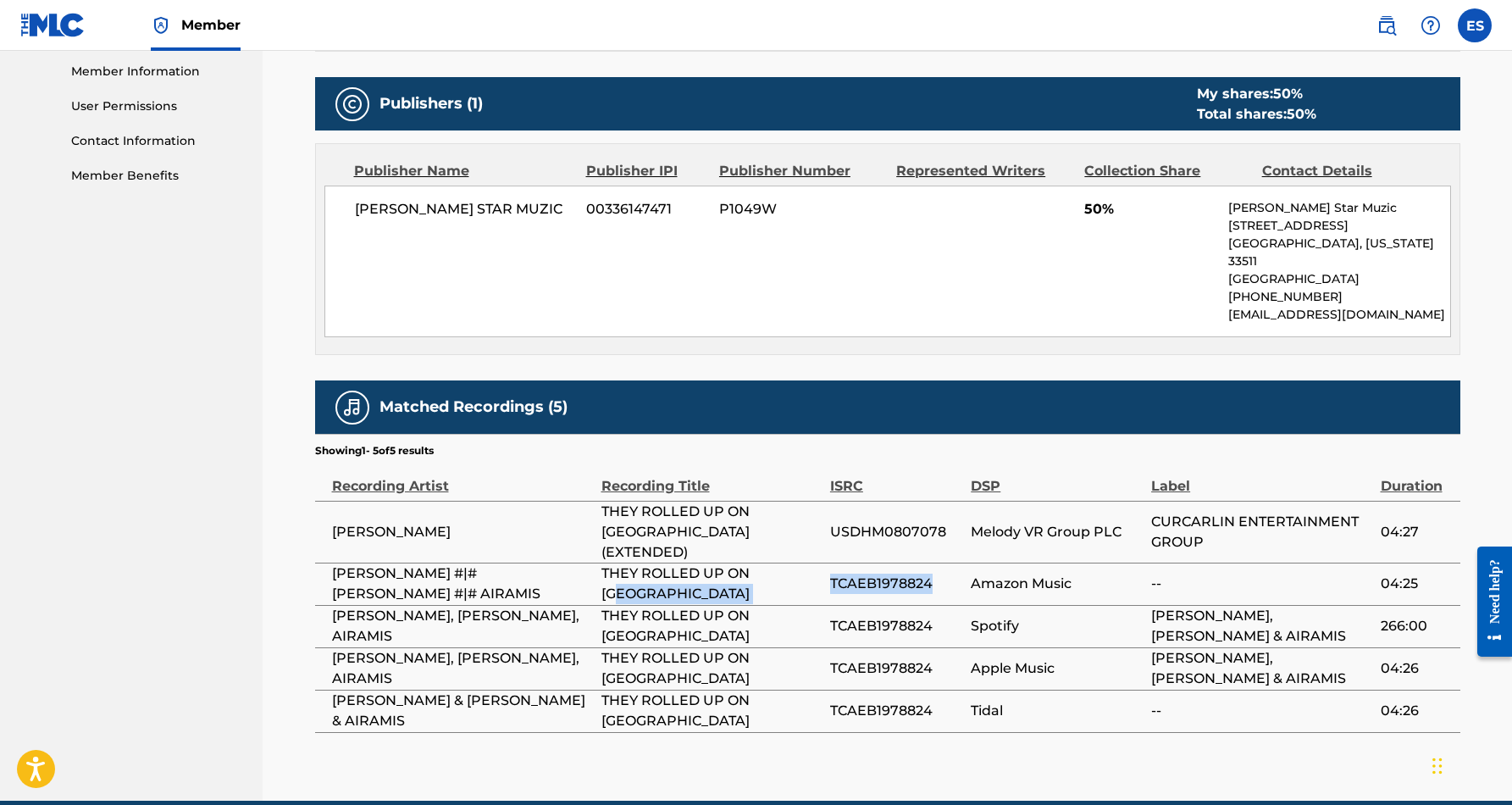
click at [811, 563] on td "THEY ROLLED UP ON US" at bounding box center [716, 584] width 229 height 43
drag, startPoint x: 934, startPoint y: 503, endPoint x: 832, endPoint y: 502, distance: 102.0
click at [832, 574] on span "TCAEB1978824" at bounding box center [896, 584] width 133 height 20
copy span "TCAEB1978824"
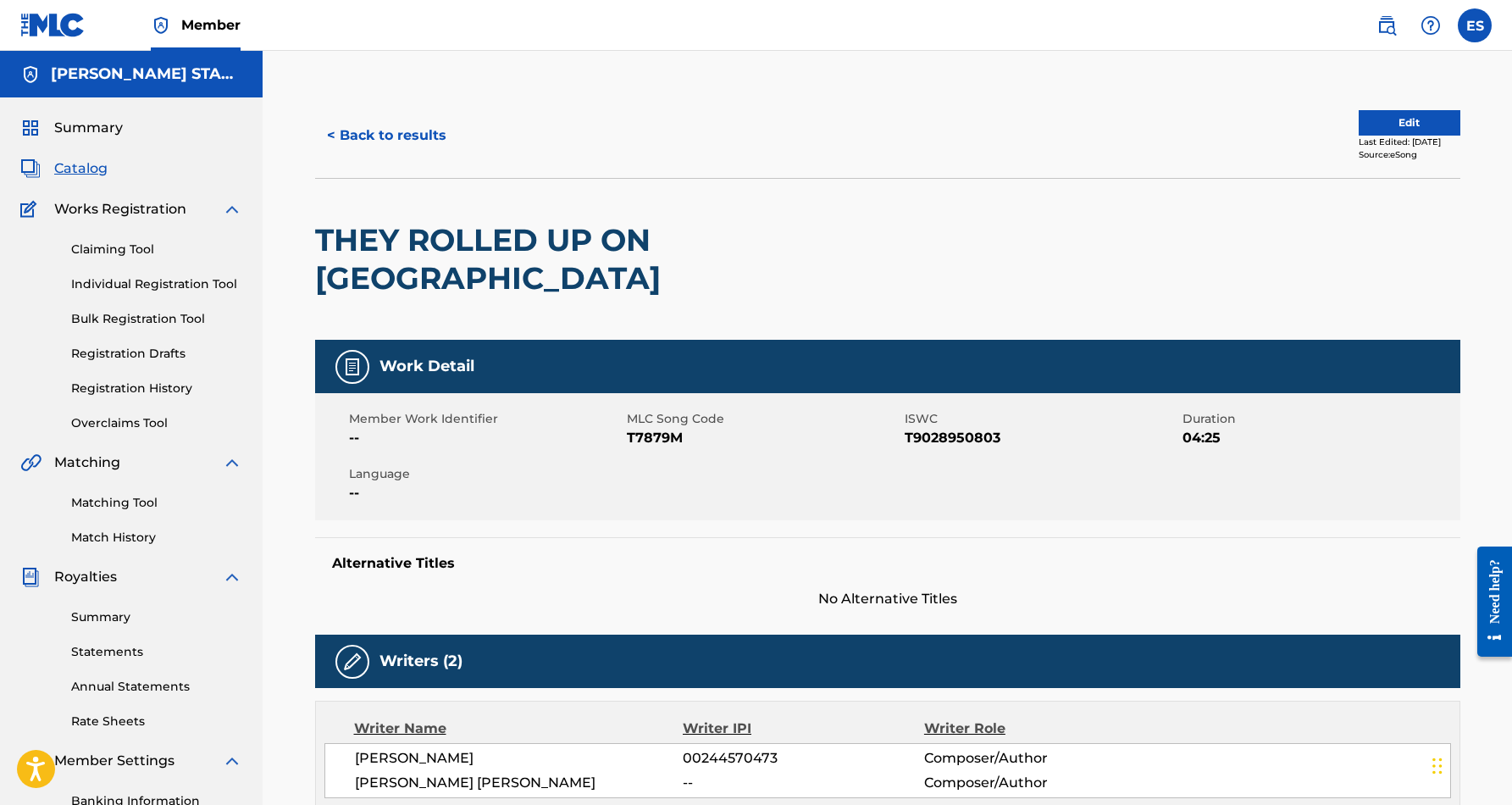
scroll to position [0, 0]
click at [433, 129] on button "< Back to results" at bounding box center [387, 135] width 143 height 43
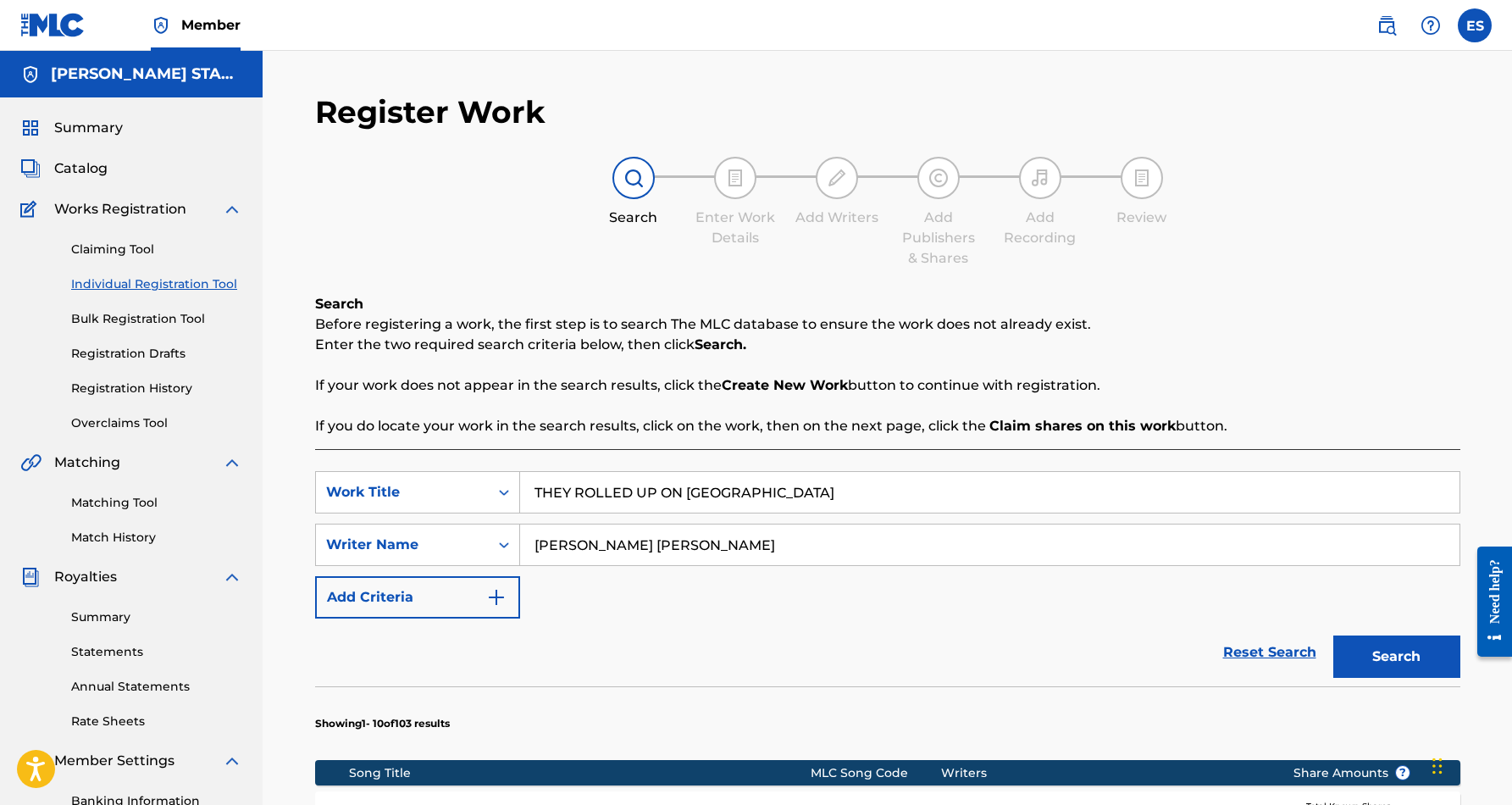
scroll to position [236, 0]
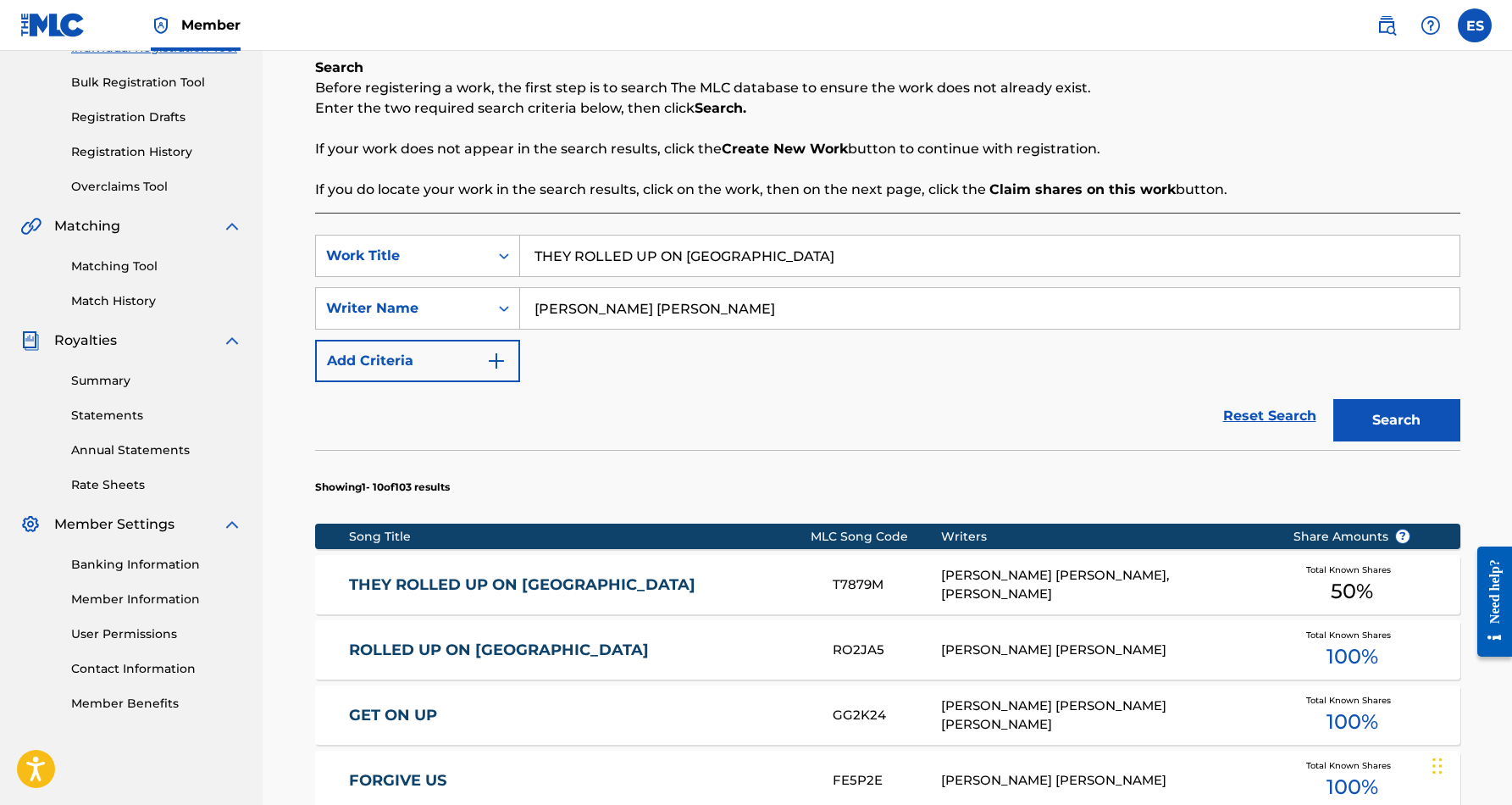
click at [716, 259] on input "THEY ROLLED UP ON US" at bounding box center [990, 255] width 940 height 41
type input "T"
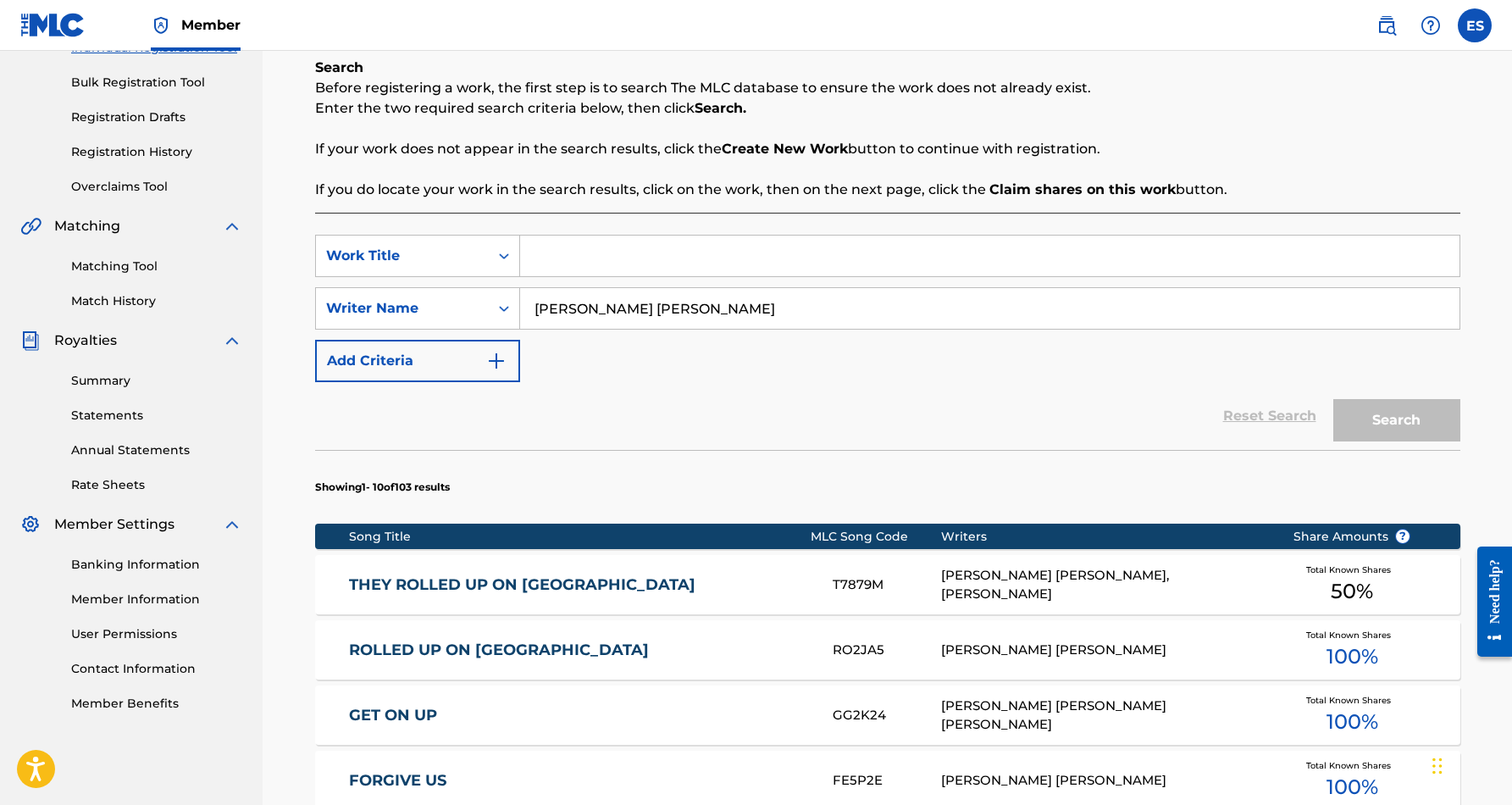
paste input "BEAUMONTS JOHN WAYNE"
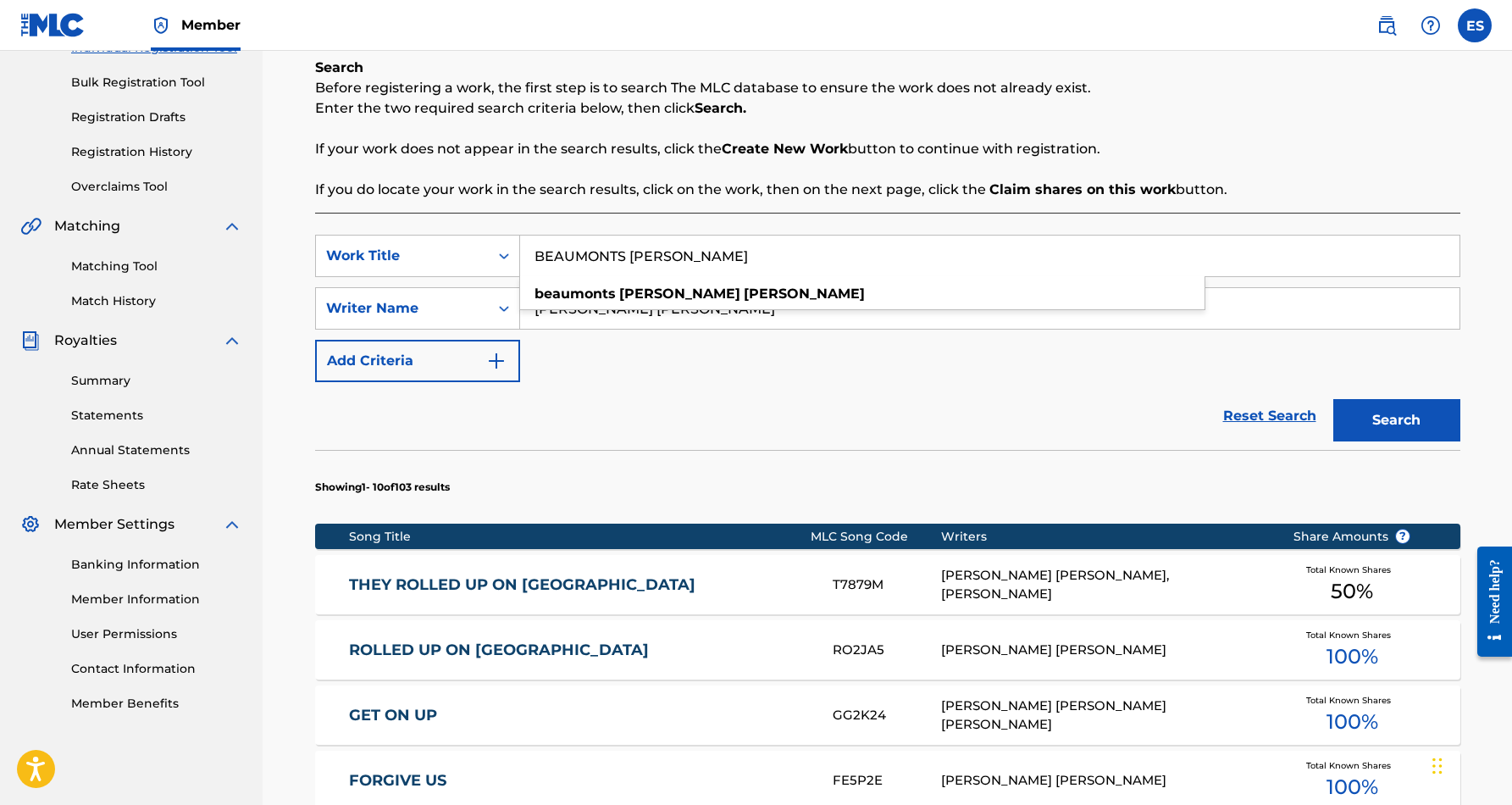
type input "BEAUMONTS JOHN WAYNE"
click at [1365, 426] on button "Search" at bounding box center [1398, 420] width 127 height 43
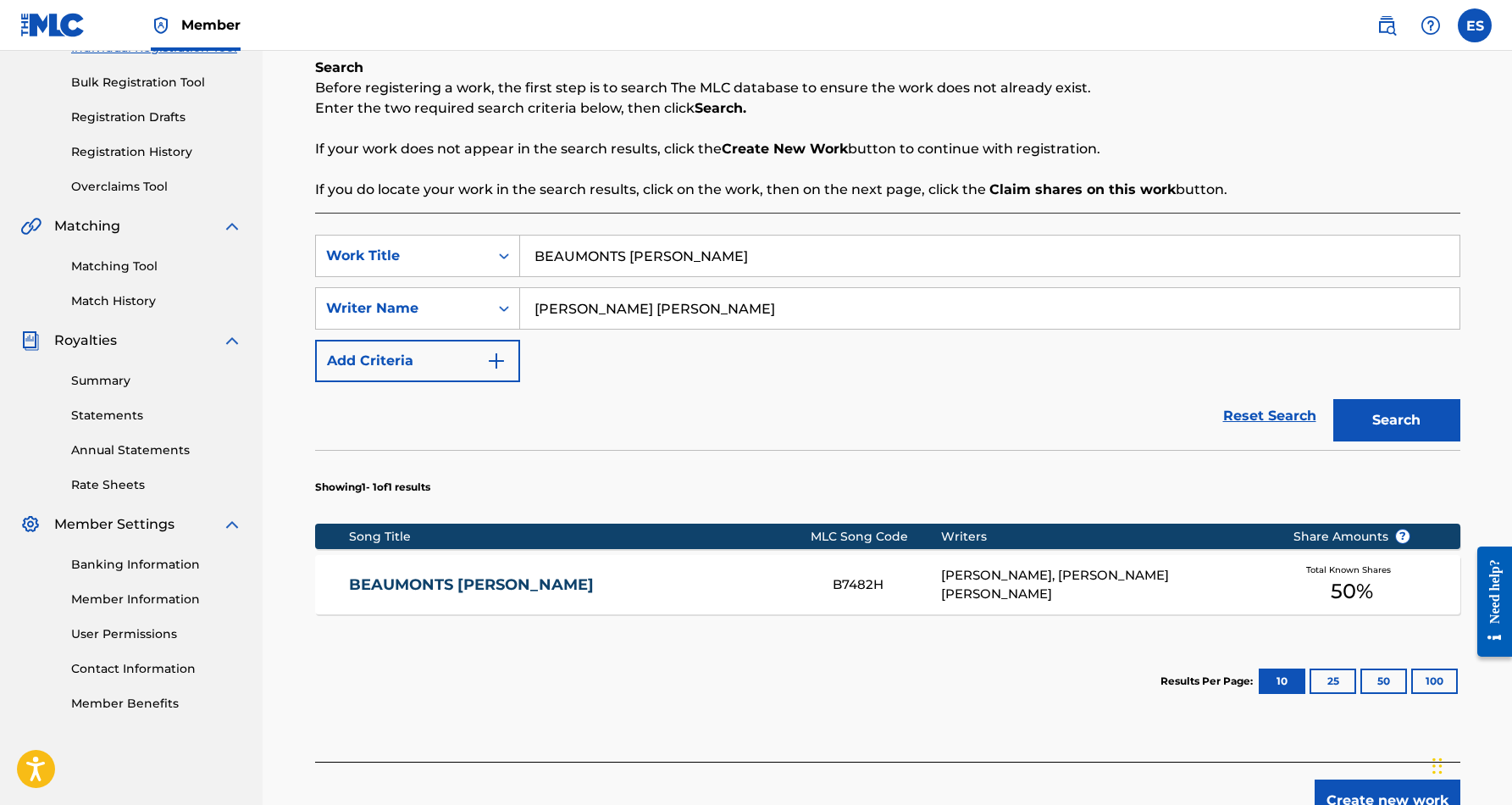
click at [1002, 576] on div "CARL DERRON GRIFFIN, ERIC DOUGLAS SMITH" at bounding box center [1104, 585] width 326 height 38
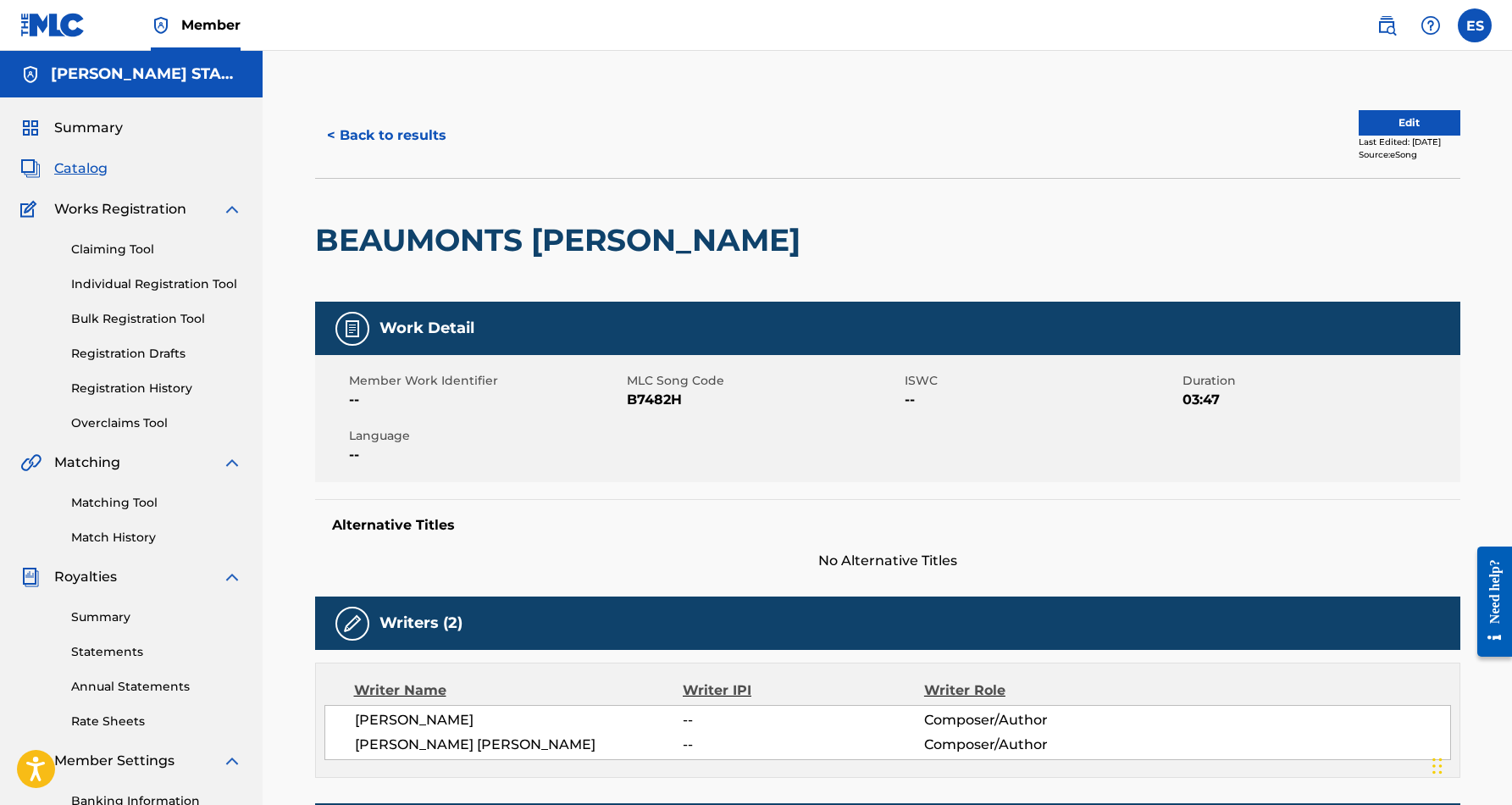
click at [440, 133] on button "< Back to results" at bounding box center [387, 135] width 143 height 43
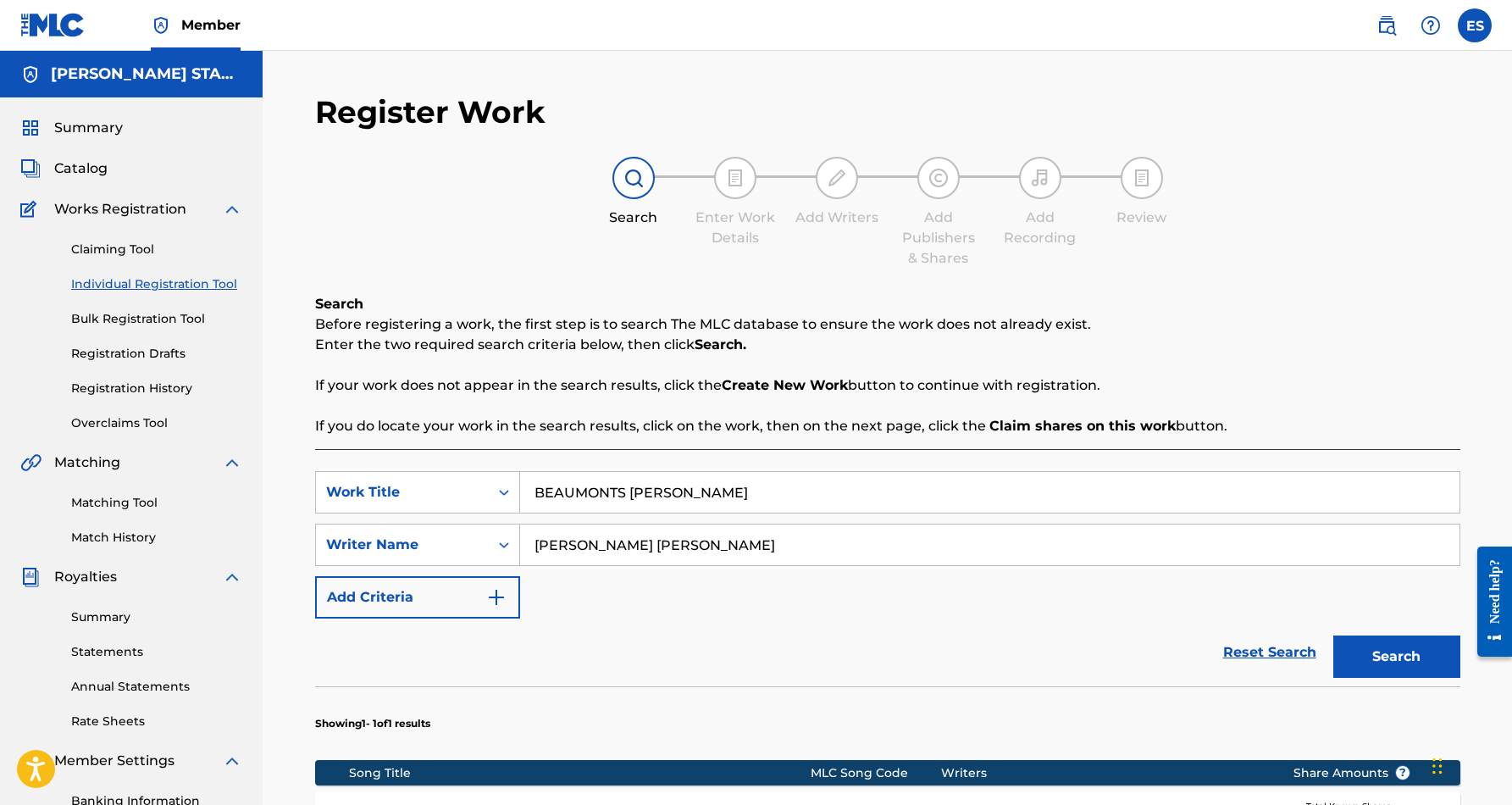
scroll to position [236, 0]
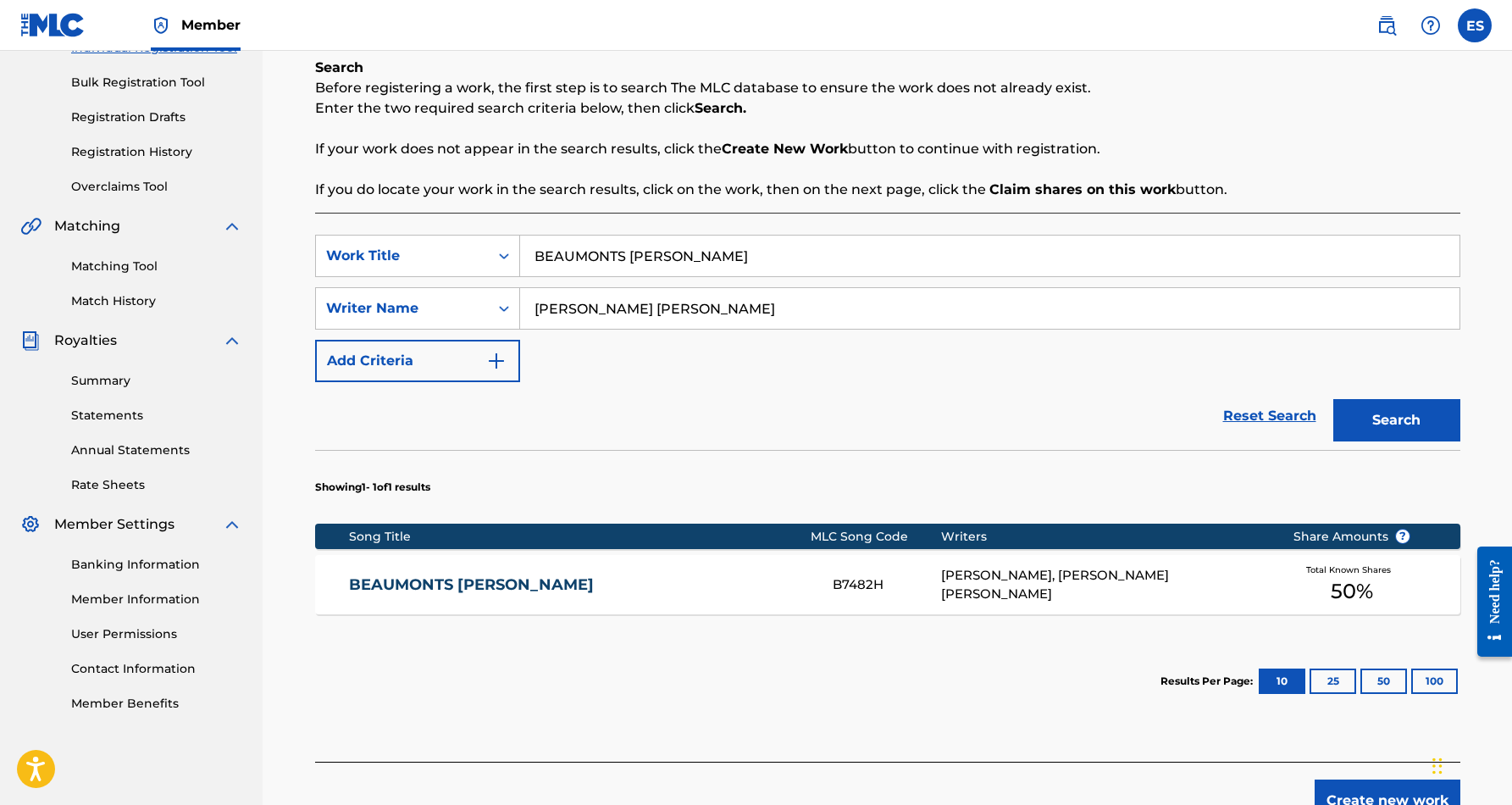
click at [741, 246] on input "BEAUMONTS JOHN WAYNE" at bounding box center [990, 255] width 940 height 41
click at [743, 260] on input "BEAUMONTS JOHN WAYNE" at bounding box center [990, 255] width 940 height 41
type input "B"
paste input "BODY'S BEAT UP"
type input "BODY'S BEAT UP"
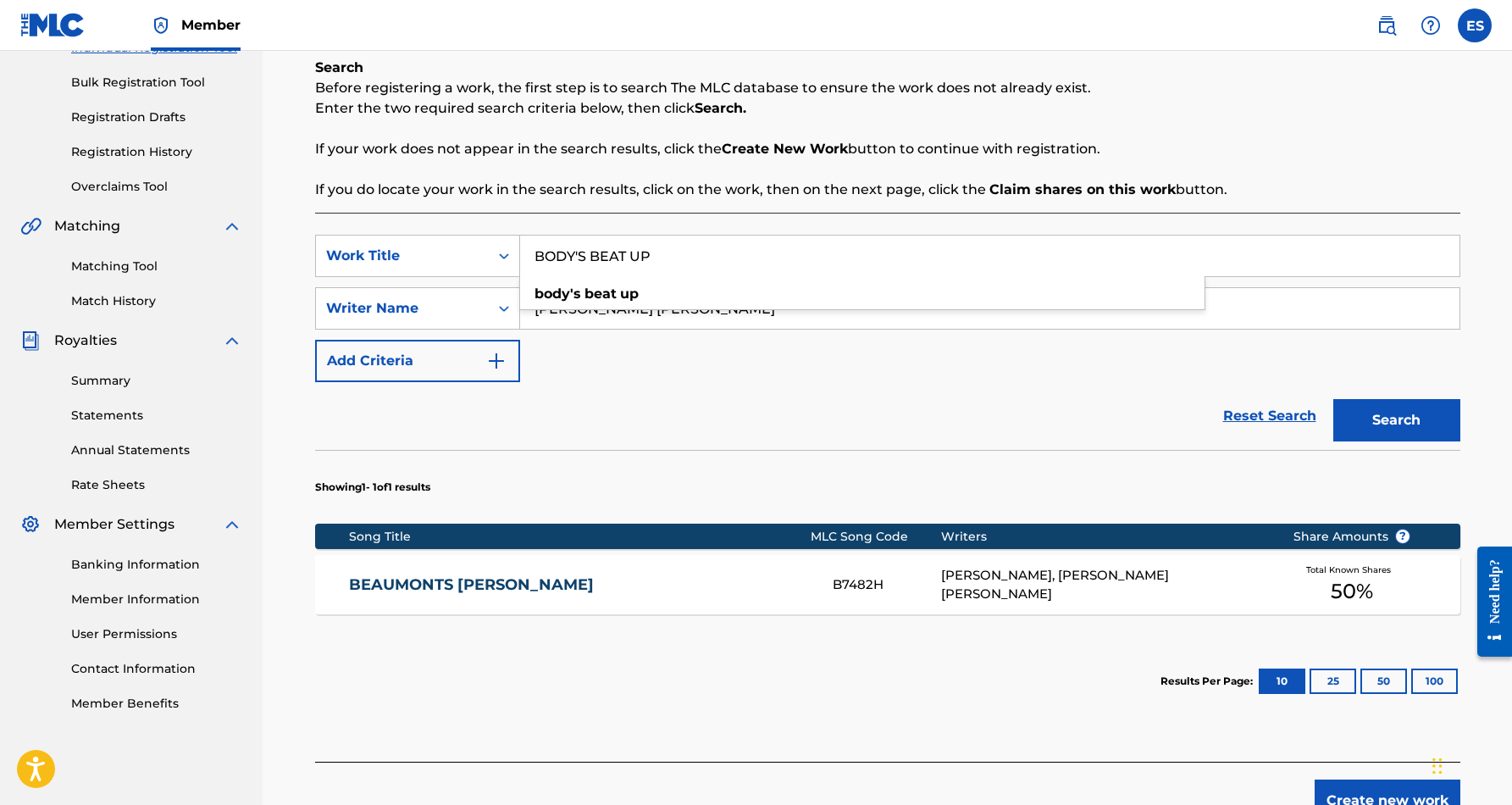
click at [870, 361] on div "SearchWithCriteriae356886e-a48b-4e70-bdef-3d938182b958 Work Title BODY'S BEAT U…" at bounding box center [887, 308] width 1145 height 147
click at [1364, 412] on button "Search" at bounding box center [1398, 420] width 127 height 43
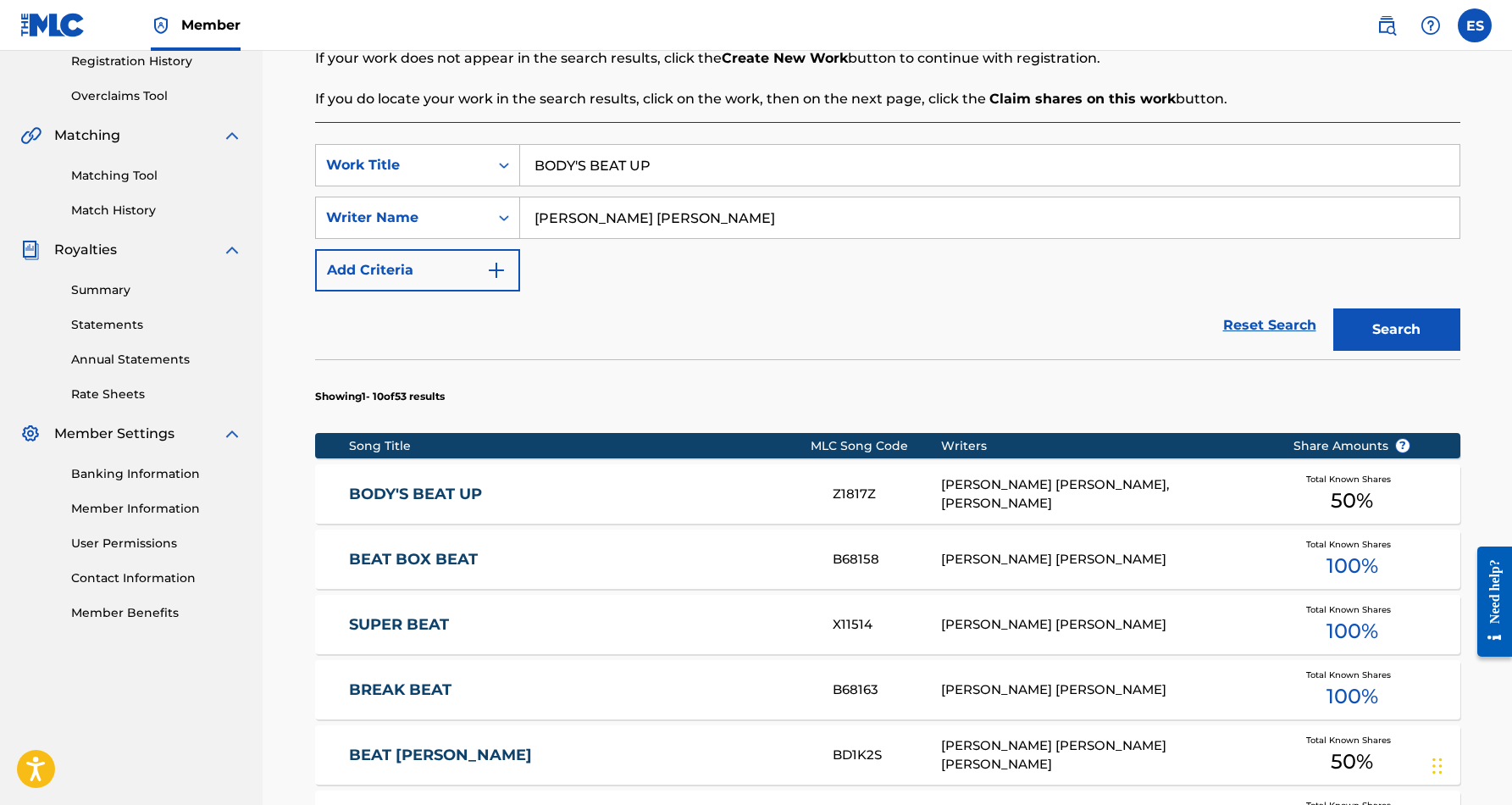
scroll to position [328, 0]
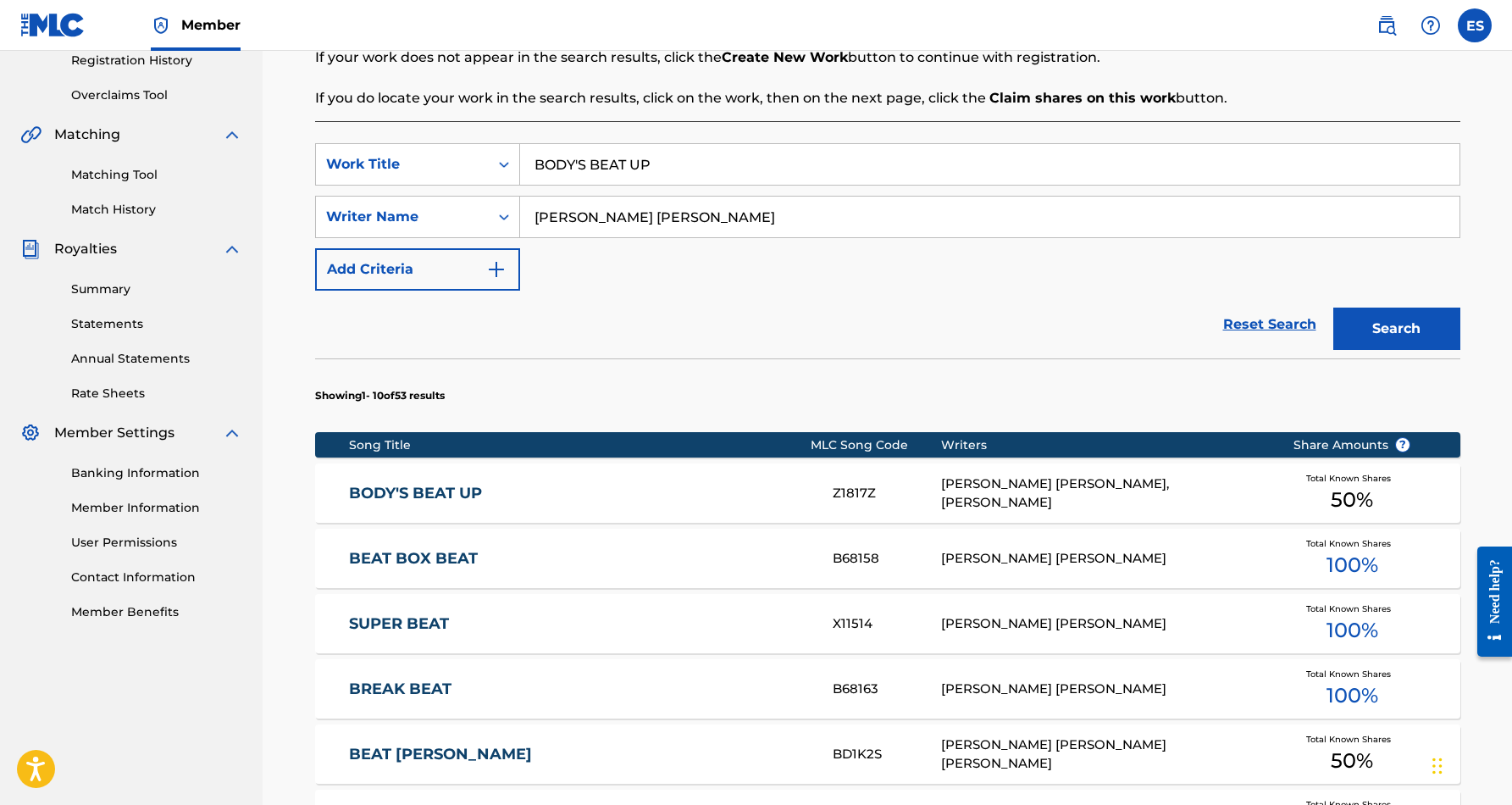
click at [1061, 497] on div "ERIC DOUGLAS SMITH, GARY CHARLES JONES" at bounding box center [1104, 493] width 326 height 38
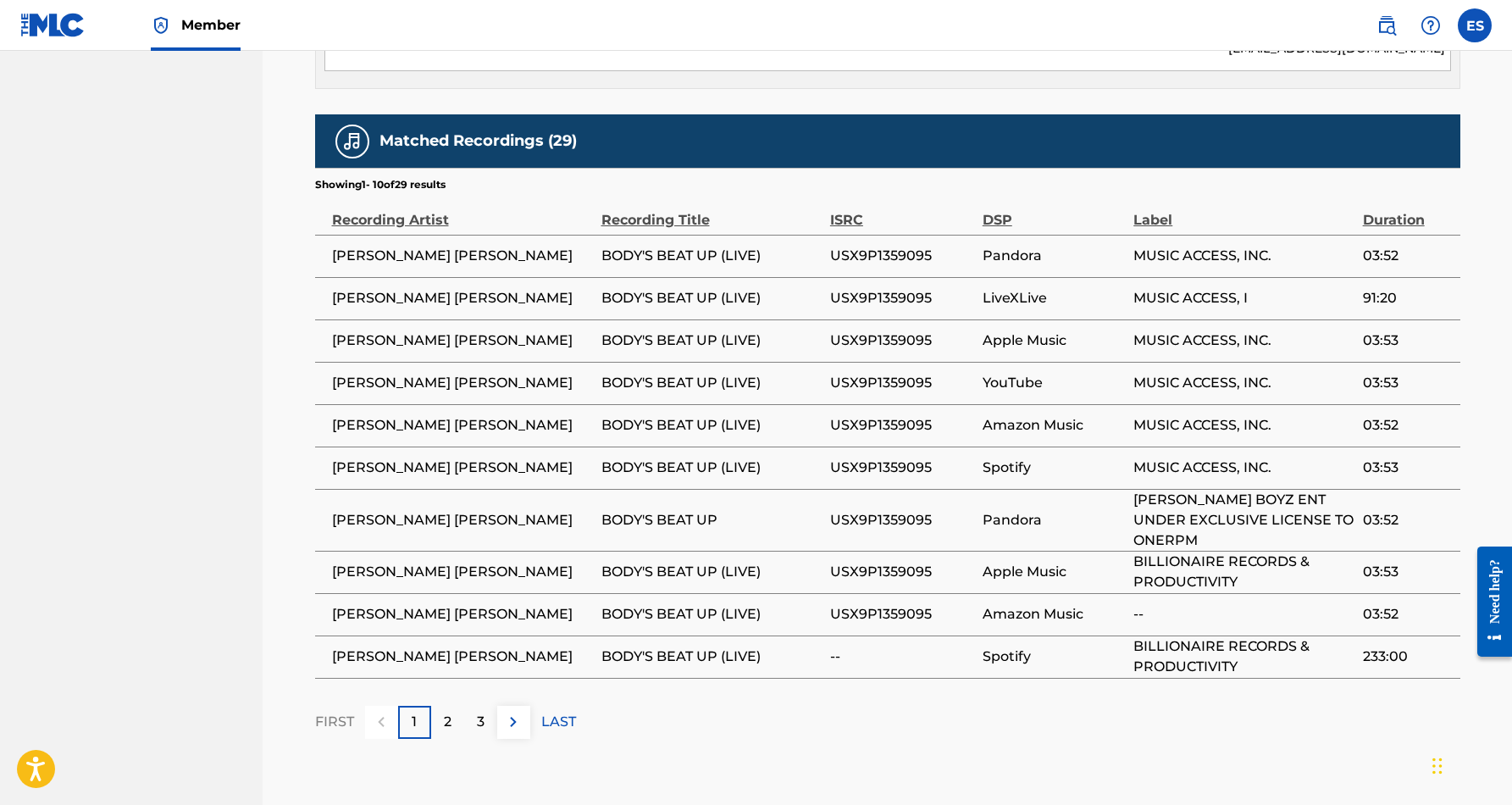
scroll to position [993, 0]
click at [453, 705] on div "2" at bounding box center [448, 721] width 33 height 33
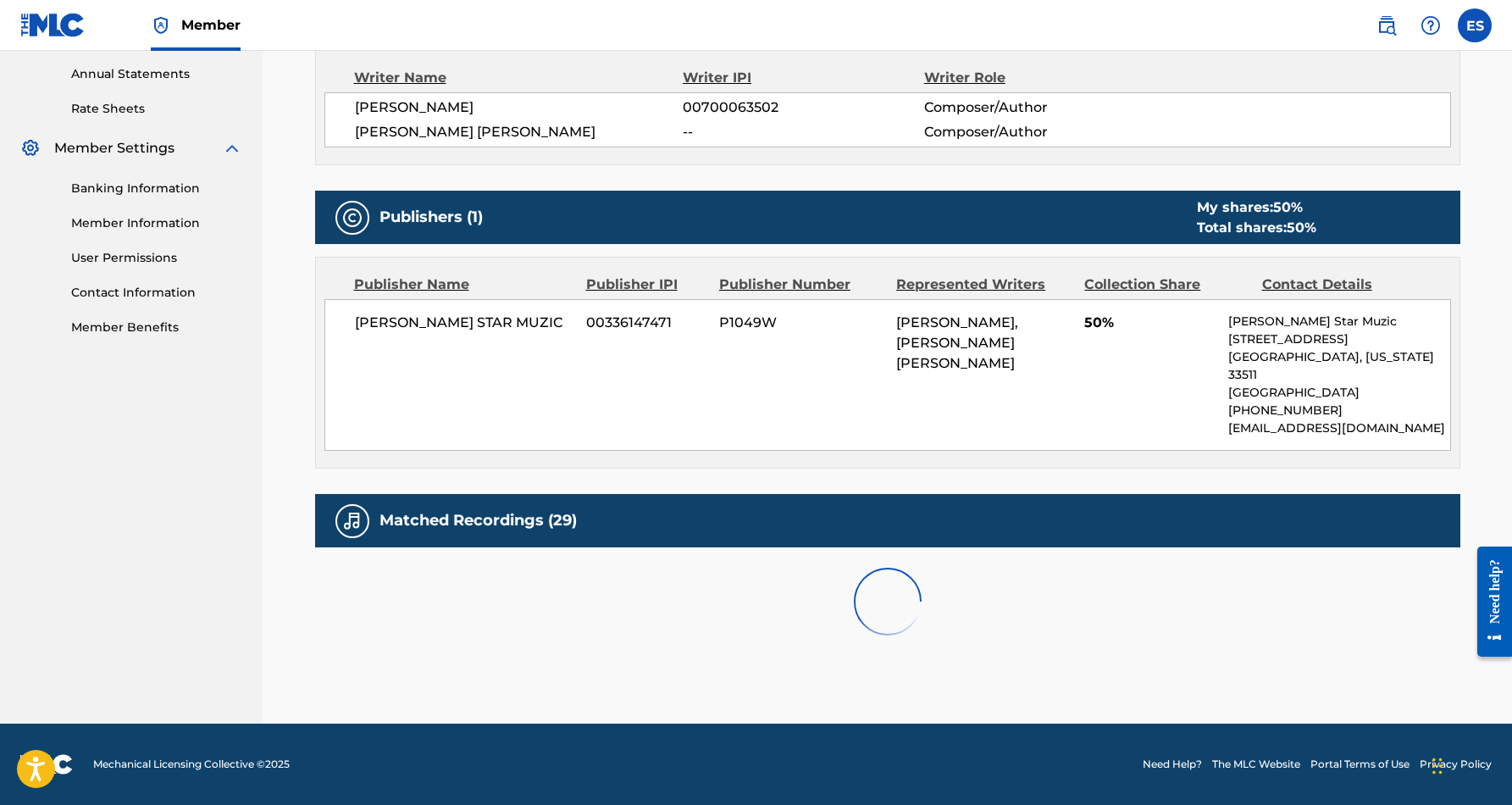
scroll to position [593, 0]
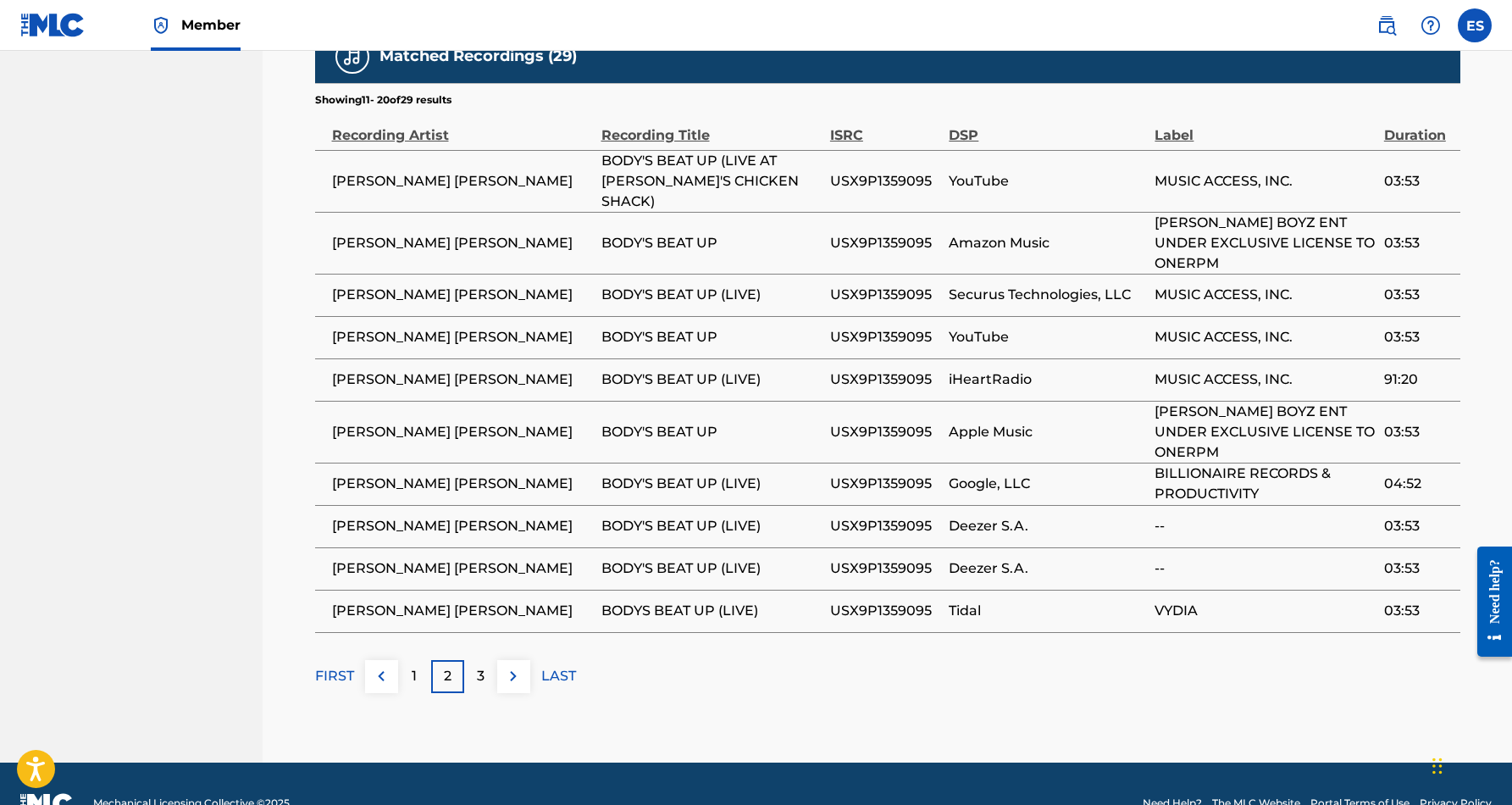
click at [479, 666] on p "3" at bounding box center [480, 676] width 7 height 20
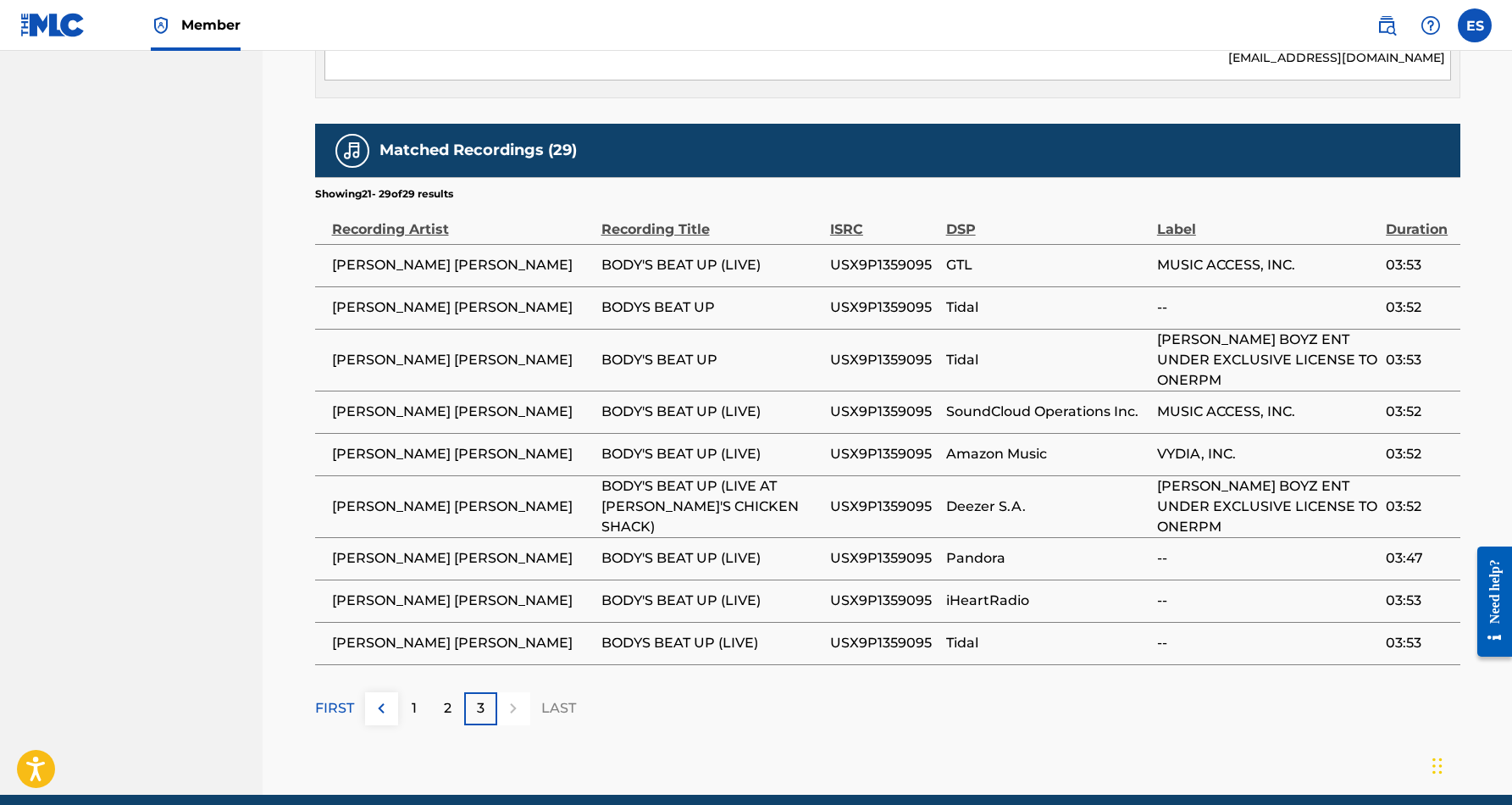
scroll to position [1009, 0]
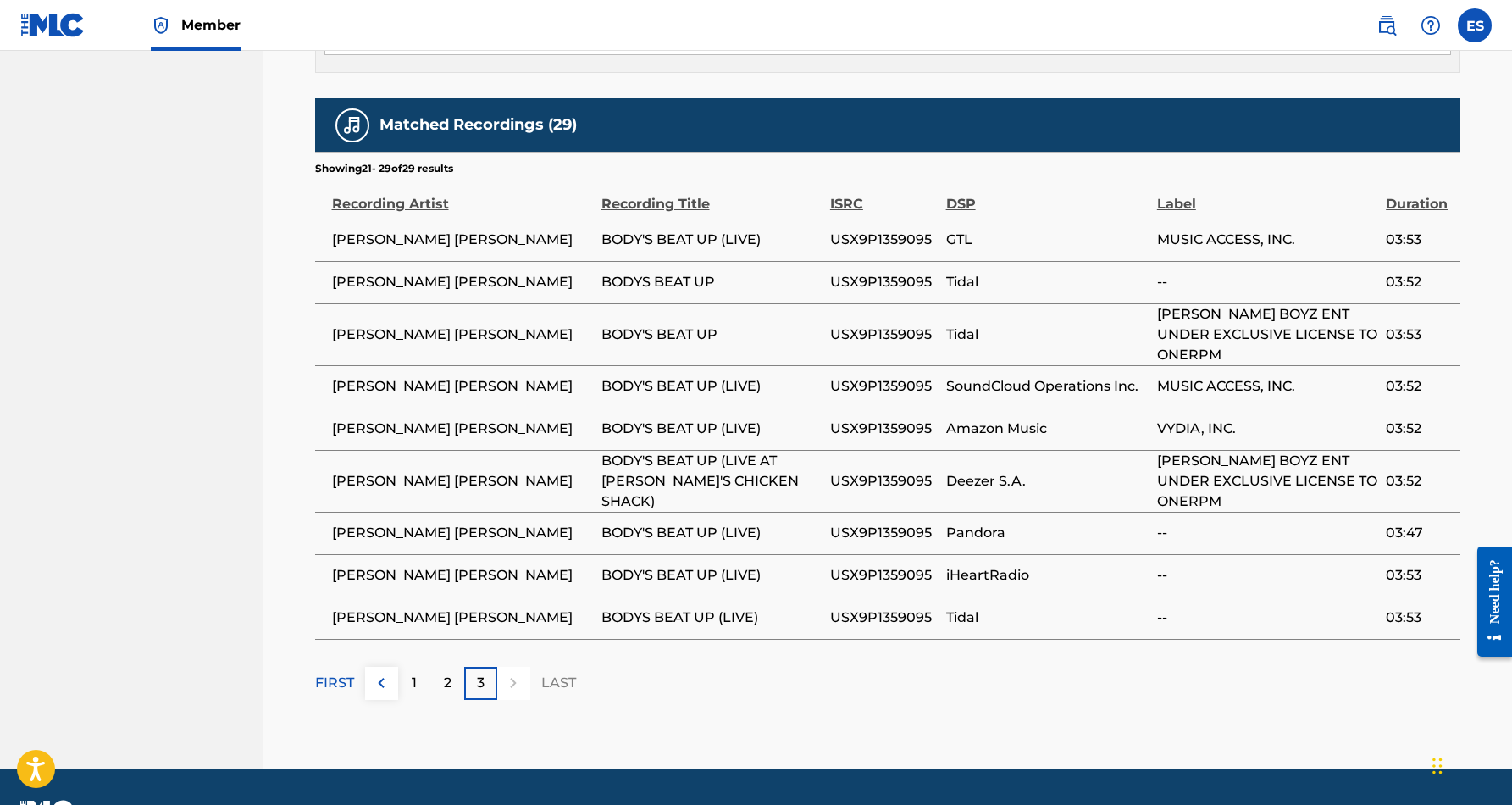
click at [418, 667] on div "1" at bounding box center [415, 683] width 33 height 33
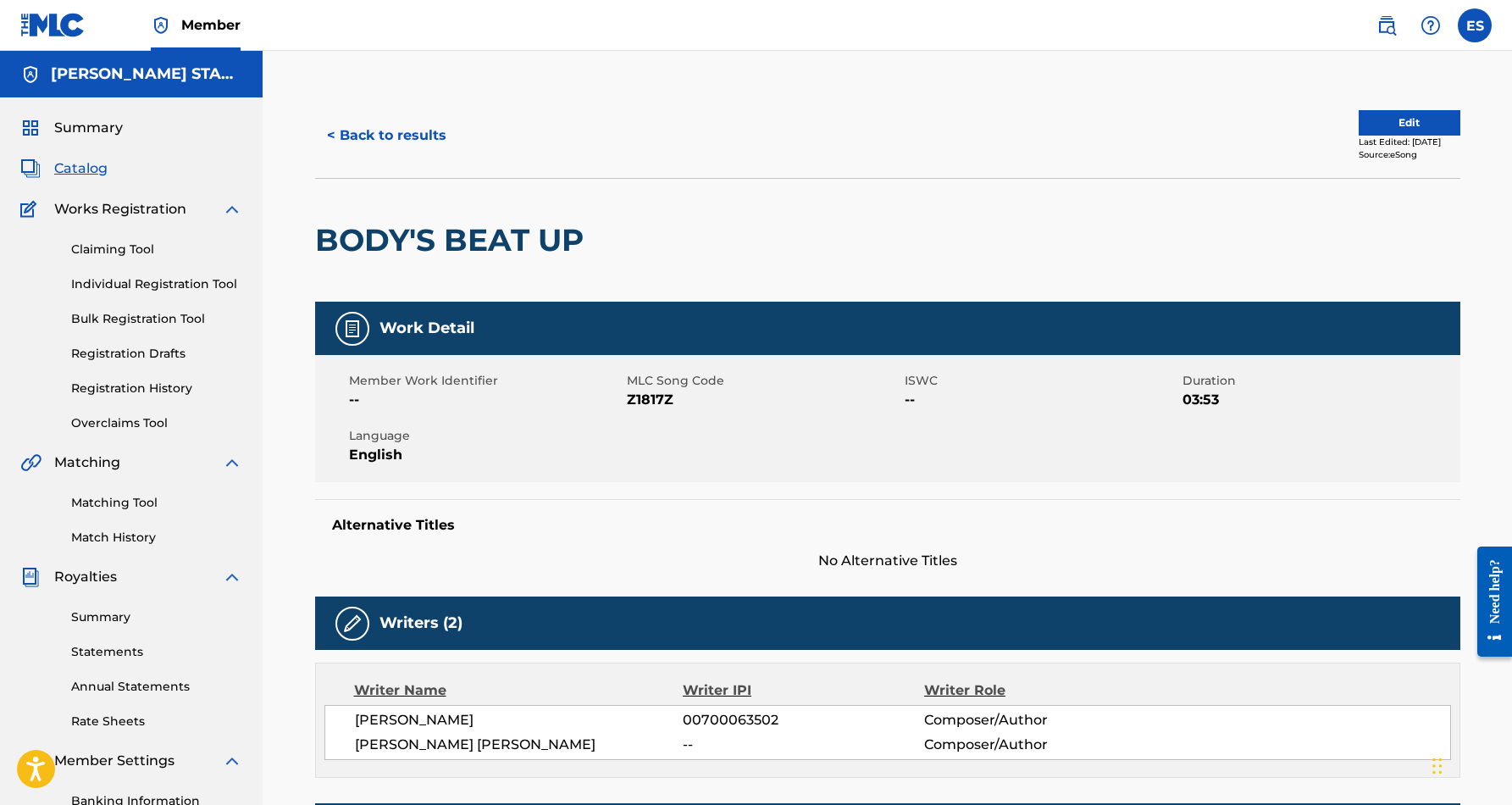
scroll to position [0, 0]
click at [410, 138] on button "< Back to results" at bounding box center [387, 135] width 143 height 43
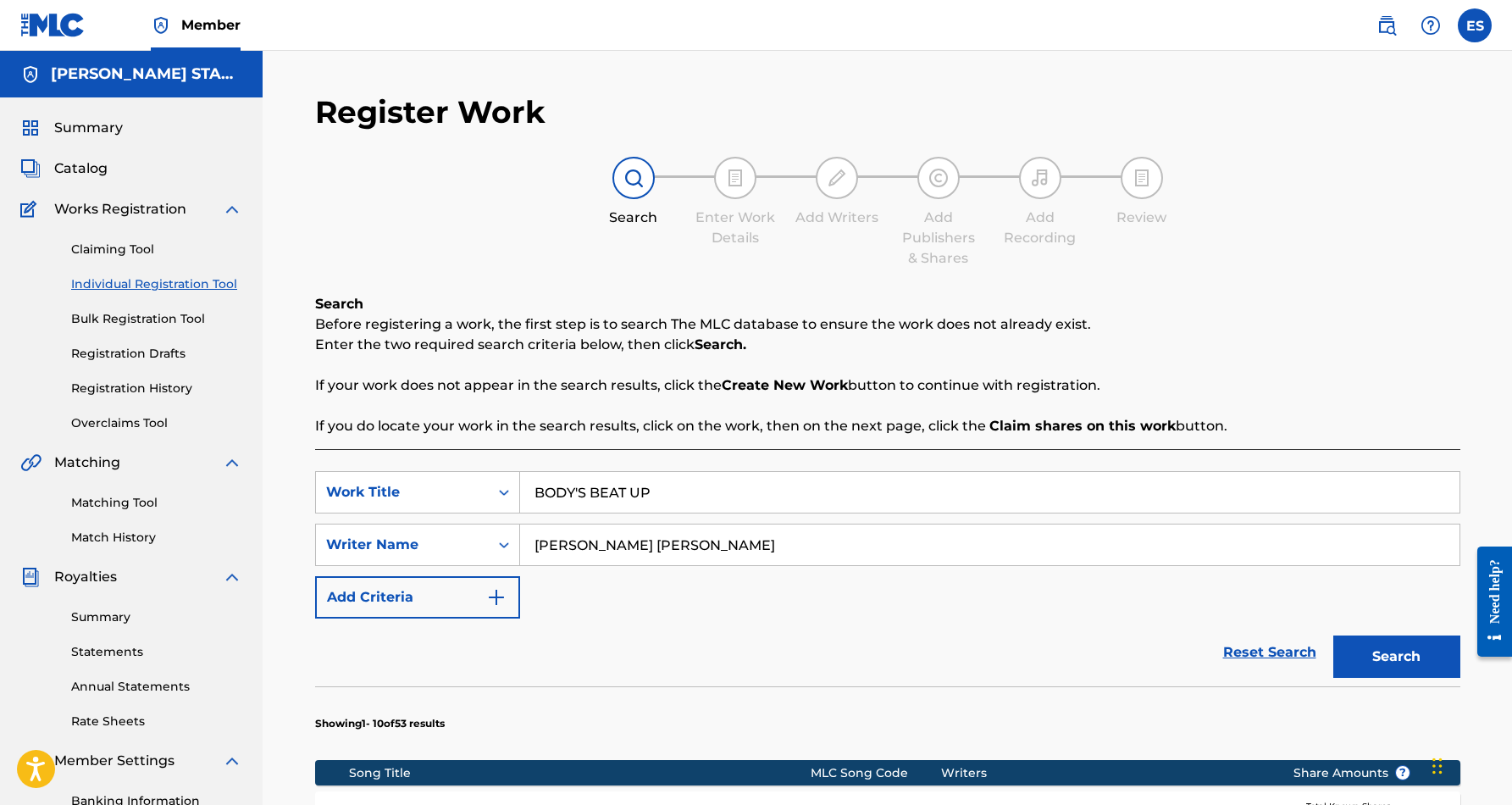
scroll to position [246, 0]
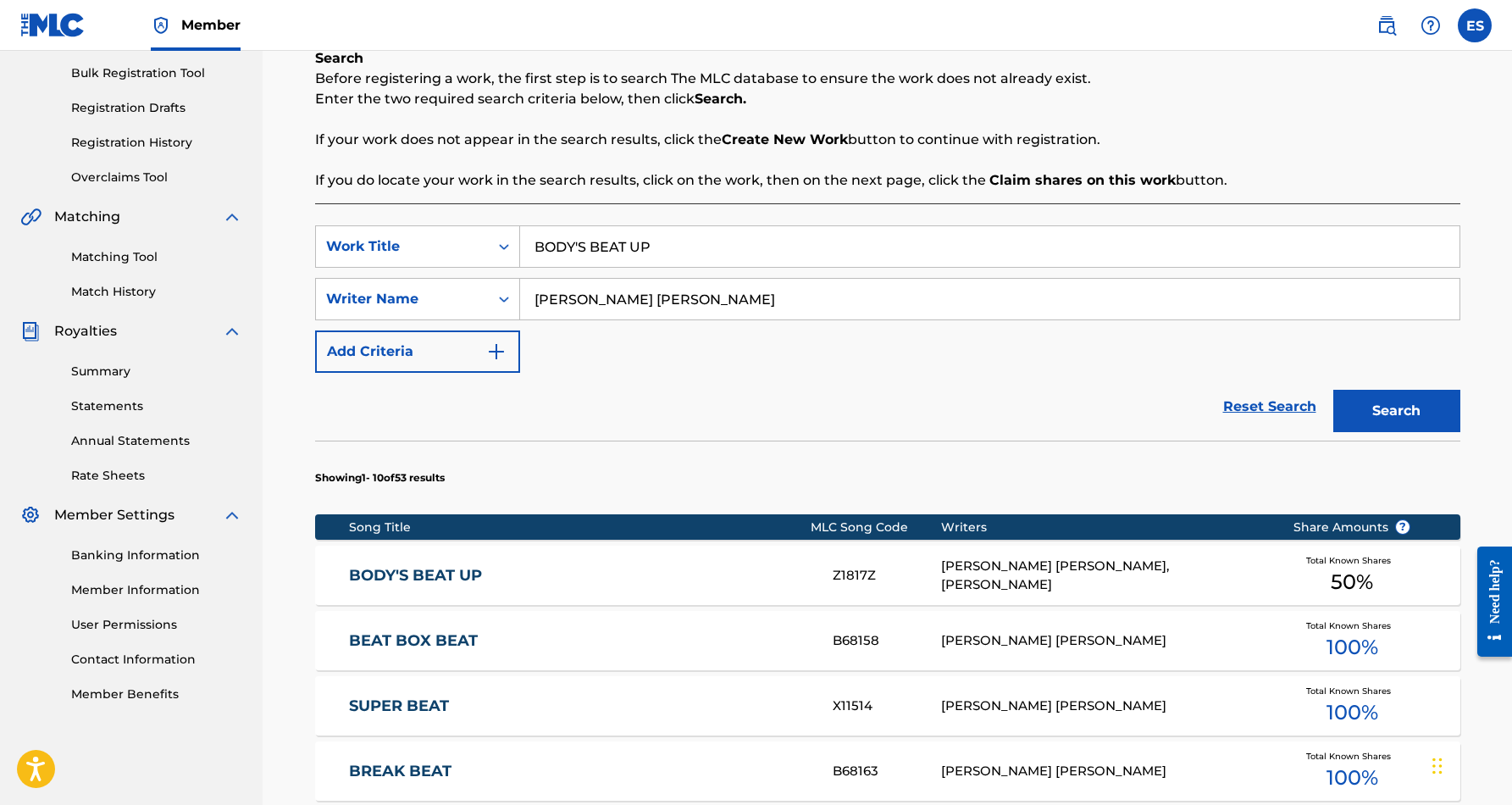
click at [707, 262] on input "BODY'S BEAT UP" at bounding box center [990, 246] width 940 height 41
type input "B"
paste input "MAMA'S BABY, POPPA'S MAYBE"
type input "MAMA'S BABY, POPPA'S MAYBE"
click at [829, 366] on div "SearchWithCriteriae356886e-a48b-4e70-bdef-3d938182b958 Work Title MAMA'S BABY, …" at bounding box center [887, 299] width 1145 height 147
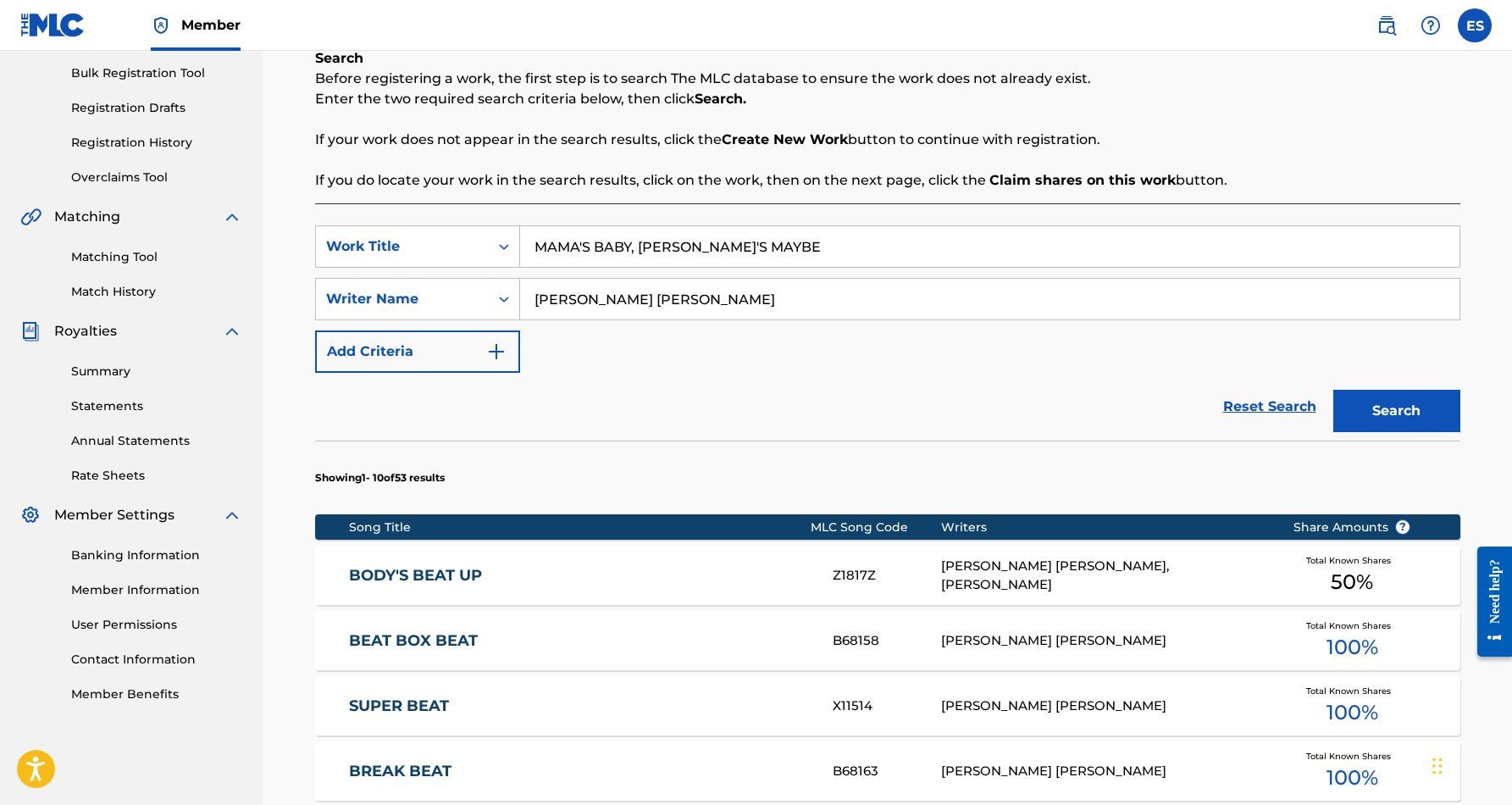
click at [1419, 406] on button "Search" at bounding box center [1398, 411] width 127 height 43
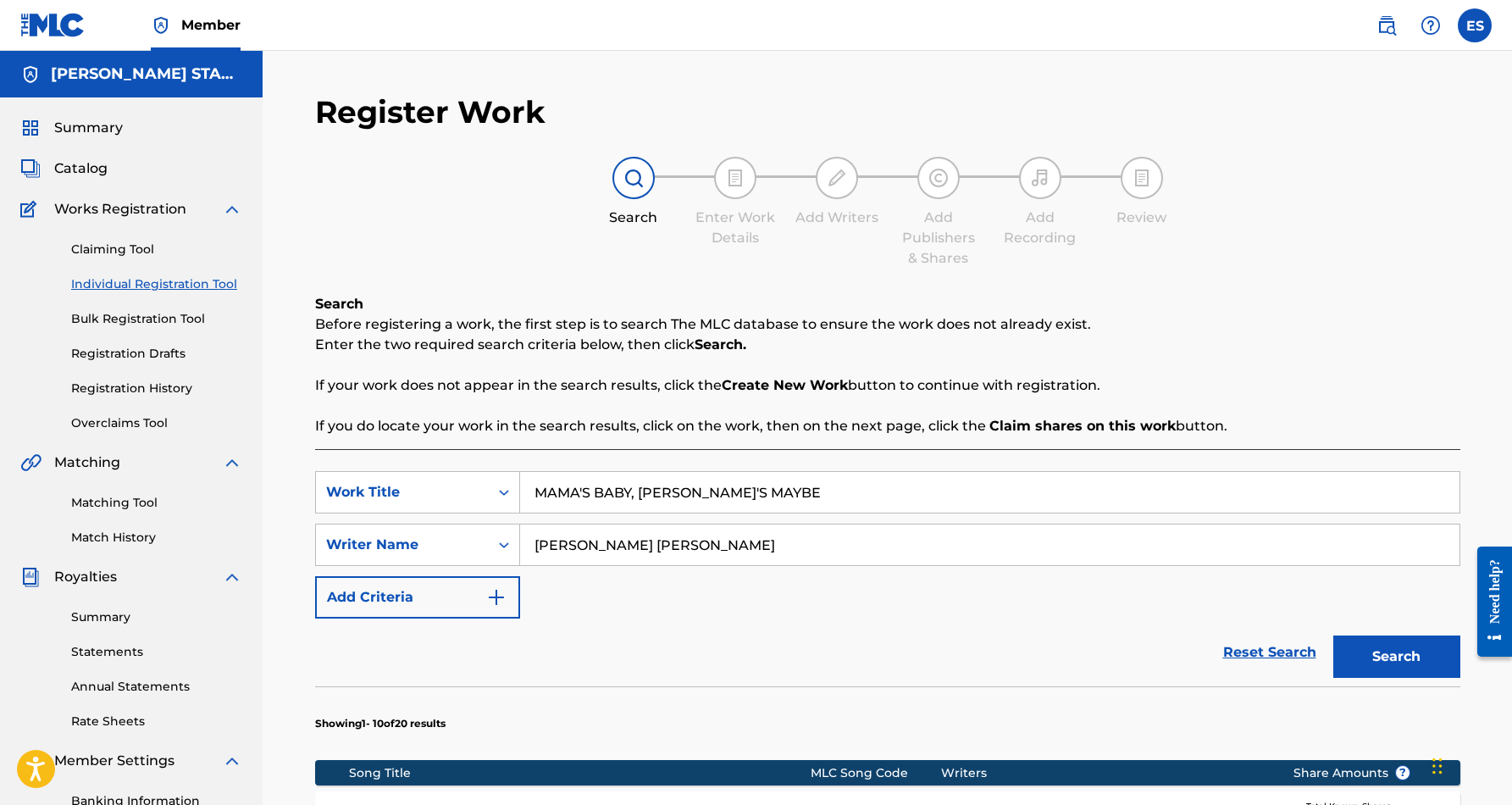
scroll to position [0, 0]
click at [1474, 28] on label at bounding box center [1475, 25] width 34 height 34
click at [1475, 25] on input "ES Eric Smith smidimuzic@gmail.com Notification Preferences Profile Log out" at bounding box center [1475, 25] width 0 height 0
click at [1321, 244] on p "Log out" at bounding box center [1311, 240] width 40 height 15
click at [1475, 25] on input "ES Eric Smith smidimuzic@gmail.com Notification Preferences Profile Log out" at bounding box center [1475, 25] width 0 height 0
